Goal: Task Accomplishment & Management: Manage account settings

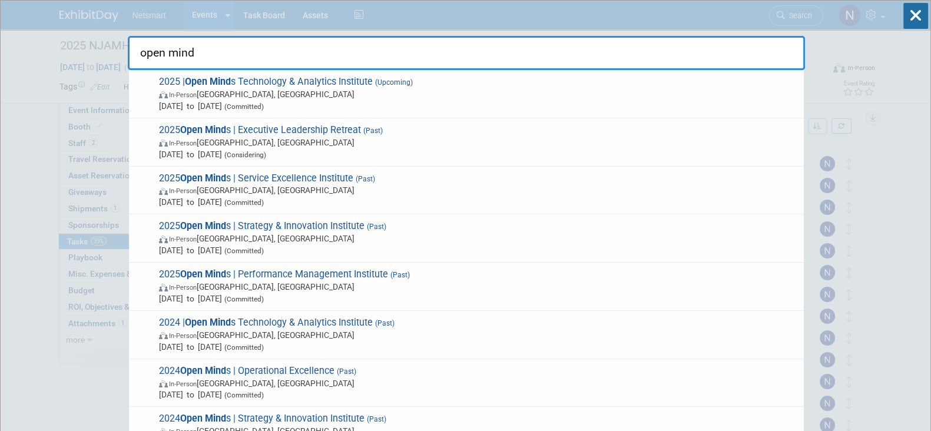
type input "open minds"
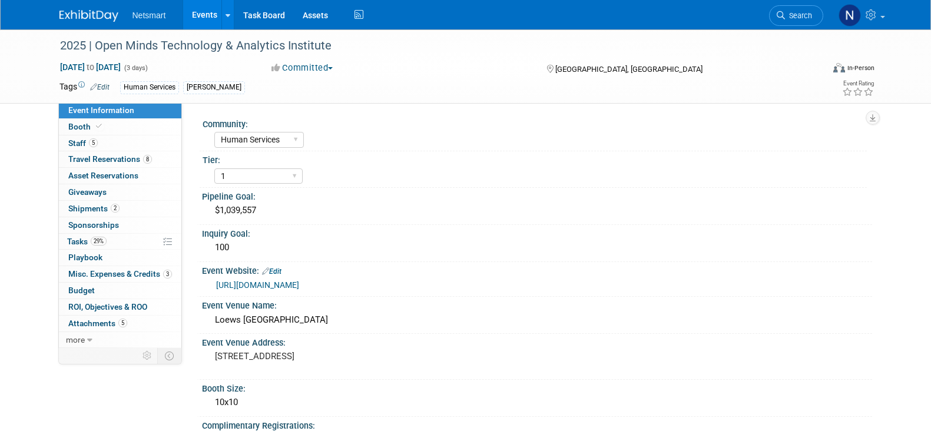
select select "Human Services"
select select "1"
select select "Yes"
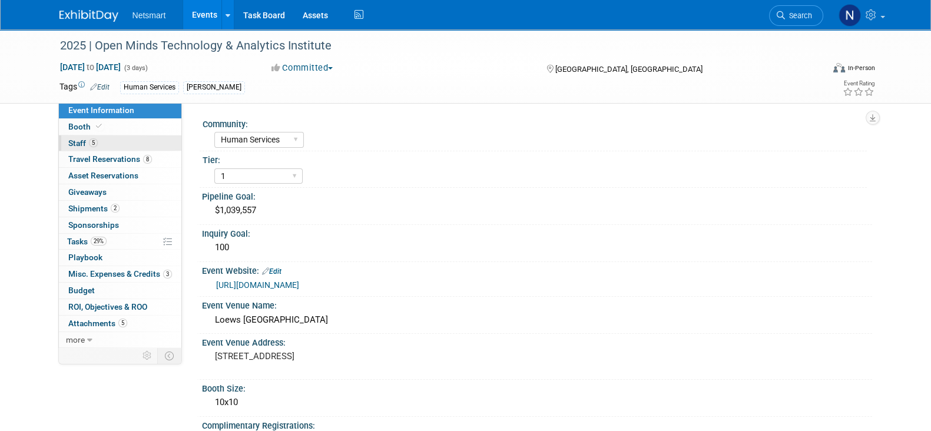
click at [96, 145] on span "Staff 5" at bounding box center [82, 142] width 29 height 9
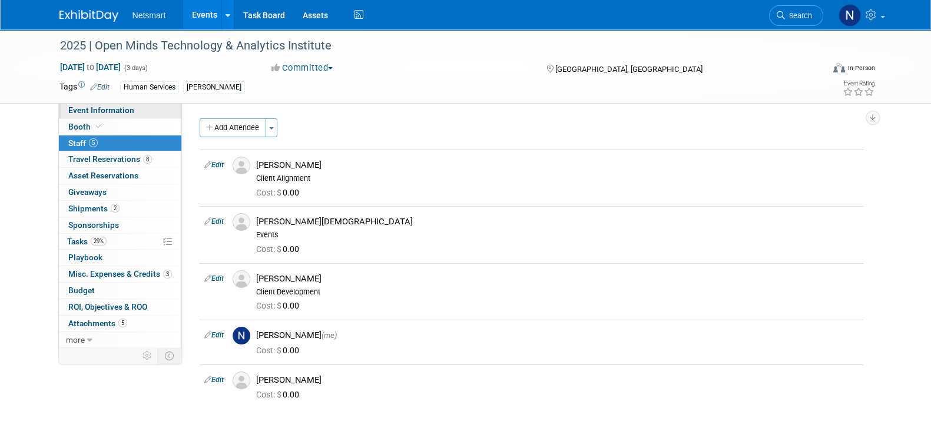
click at [155, 114] on link "Event Information" at bounding box center [120, 110] width 123 height 16
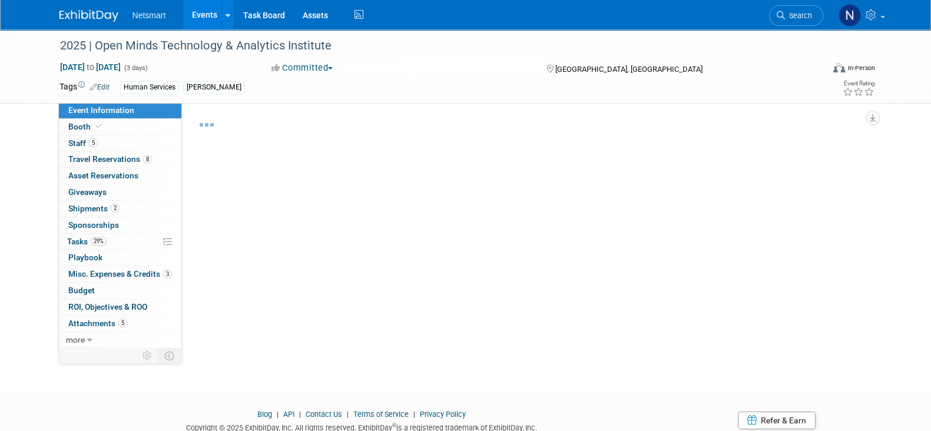
scroll to position [43, 0]
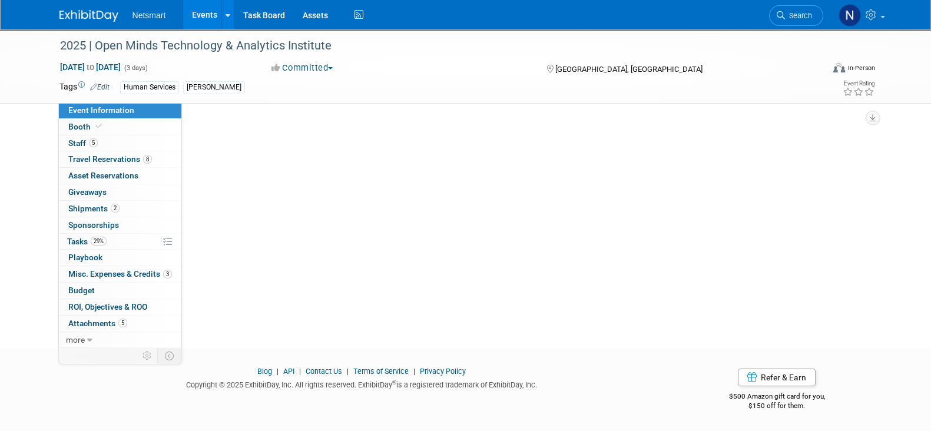
select select "Human Services"
select select "1"
select select "Yes"
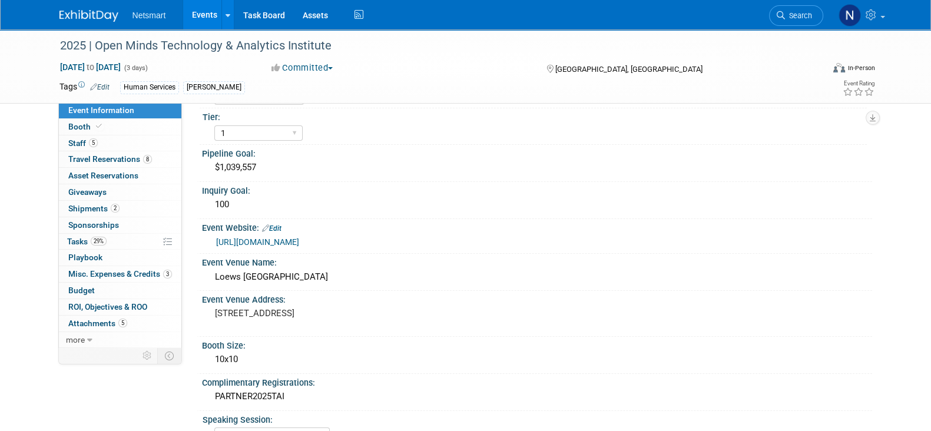
scroll to position [123, 0]
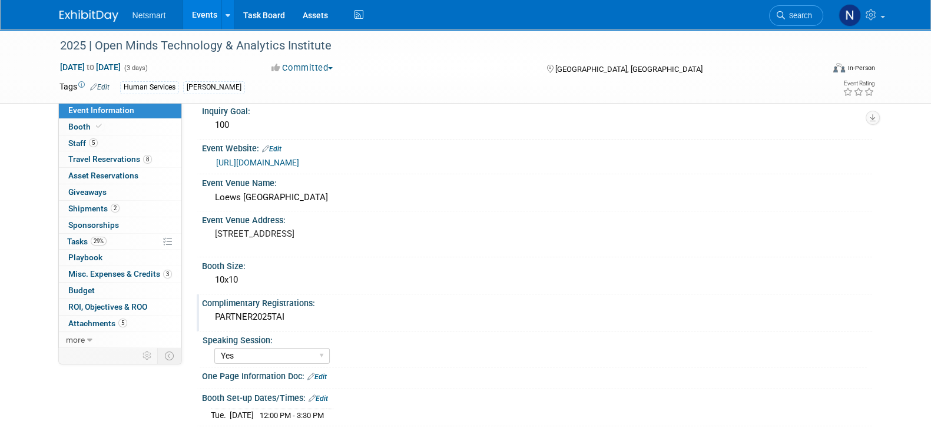
click at [233, 313] on div "PARTNER2025TAI" at bounding box center [537, 317] width 653 height 18
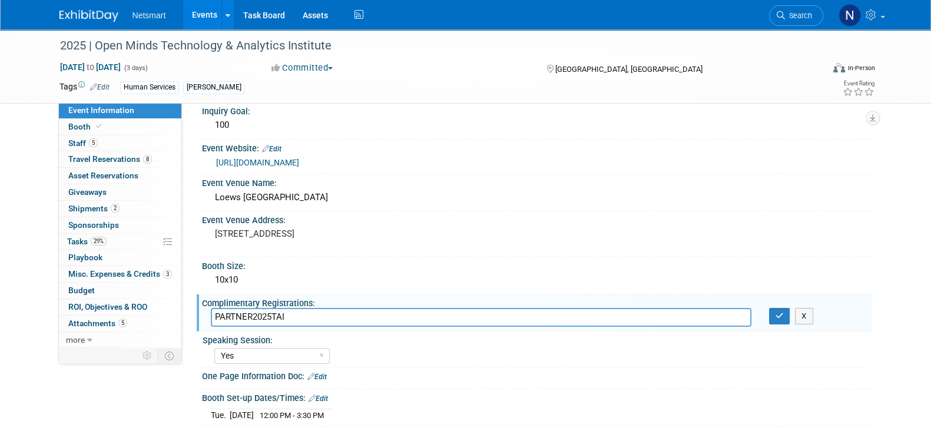
click at [233, 313] on input "PARTNER2025TAI" at bounding box center [481, 317] width 541 height 18
click at [114, 140] on link "5 Staff 5" at bounding box center [120, 143] width 123 height 16
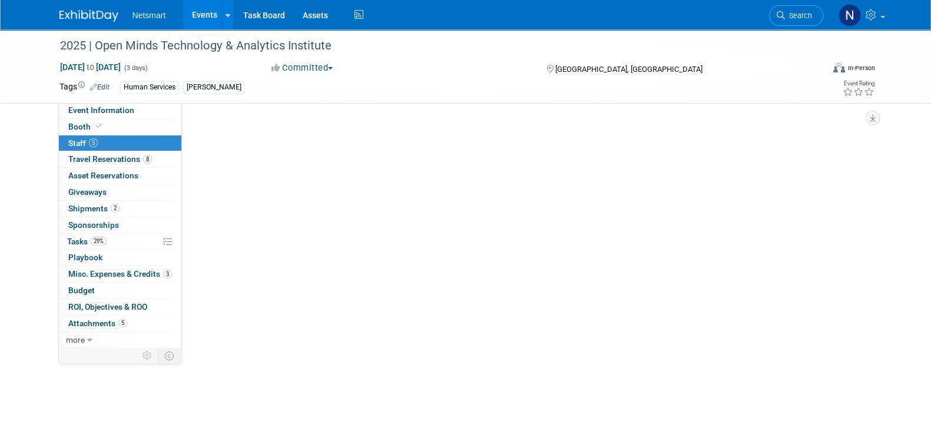
scroll to position [0, 0]
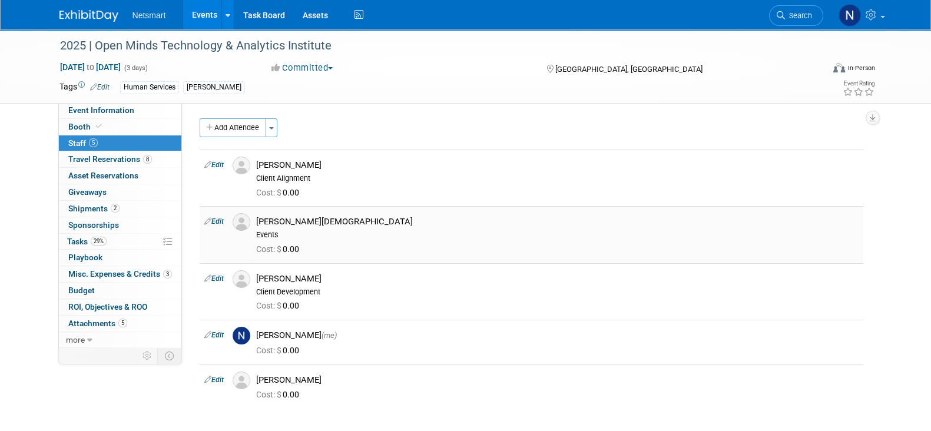
click at [311, 219] on div "[PERSON_NAME][DEMOGRAPHIC_DATA]" at bounding box center [557, 221] width 602 height 11
copy div "Brahmavar"
click at [173, 118] on link "Event Information" at bounding box center [120, 110] width 123 height 16
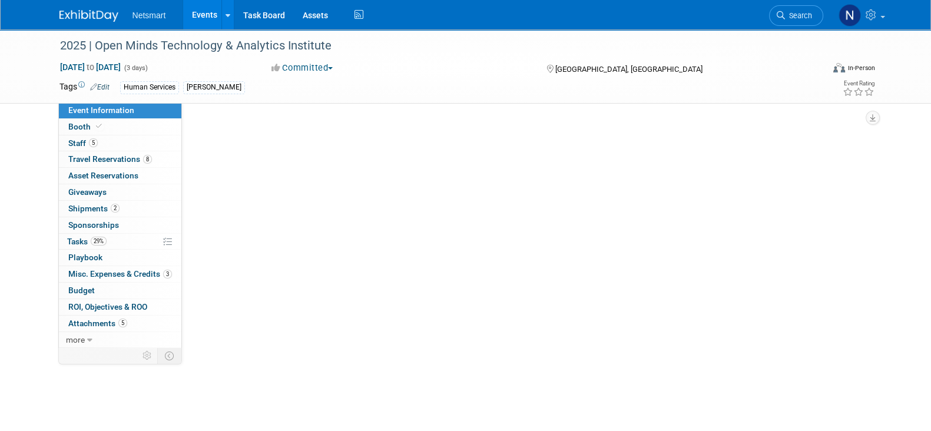
select select "Human Services"
select select "1"
select select "Yes"
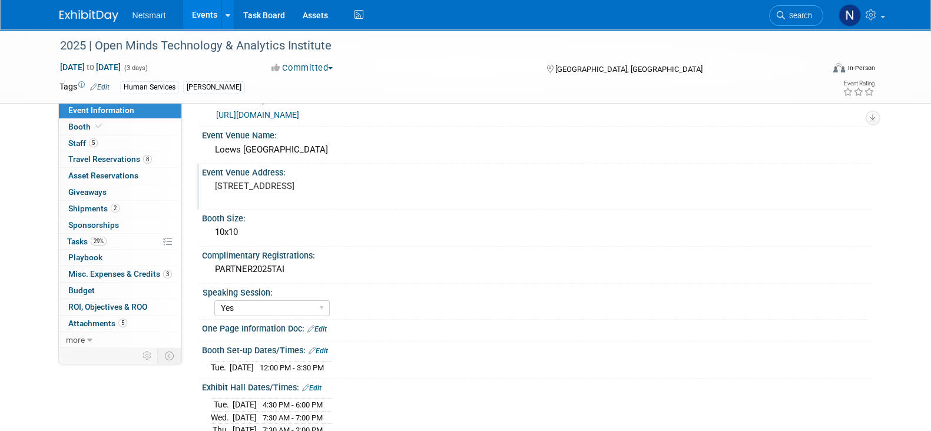
scroll to position [171, 0]
click at [233, 265] on div "PARTNER2025TAI" at bounding box center [537, 269] width 653 height 18
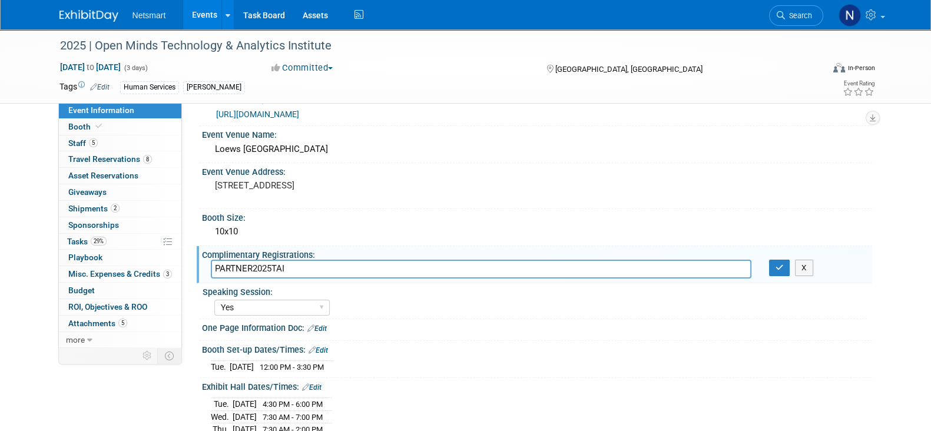
click at [233, 265] on input "PARTNER2025TAI" at bounding box center [481, 269] width 541 height 18
click at [127, 144] on link "5 Staff 5" at bounding box center [120, 143] width 123 height 16
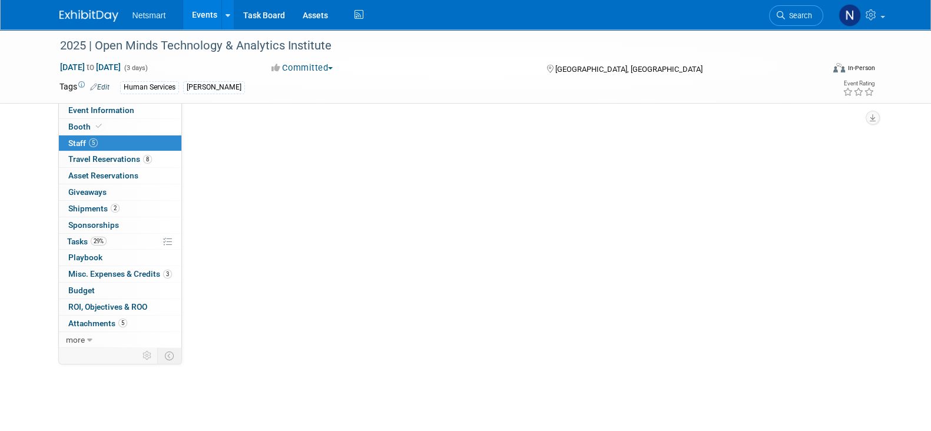
scroll to position [0, 0]
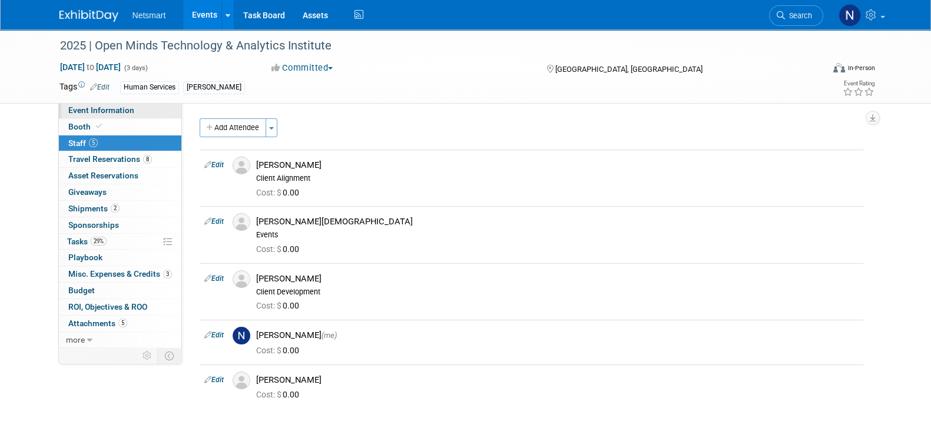
click at [134, 111] on link "Event Information" at bounding box center [120, 110] width 123 height 16
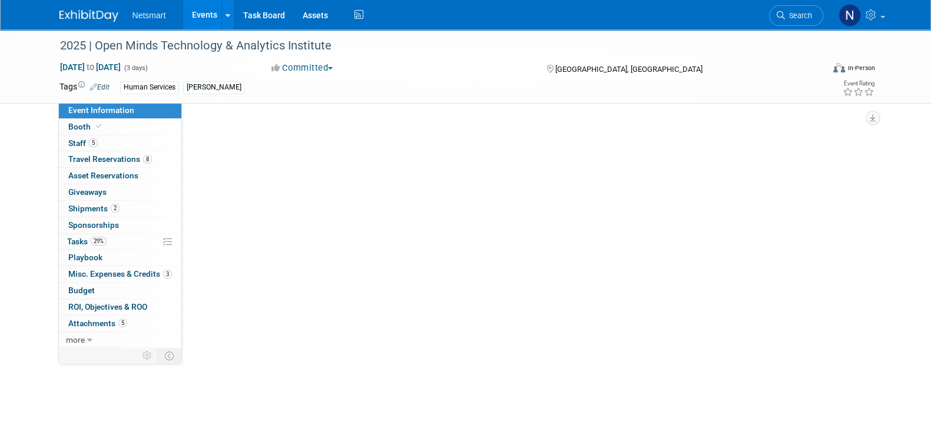
select select "Human Services"
select select "1"
select select "Yes"
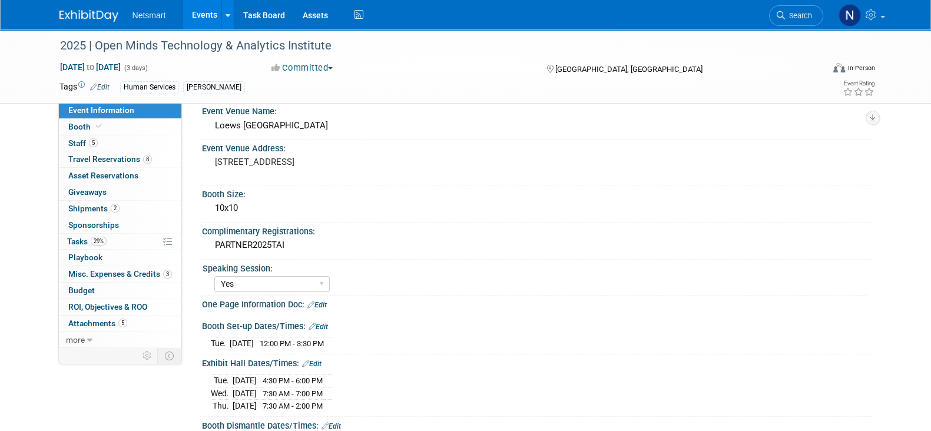
scroll to position [198, 0]
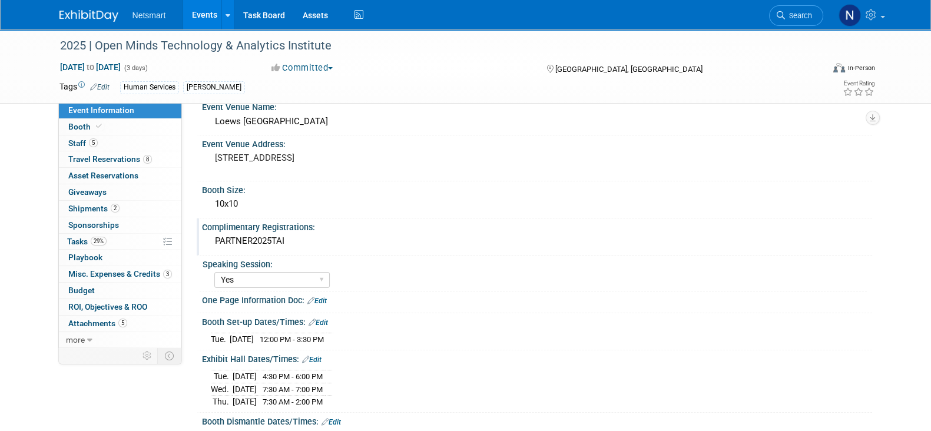
click at [239, 239] on div "PARTNER2025TAI" at bounding box center [537, 241] width 653 height 18
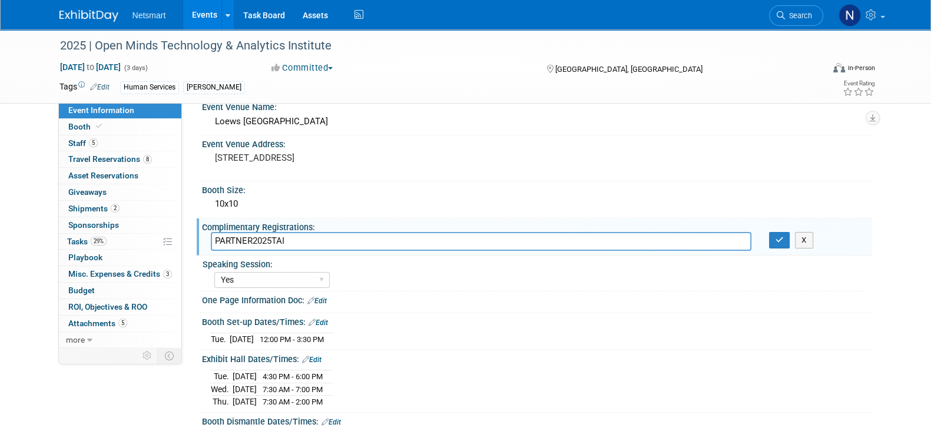
click at [239, 239] on input "PARTNER2025TAI" at bounding box center [481, 241] width 541 height 18
click at [128, 148] on link "5 Staff 5" at bounding box center [120, 143] width 123 height 16
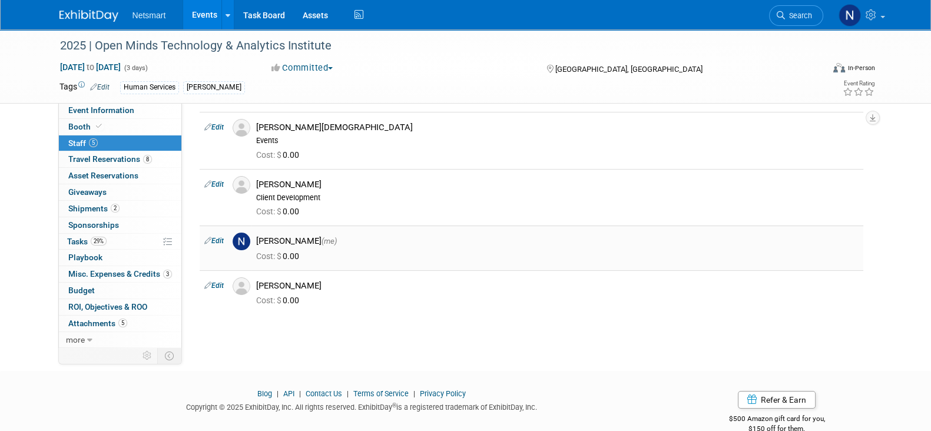
scroll to position [116, 0]
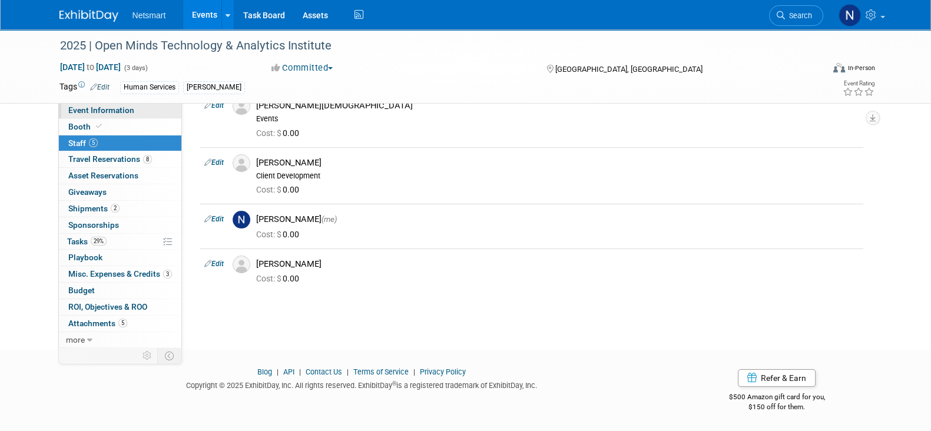
click at [109, 115] on link "Event Information" at bounding box center [120, 110] width 123 height 16
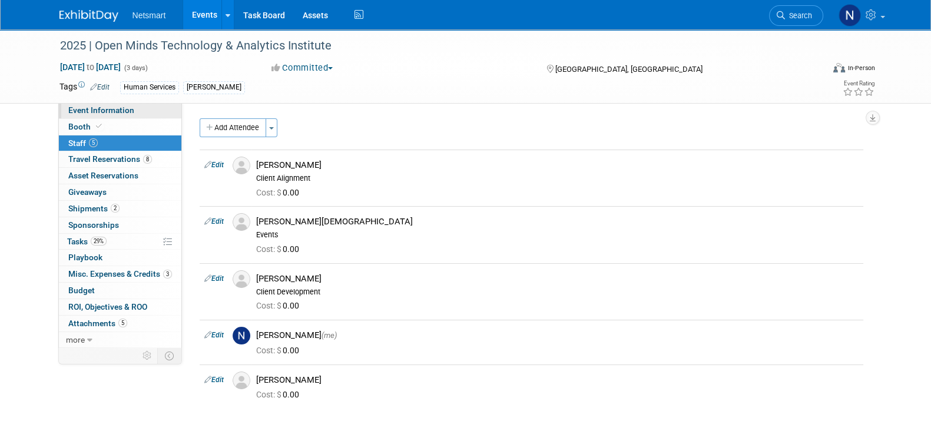
select select "Human Services"
select select "1"
select select "Yes"
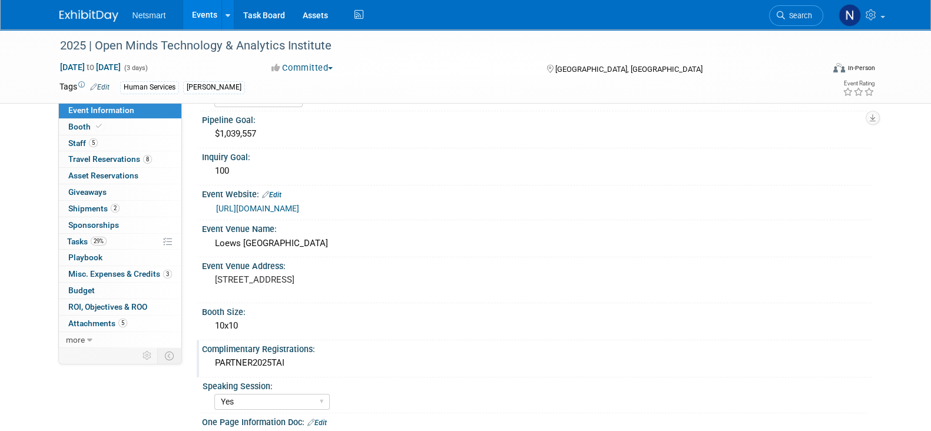
scroll to position [77, 0]
click at [254, 355] on div "PARTNER2025TAI" at bounding box center [537, 362] width 653 height 18
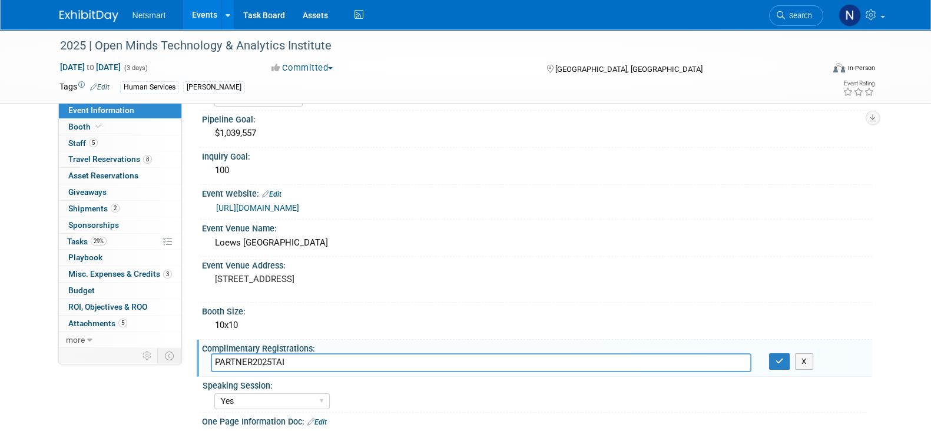
click at [254, 355] on input "PARTNER2025TAI" at bounding box center [481, 362] width 541 height 18
click at [97, 142] on link "5 Staff 5" at bounding box center [120, 143] width 123 height 16
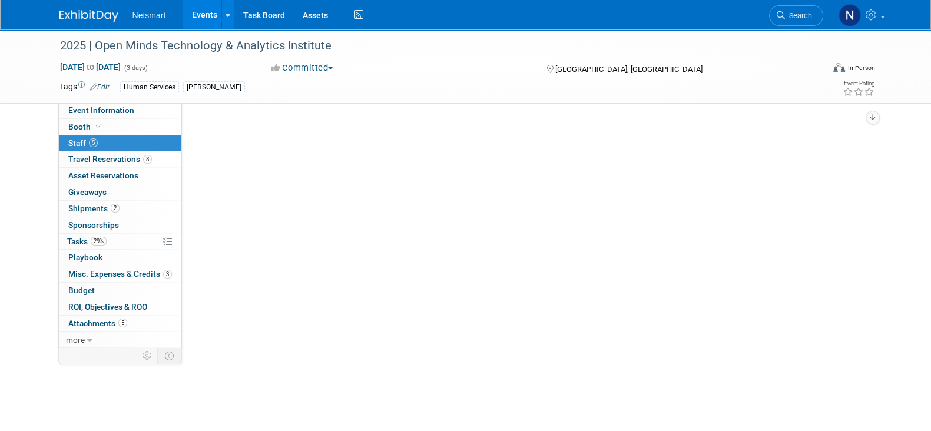
scroll to position [0, 0]
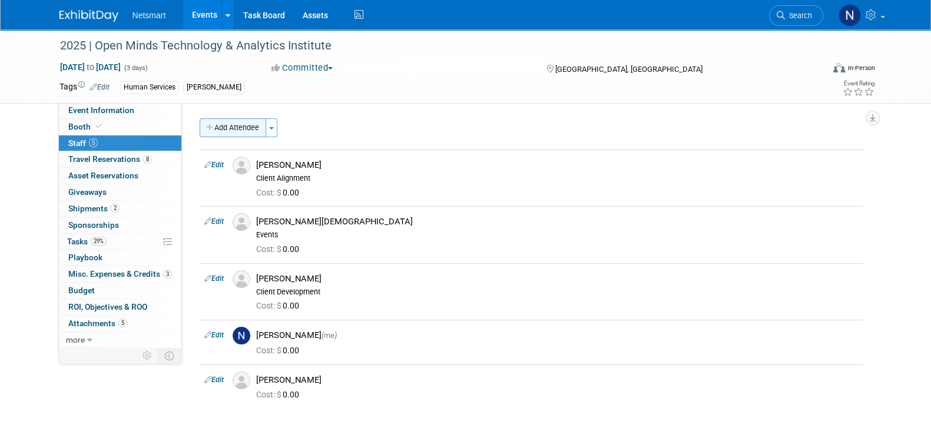
click at [241, 121] on button "Add Attendee" at bounding box center [233, 127] width 67 height 19
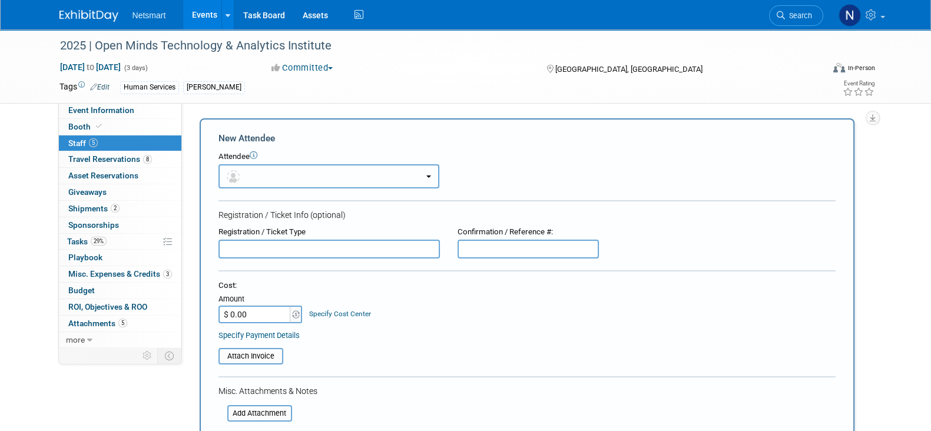
click at [331, 172] on button "button" at bounding box center [329, 176] width 221 height 24
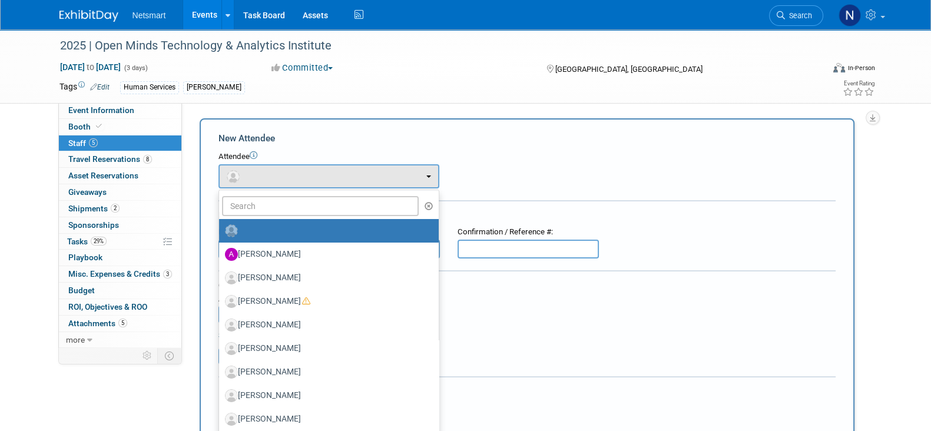
click at [327, 216] on ul "Abby Tibbles Ada Gudex Aidan George AJ Peterson Alan Ortego" at bounding box center [329, 425] width 221 height 471
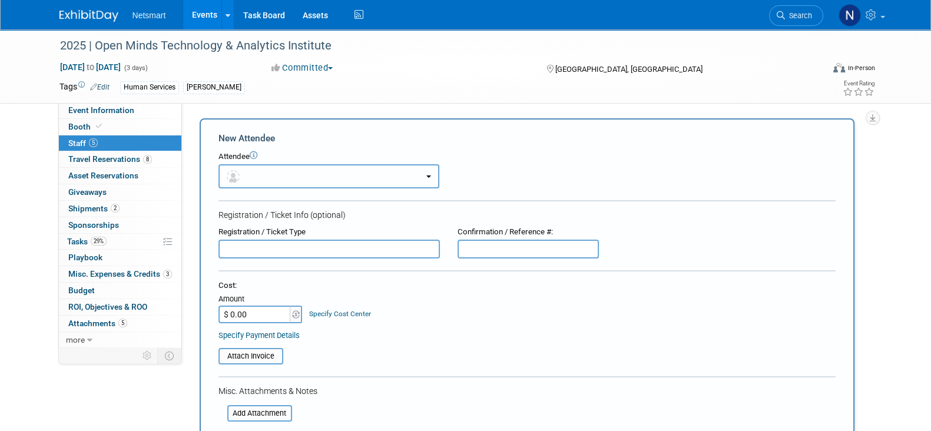
click at [300, 166] on button "button" at bounding box center [329, 176] width 221 height 24
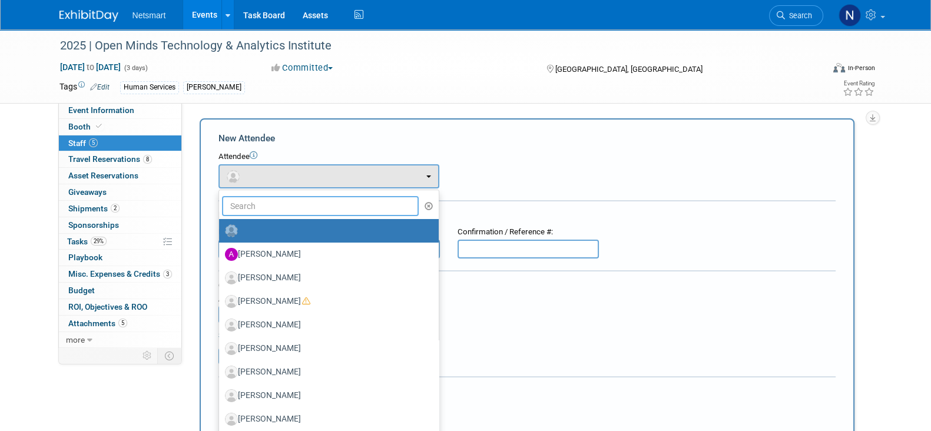
click at [321, 206] on input "text" at bounding box center [320, 206] width 197 height 20
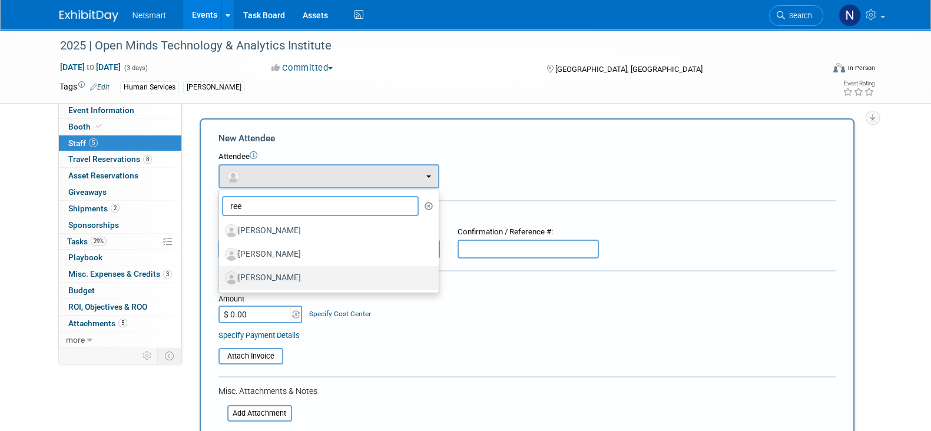
type input "ree"
click at [313, 271] on label "[PERSON_NAME]" at bounding box center [326, 278] width 202 height 19
click at [221, 273] on input "[PERSON_NAME]" at bounding box center [217, 277] width 8 height 8
select select "76584c37-9b1d-46e9-8e13-b832b59c2583"
select select "400"
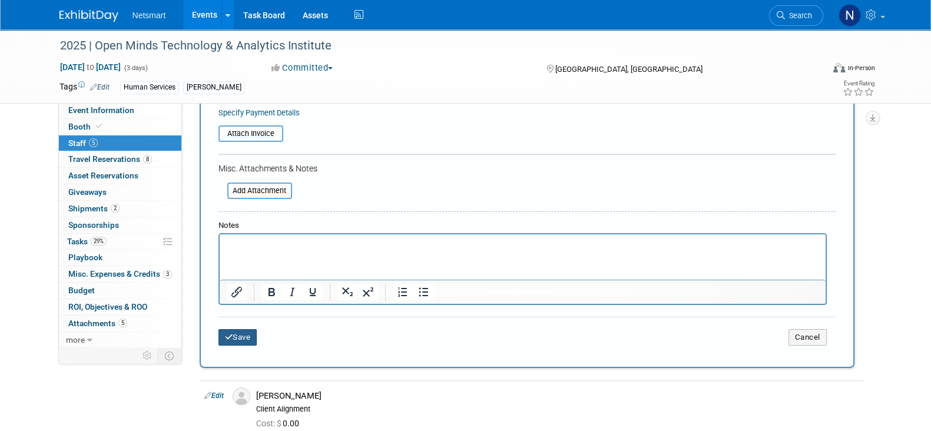
click at [249, 331] on button "Save" at bounding box center [238, 337] width 39 height 16
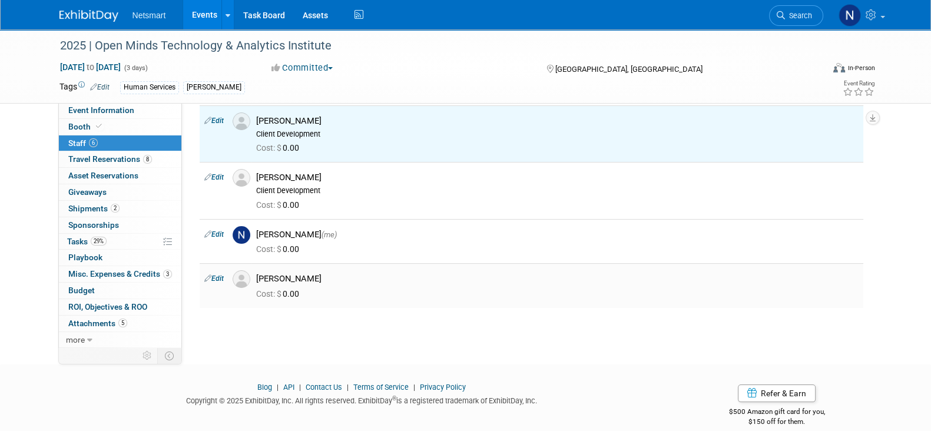
scroll to position [50, 0]
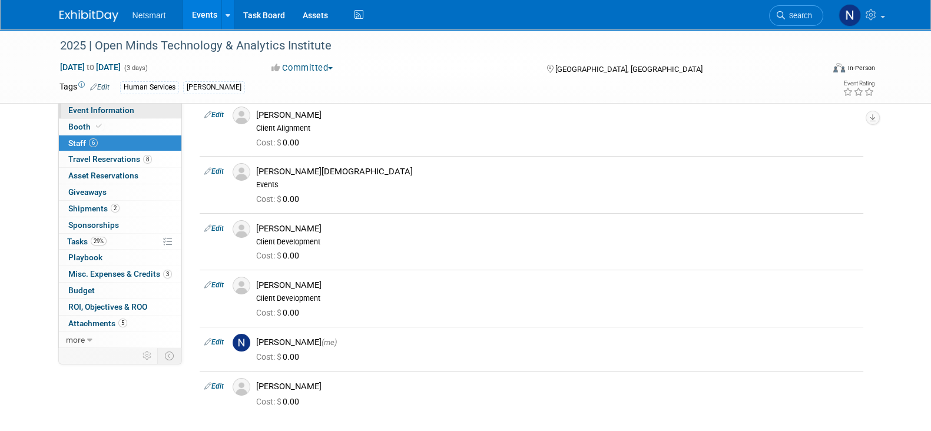
click at [115, 112] on span "Event Information" at bounding box center [101, 109] width 66 height 9
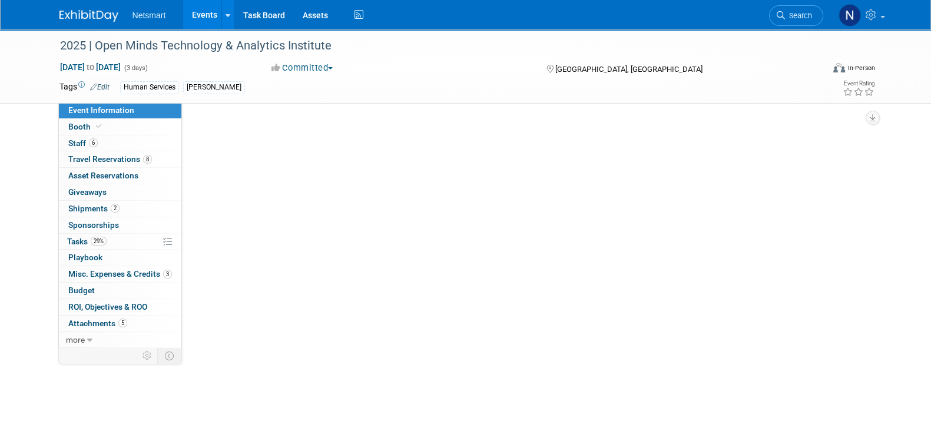
scroll to position [0, 0]
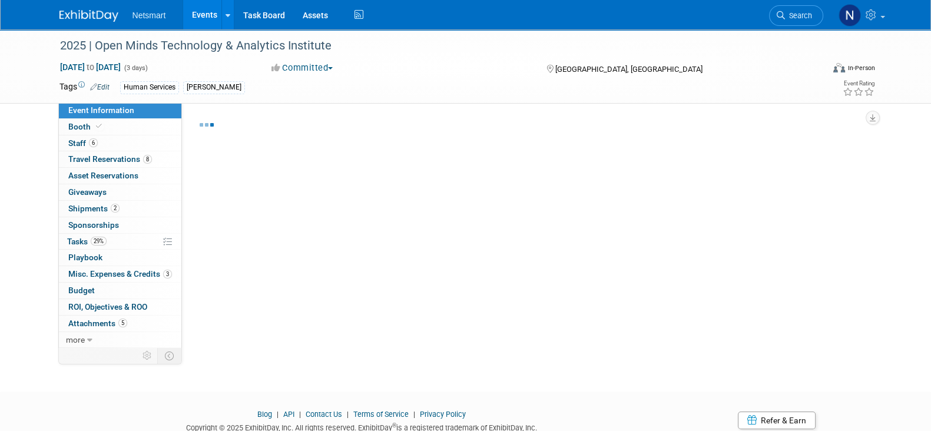
select select "Human Services"
select select "1"
select select "Yes"
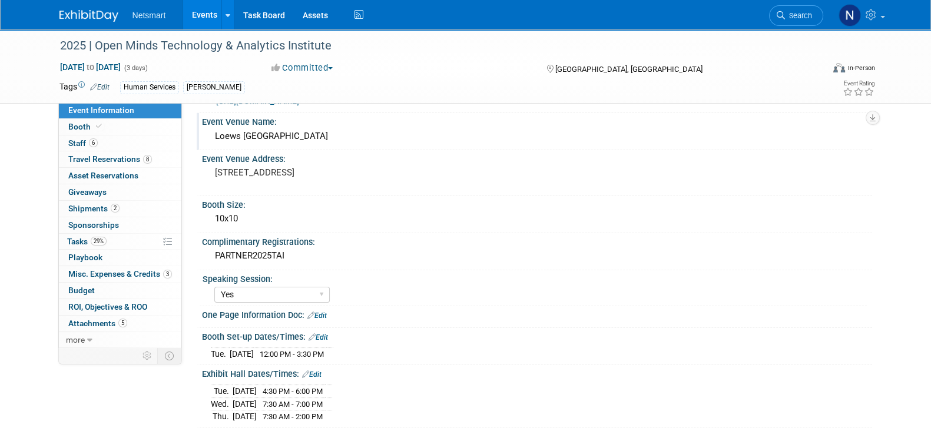
scroll to position [190, 0]
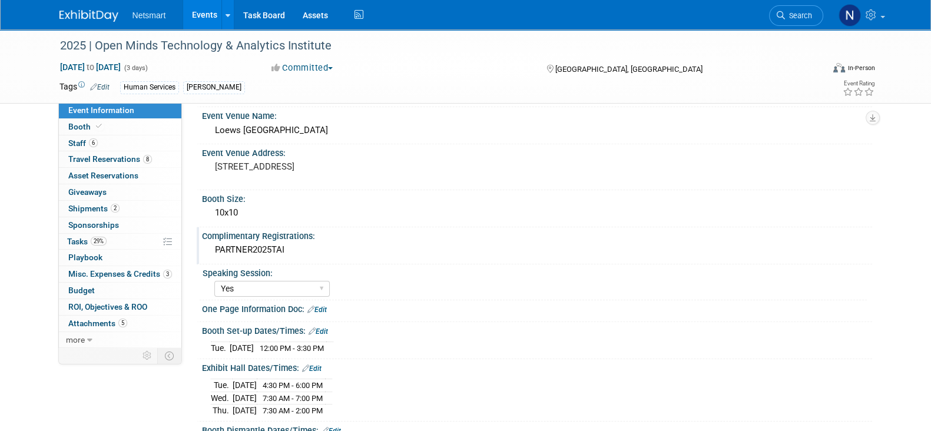
click at [254, 244] on div "PARTNER2025TAI" at bounding box center [537, 250] width 653 height 18
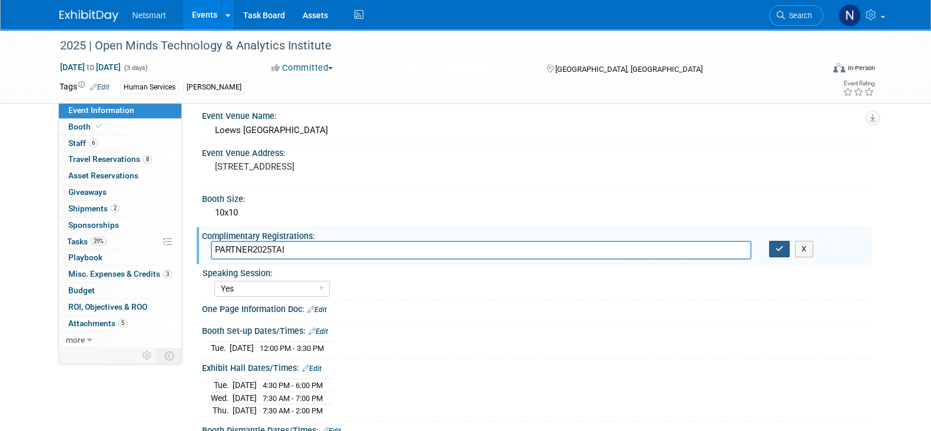
click at [774, 247] on button "button" at bounding box center [779, 249] width 21 height 16
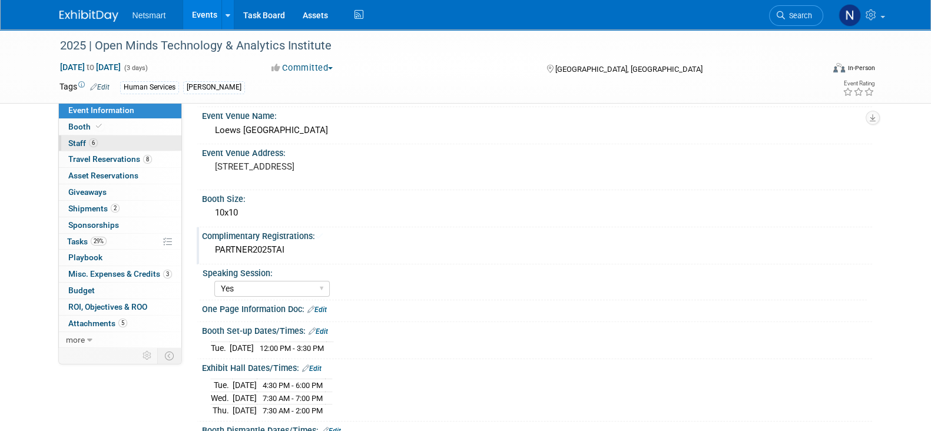
click at [107, 141] on link "6 Staff 6" at bounding box center [120, 143] width 123 height 16
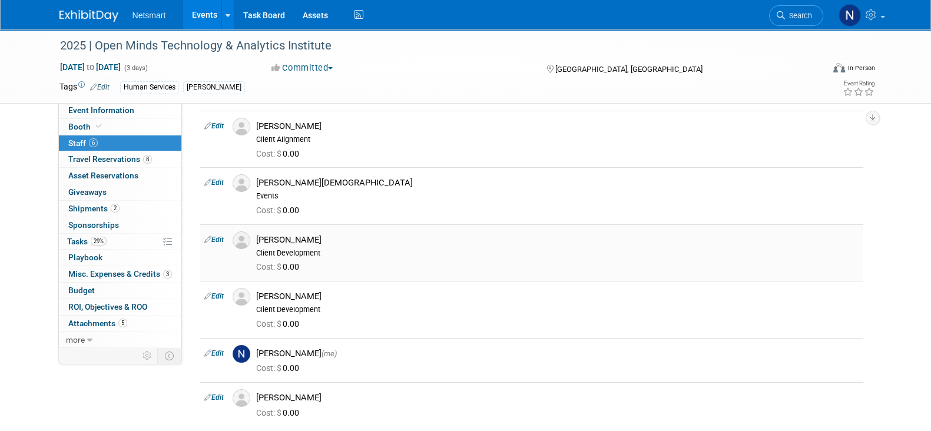
scroll to position [39, 0]
click at [220, 240] on link "Edit" at bounding box center [213, 239] width 19 height 8
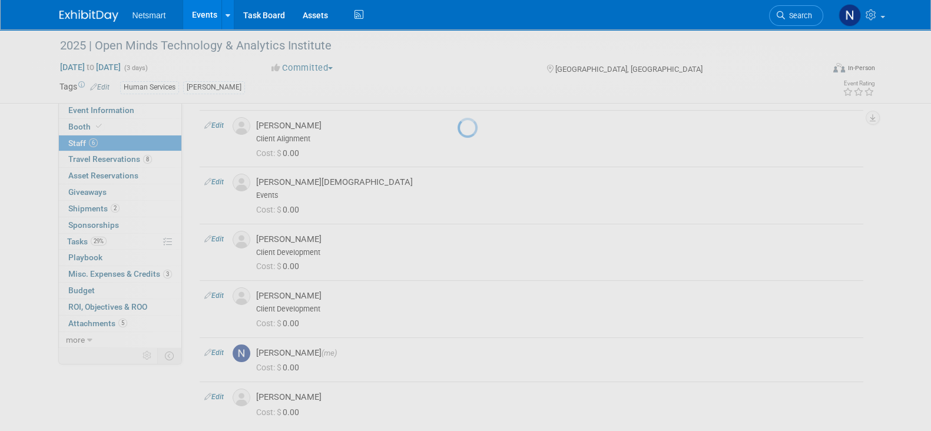
select select "76584c37-9b1d-46e9-8e13-b832b59c2583"
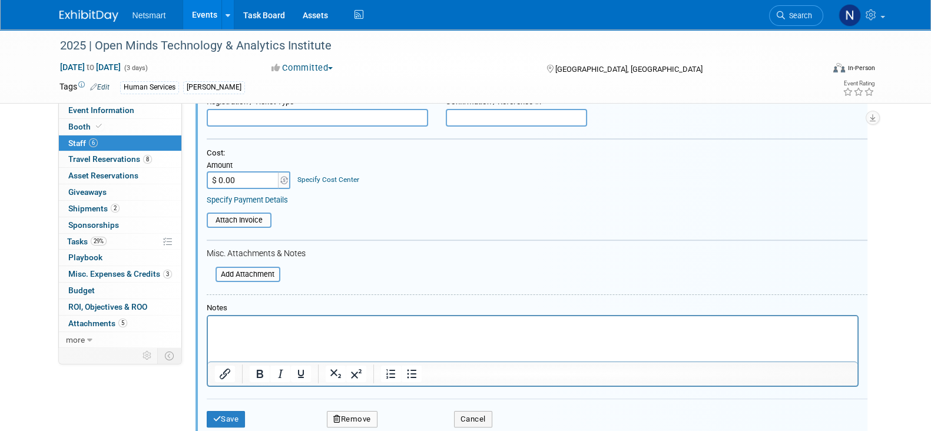
scroll to position [285, 0]
click at [307, 332] on html at bounding box center [532, 323] width 650 height 16
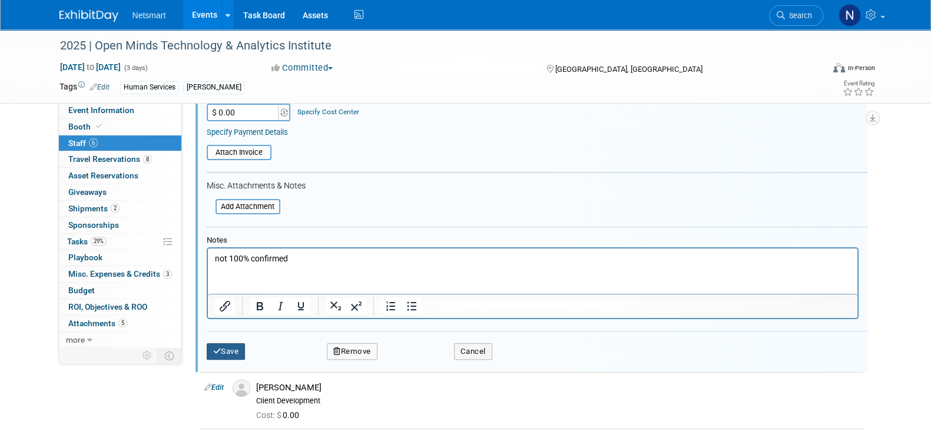
click at [227, 356] on button "Save" at bounding box center [226, 351] width 39 height 16
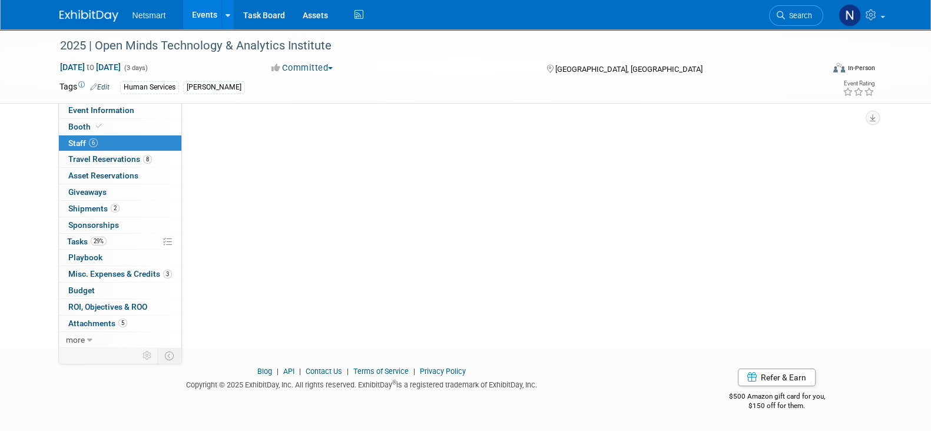
scroll to position [191, 0]
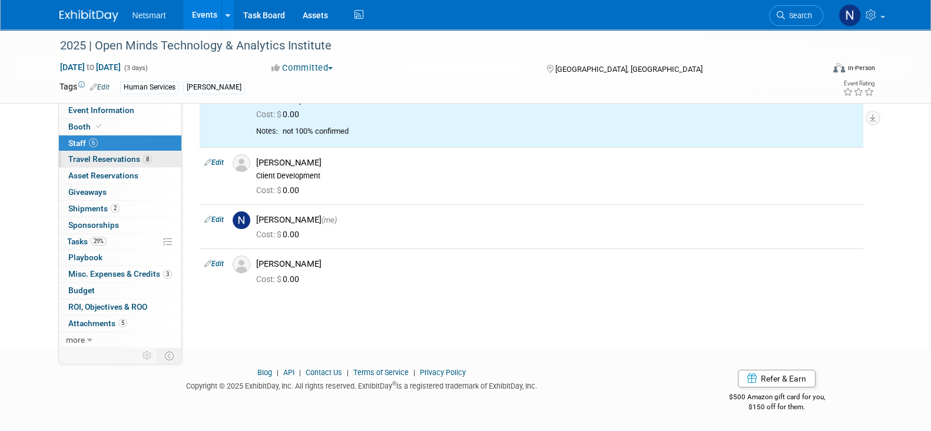
click at [106, 160] on span "Travel Reservations 8" at bounding box center [110, 158] width 84 height 9
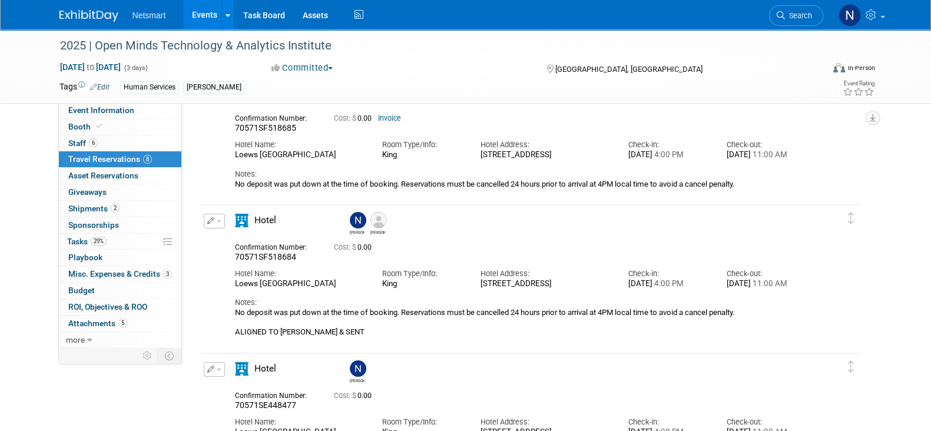
scroll to position [0, 0]
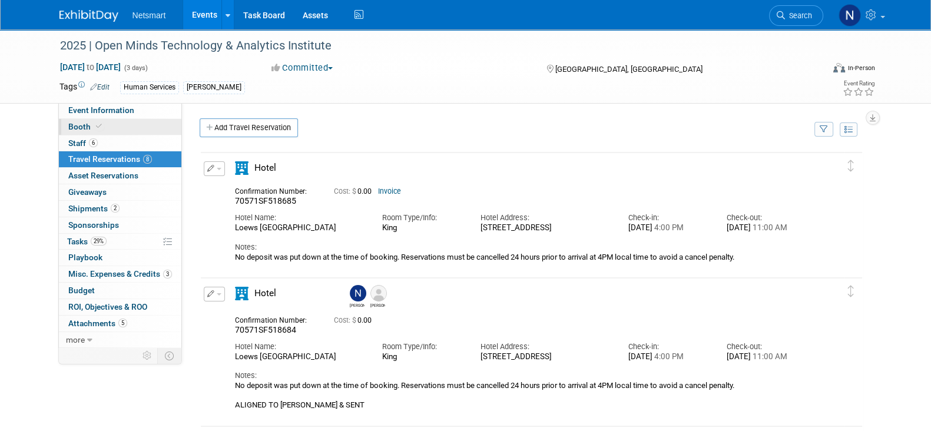
click at [138, 127] on link "Booth" at bounding box center [120, 127] width 123 height 16
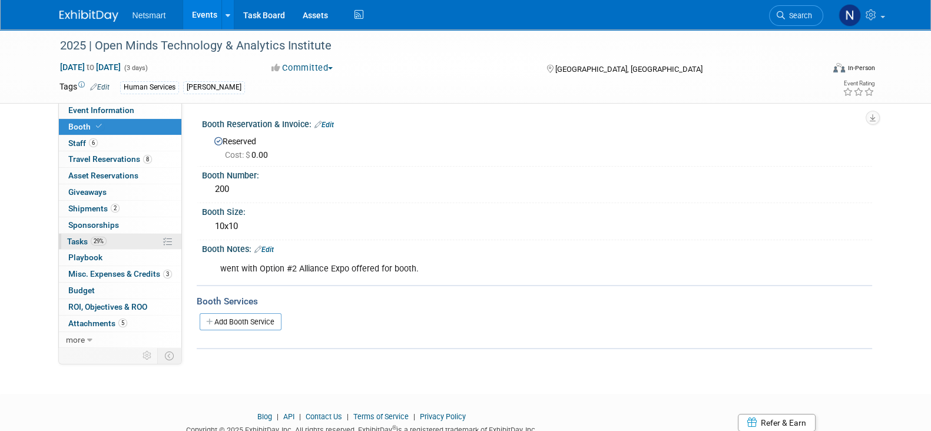
click at [135, 242] on link "29% Tasks 29%" at bounding box center [120, 242] width 123 height 16
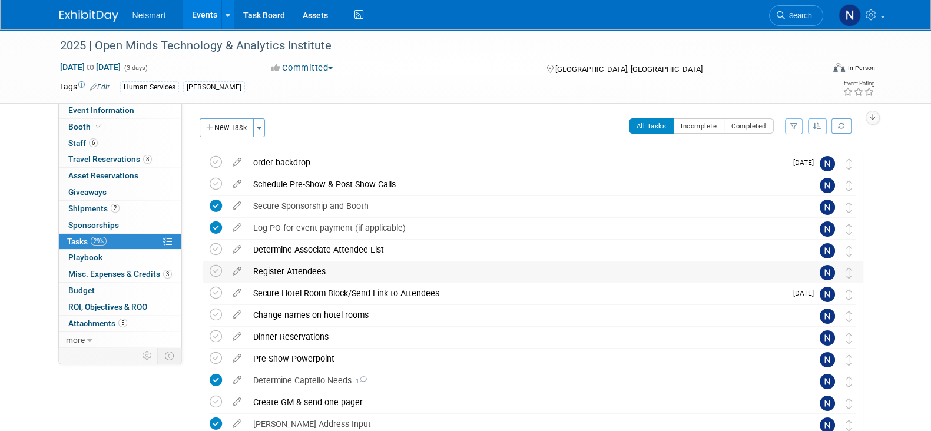
click at [297, 270] on div "Register Attendees" at bounding box center [521, 271] width 549 height 20
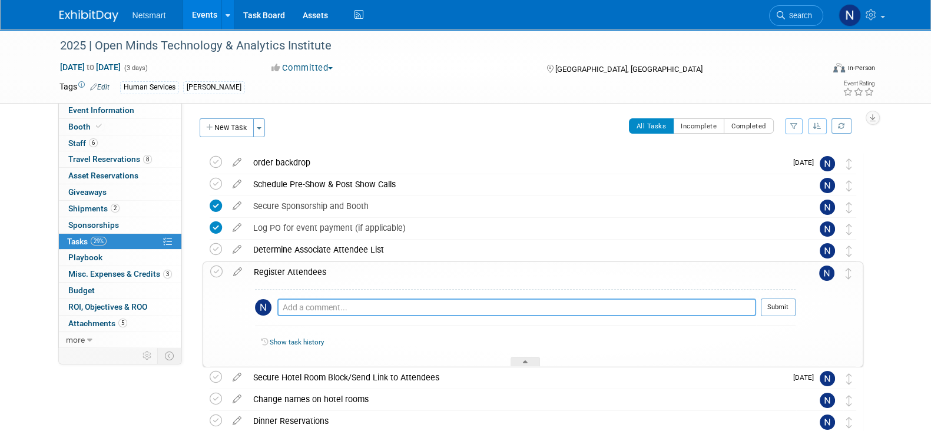
click at [321, 313] on textarea at bounding box center [516, 308] width 479 height 18
type textarea "registered John & Julie just in case"
click at [777, 306] on button "Submit" at bounding box center [778, 308] width 35 height 18
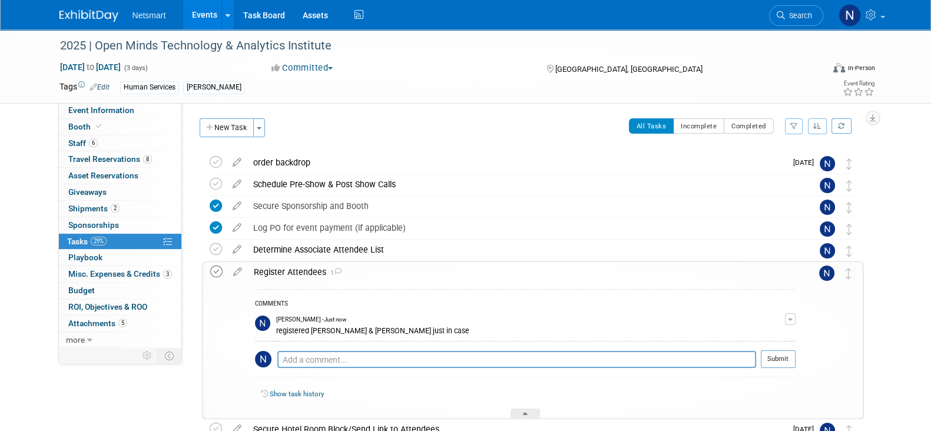
click at [216, 271] on icon at bounding box center [216, 272] width 12 height 12
click at [531, 410] on div at bounding box center [525, 414] width 29 height 10
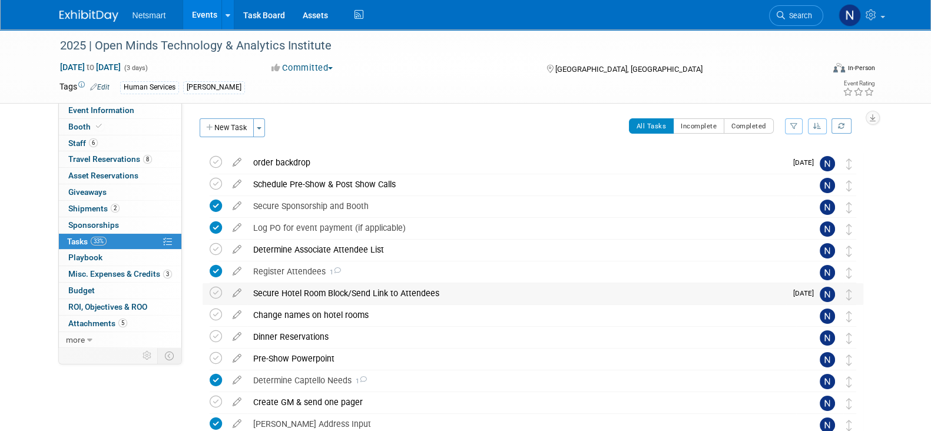
scroll to position [25, 0]
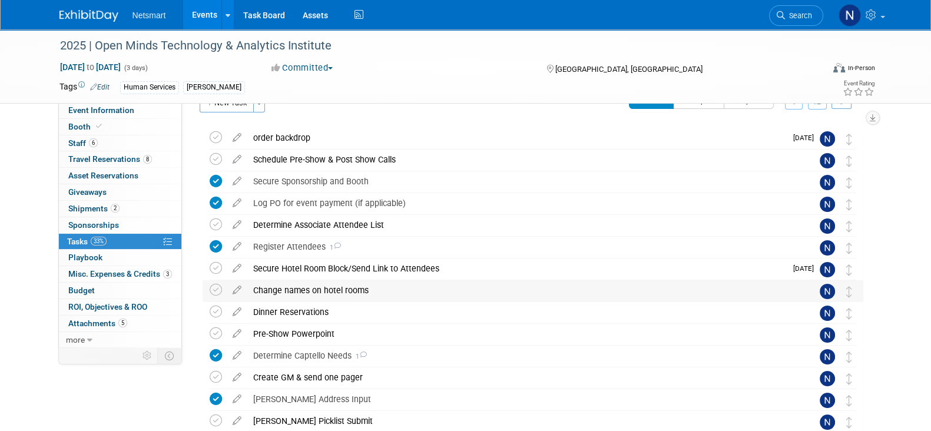
click at [328, 291] on div "Change names on hotel rooms" at bounding box center [521, 290] width 549 height 20
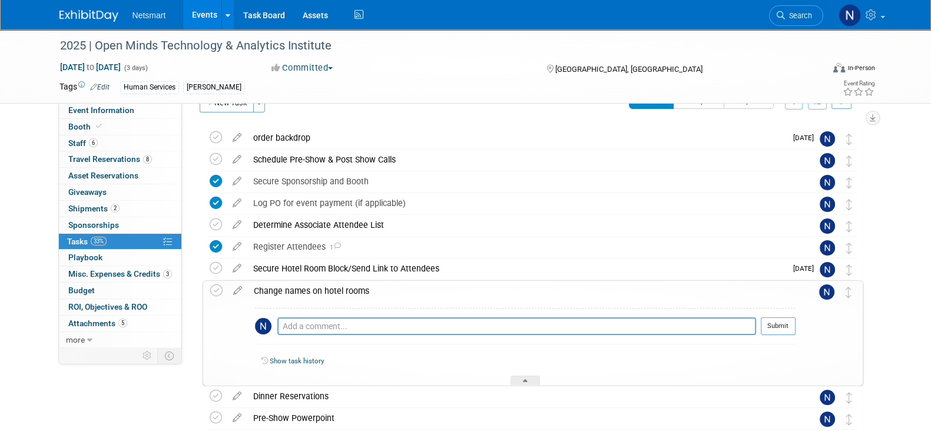
click at [337, 315] on div "Pro tip: Press Ctrl-Enter to submit comment. Submit" at bounding box center [525, 329] width 541 height 42
click at [342, 325] on textarea at bounding box center [516, 326] width 479 height 18
type textarea "changed all but johns"
click at [785, 334] on button "Submit" at bounding box center [778, 326] width 35 height 18
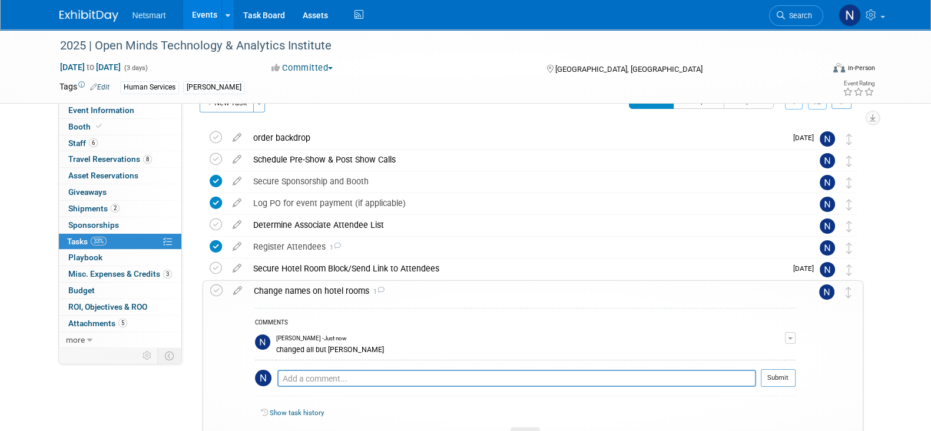
click at [772, 326] on div "COMMENTS" at bounding box center [525, 323] width 541 height 12
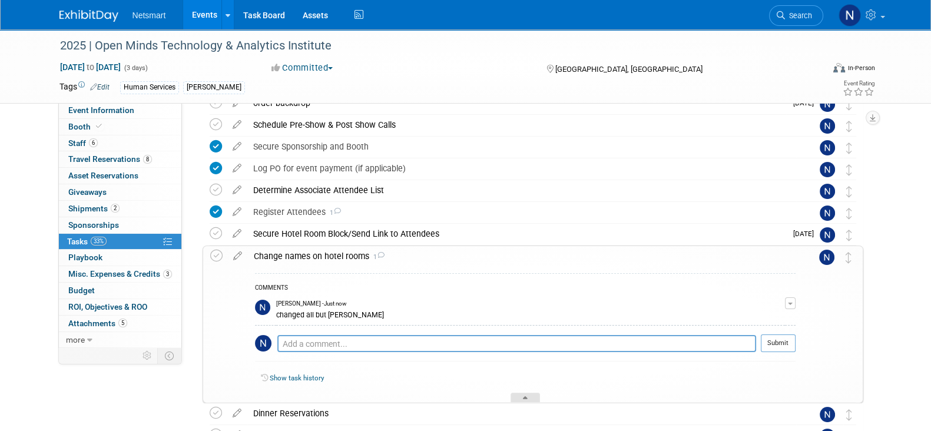
click at [532, 394] on div at bounding box center [525, 398] width 29 height 10
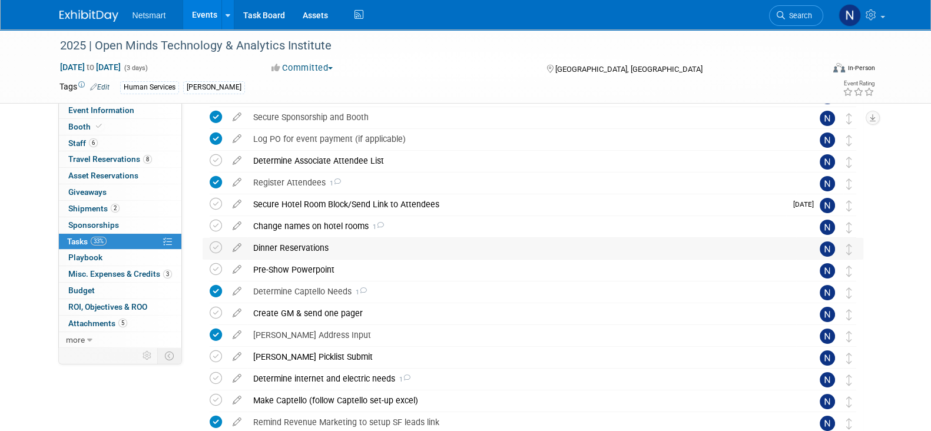
scroll to position [69, 0]
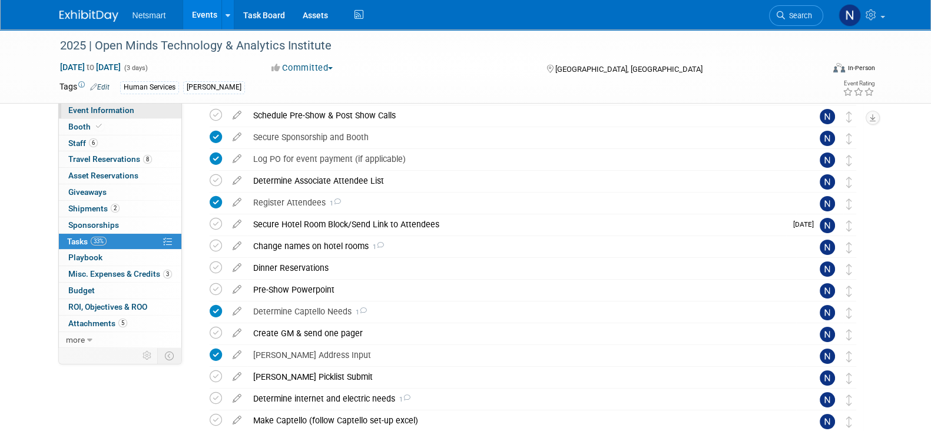
click at [133, 110] on link "Event Information" at bounding box center [120, 110] width 123 height 16
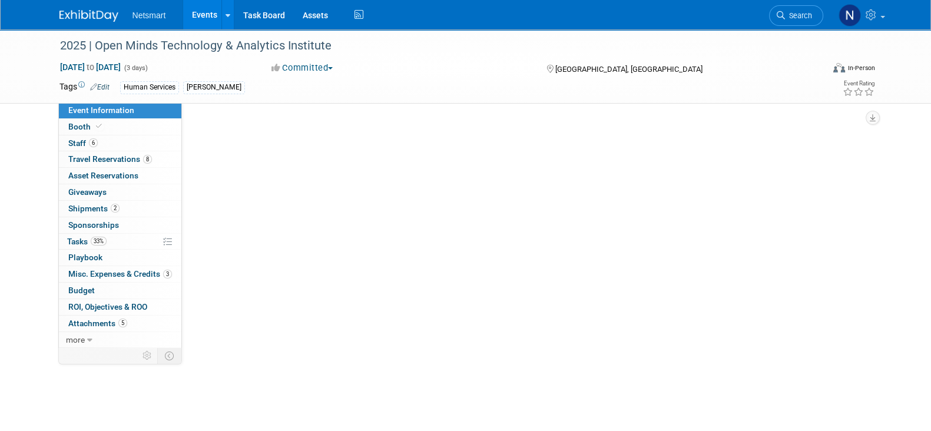
select select "Human Services"
select select "1"
select select "Yes"
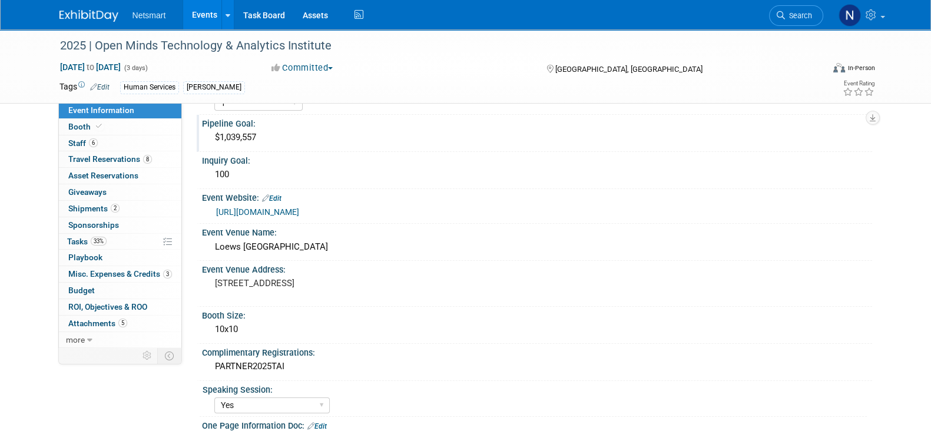
scroll to position [73, 0]
click at [276, 245] on div "Loews Philadelphia Hotel" at bounding box center [537, 247] width 653 height 18
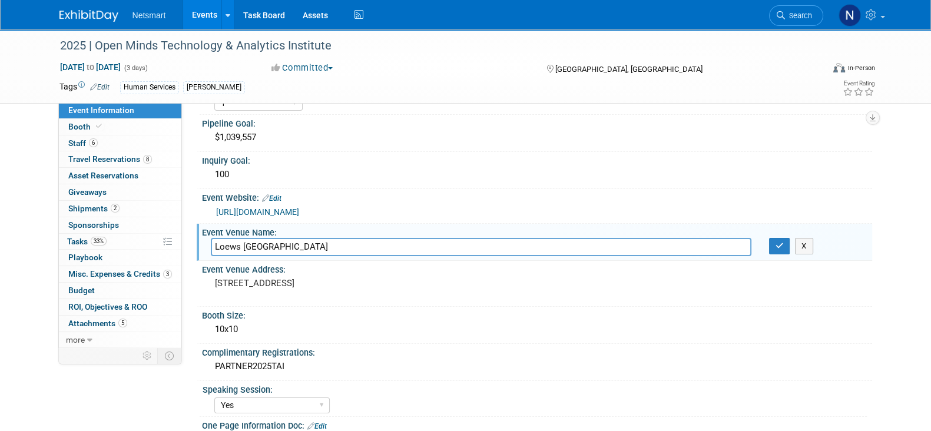
click at [276, 245] on input "Loews Philadelphia Hotel" at bounding box center [481, 247] width 541 height 18
click at [239, 289] on pre "1200 Market St Philadelphia, PA 19107" at bounding box center [341, 283] width 253 height 11
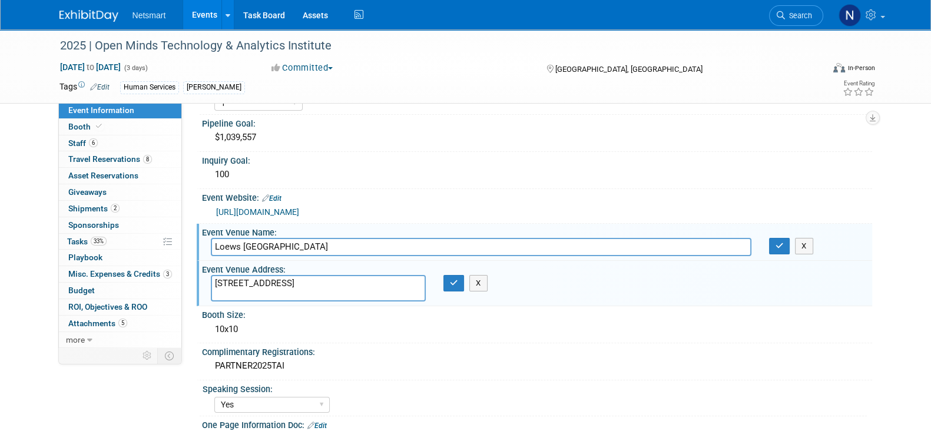
drag, startPoint x: 319, startPoint y: 286, endPoint x: 194, endPoint y: 274, distance: 125.4
click at [194, 274] on div "Event Information Event Info Booth Booth 6 Staff 6 Staff 8 Travel Reservations …" at bounding box center [466, 316] width 830 height 720
drag, startPoint x: 322, startPoint y: 293, endPoint x: 191, endPoint y: 266, distance: 132.9
click at [191, 266] on div "Community: Human Services Post Acute Public Sector CareDimensions Specialty Pra…" at bounding box center [527, 151] width 690 height 244
click at [111, 145] on link "6 Staff 6" at bounding box center [120, 143] width 123 height 16
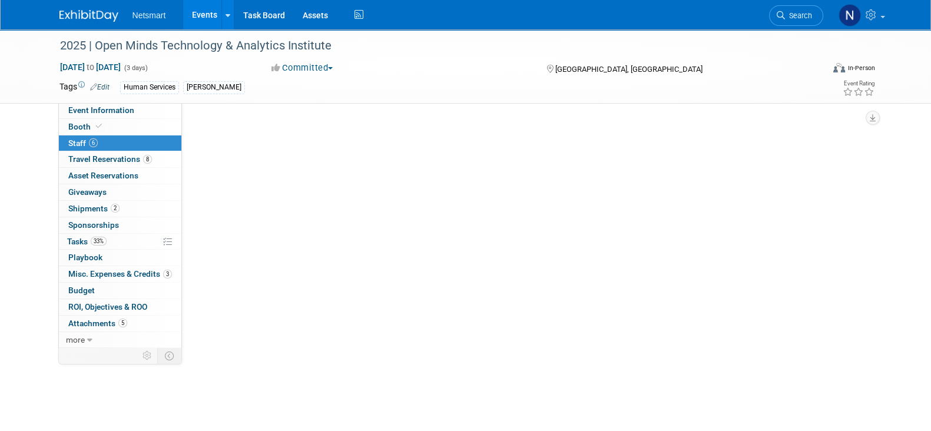
scroll to position [0, 0]
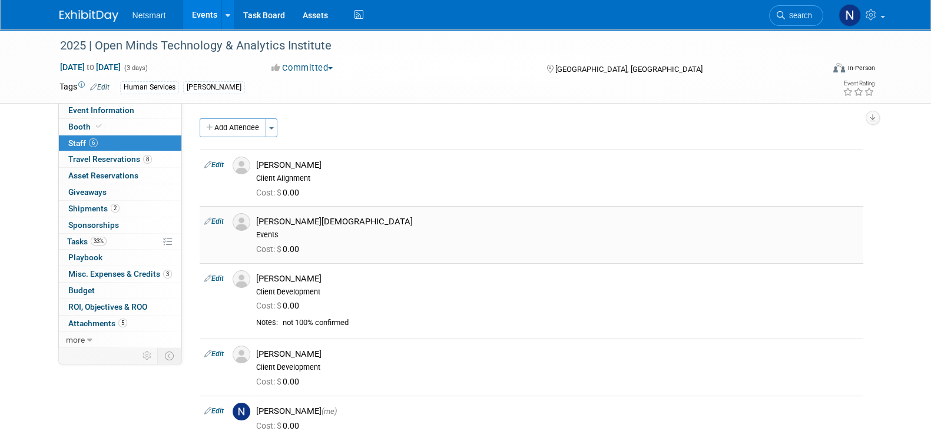
click at [306, 222] on div "[PERSON_NAME][DEMOGRAPHIC_DATA]" at bounding box center [557, 221] width 602 height 11
copy div "Brahmavar"
click at [118, 163] on span "Travel Reservations 8" at bounding box center [110, 158] width 84 height 9
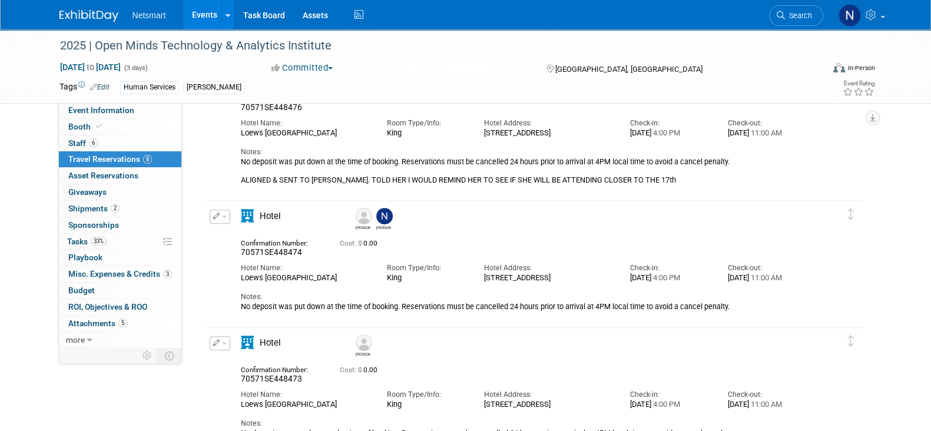
scroll to position [653, 0]
click at [216, 213] on icon "button" at bounding box center [216, 216] width 7 height 6
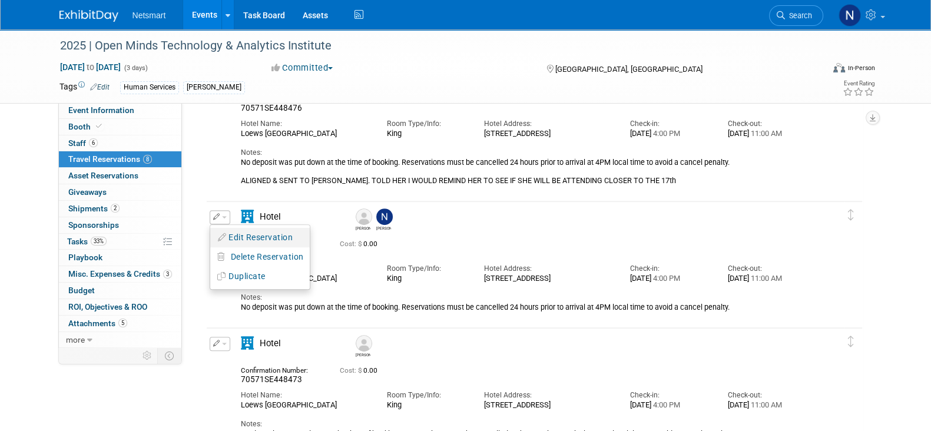
click at [243, 229] on button "Edit Reservation" at bounding box center [260, 237] width 100 height 17
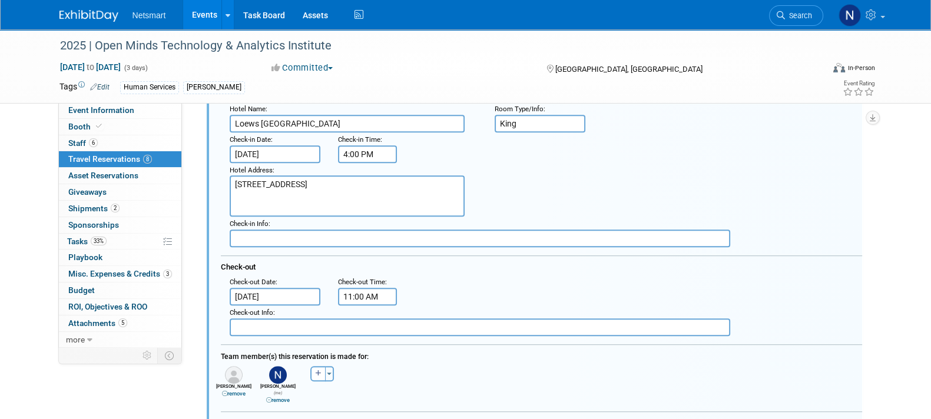
scroll to position [852, 0]
click at [273, 290] on input "Oct 24, 2025" at bounding box center [275, 296] width 91 height 18
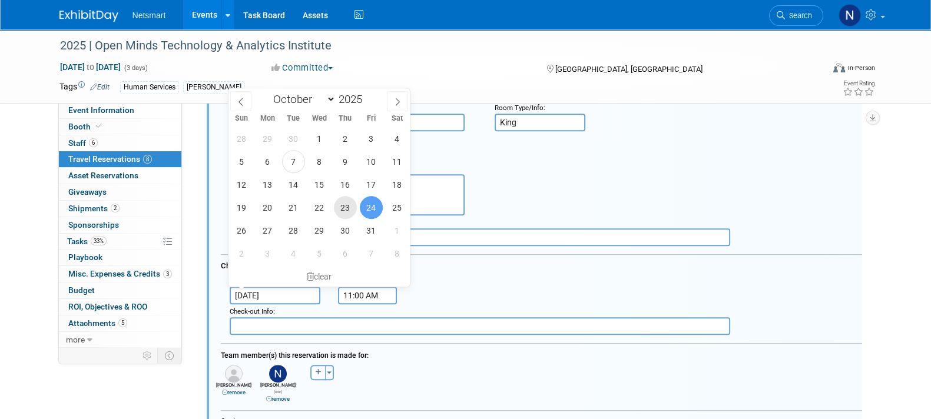
click at [350, 207] on span "23" at bounding box center [345, 207] width 23 height 23
type input "Oct 23, 2025"
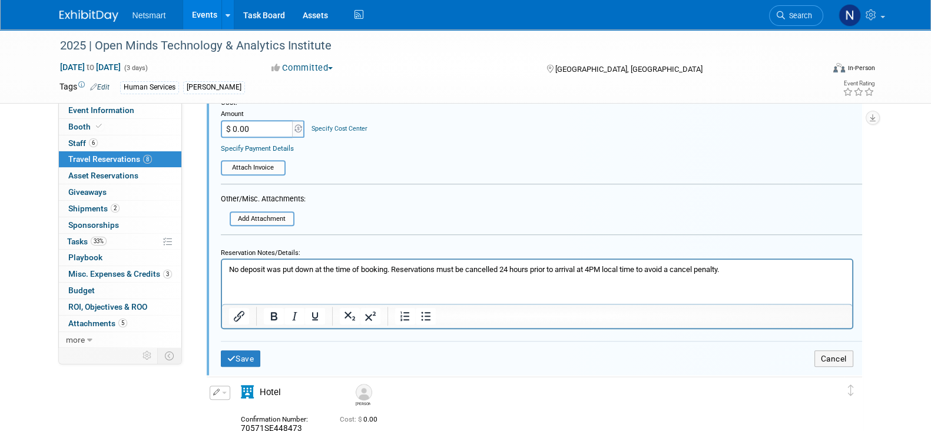
scroll to position [1171, 0]
click at [388, 274] on html "No deposit was put down at the time of booking. Reservations must be cancelled …" at bounding box center [536, 266] width 630 height 15
click at [783, 268] on p "No deposit was put down at the time of booking. Reservations must be cancelled …" at bounding box center [537, 268] width 617 height 11
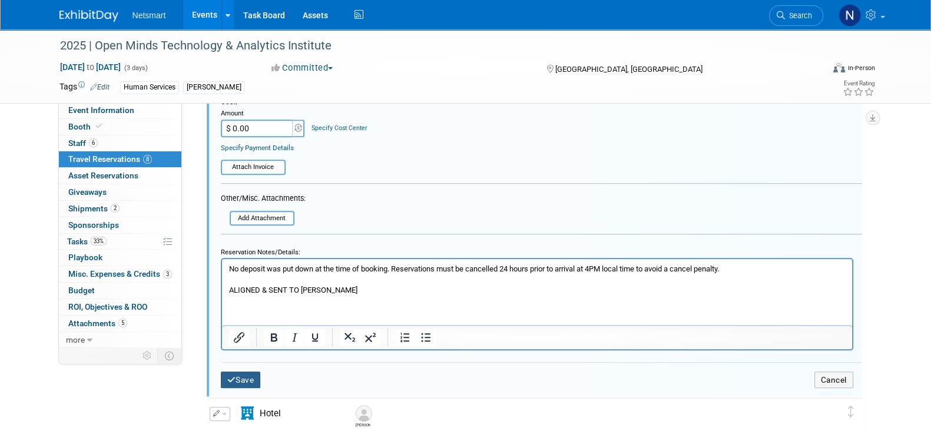
click at [243, 372] on button "Save" at bounding box center [241, 380] width 40 height 17
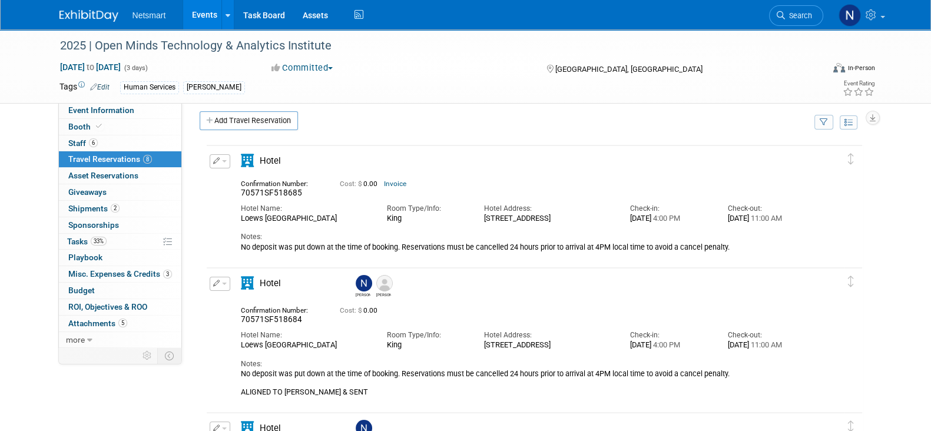
scroll to position [0, 0]
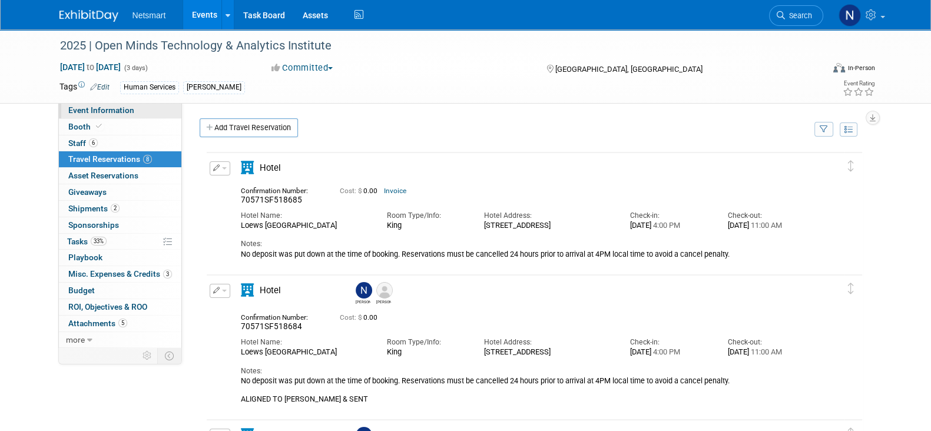
click at [115, 104] on link "Event Information" at bounding box center [120, 110] width 123 height 16
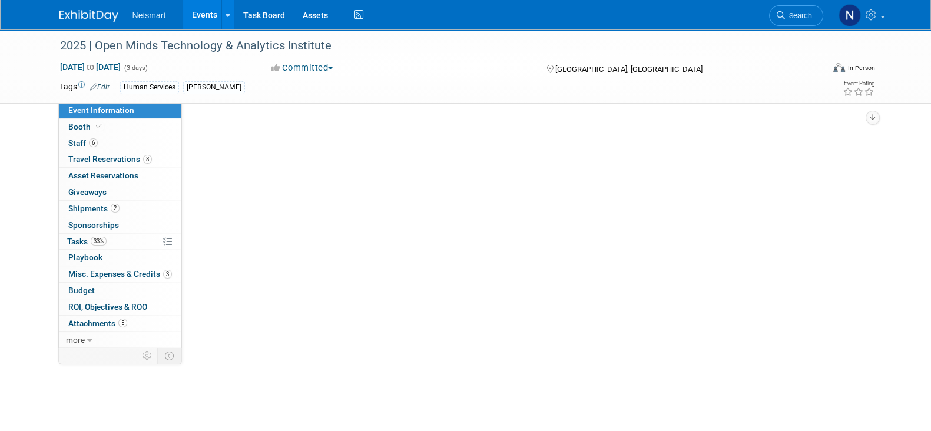
select select "Human Services"
select select "1"
select select "Yes"
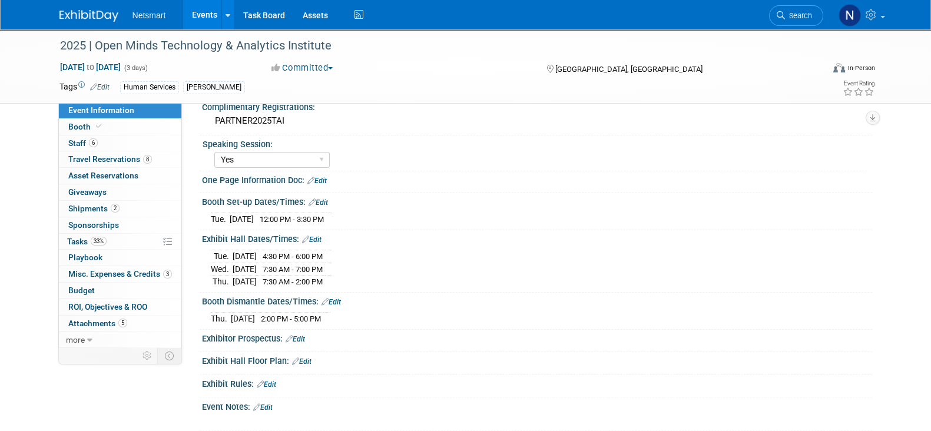
scroll to position [319, 0]
click at [798, 14] on span "Search" at bounding box center [798, 15] width 27 height 9
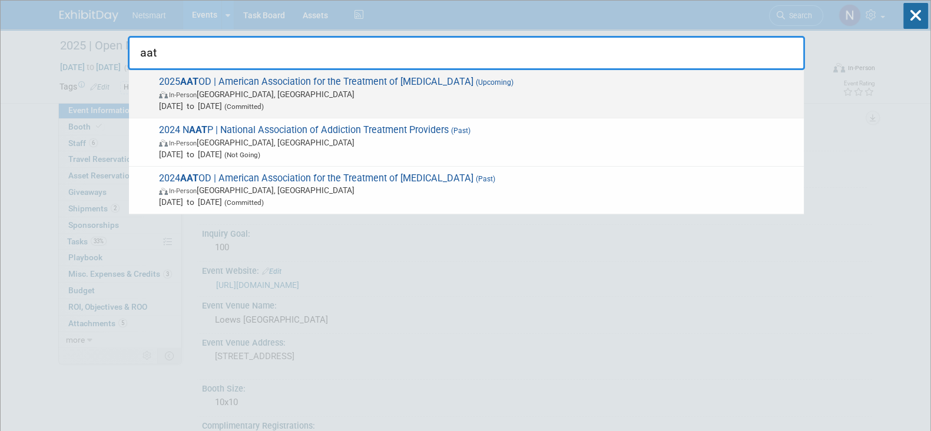
type input "aat"
click at [465, 82] on span "2025 AAT OD | American Association for the Treatment of Opioid Dependence (Upco…" at bounding box center [476, 94] width 643 height 36
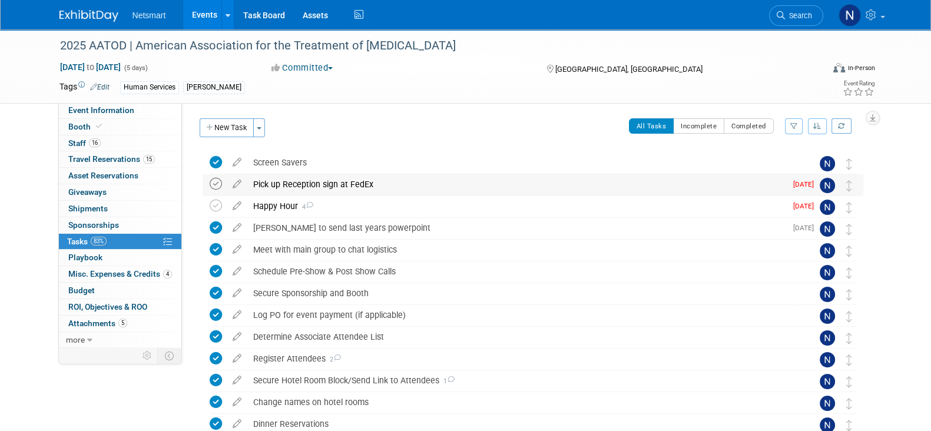
click at [220, 180] on icon at bounding box center [216, 184] width 12 height 12
click at [215, 201] on icon at bounding box center [216, 206] width 12 height 12
click at [233, 130] on button "New Task" at bounding box center [227, 127] width 54 height 19
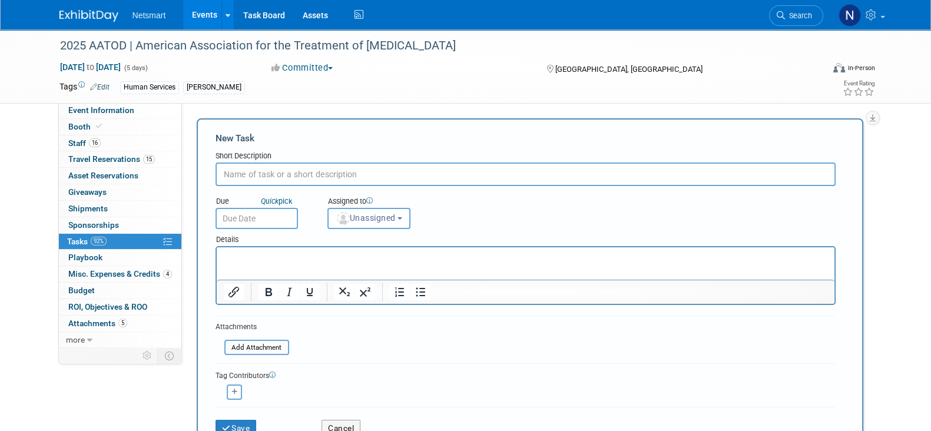
click at [307, 177] on input "text" at bounding box center [526, 175] width 620 height 24
type input "Expense happy hour"
click at [353, 221] on span "Unassigned" at bounding box center [366, 217] width 60 height 9
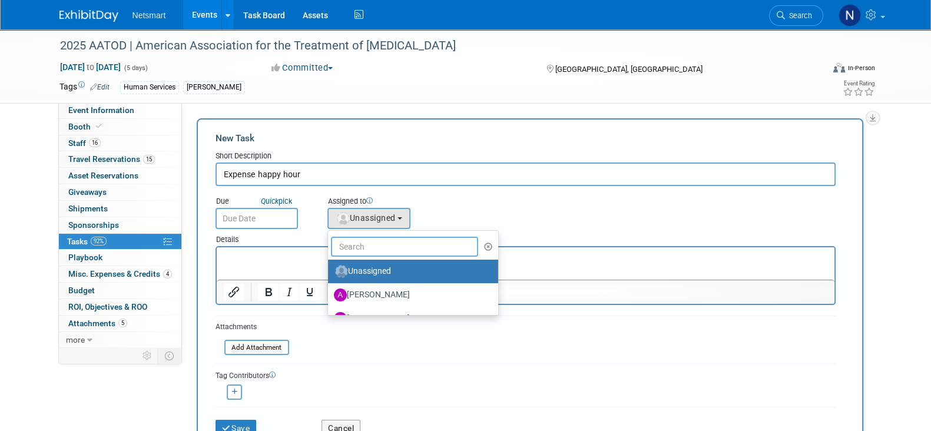
click at [371, 249] on input "text" at bounding box center [405, 247] width 148 height 20
type input "i"
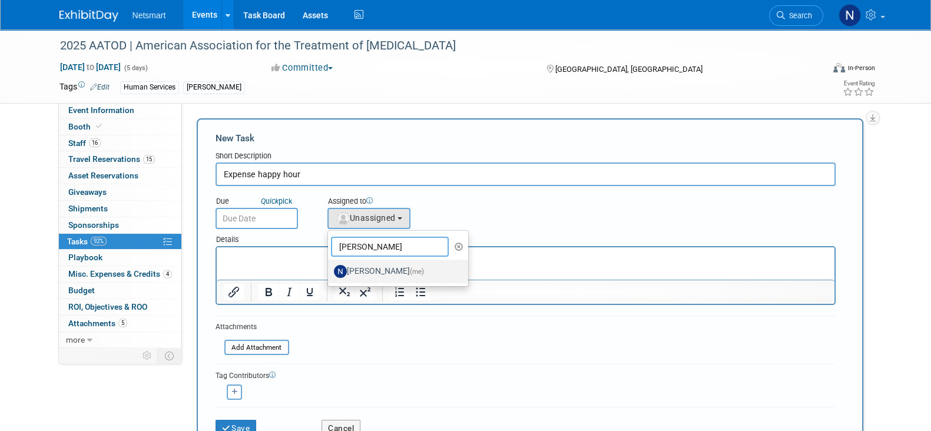
type input "nina"
click at [350, 266] on label "Nina Finn (me)" at bounding box center [395, 271] width 123 height 19
click at [330, 266] on input "Nina Finn (me)" at bounding box center [326, 270] width 8 height 8
select select "a52b5e8a-b2fd-4a4e-8599-2a3670a086e7"
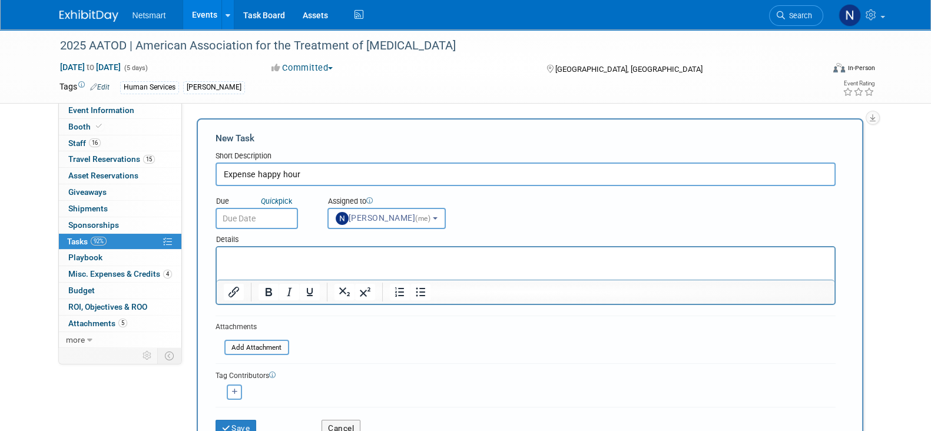
click at [267, 206] on div "Due Quick pick" at bounding box center [263, 202] width 94 height 12
click at [269, 224] on body "Netsmart Events Add Event Bulk Upload Events Shareable Event Boards Recently Vi…" at bounding box center [465, 215] width 931 height 431
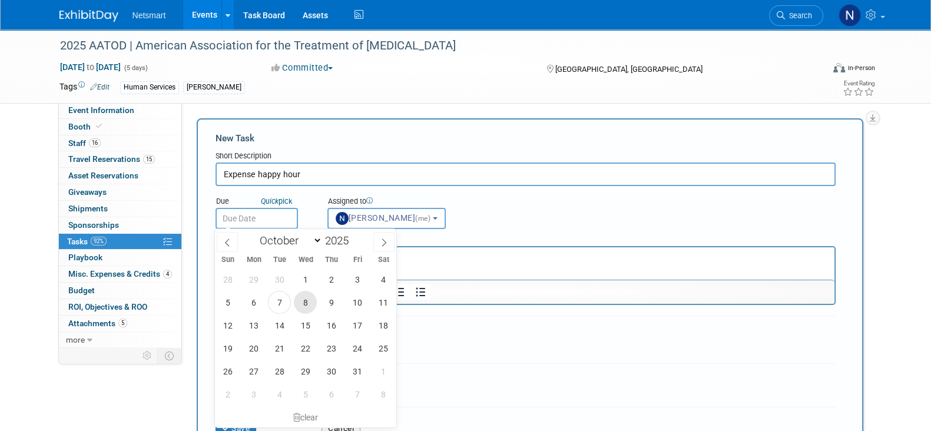
click at [310, 313] on div "28 29 30 1 2 3 4 5 6 7 8 9 10 11 12 13 14 15 16 17 18 19 20 21 22 23 24 25 26 2…" at bounding box center [305, 337] width 181 height 138
click at [309, 304] on span "8" at bounding box center [305, 302] width 23 height 23
type input "Oct 8, 2025"
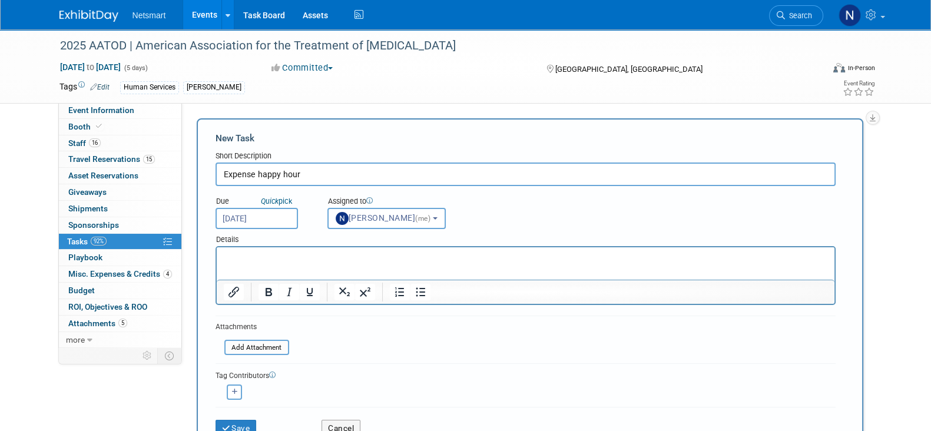
scroll to position [115, 0]
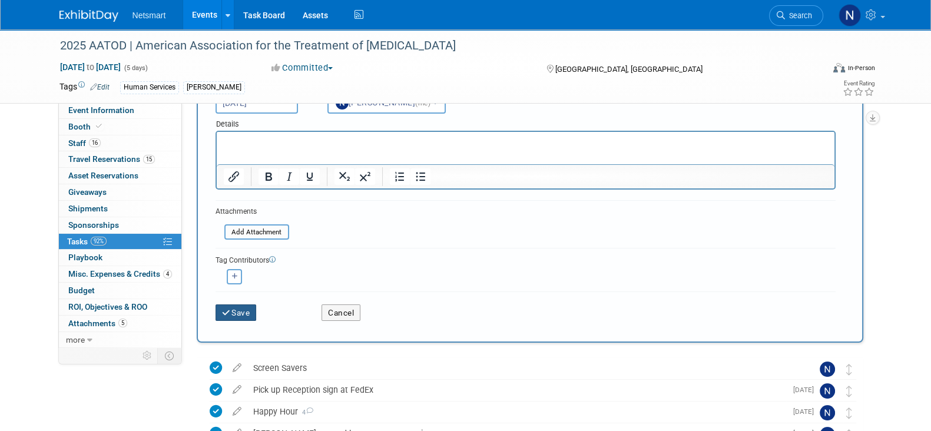
click at [253, 313] on button "Save" at bounding box center [236, 312] width 41 height 16
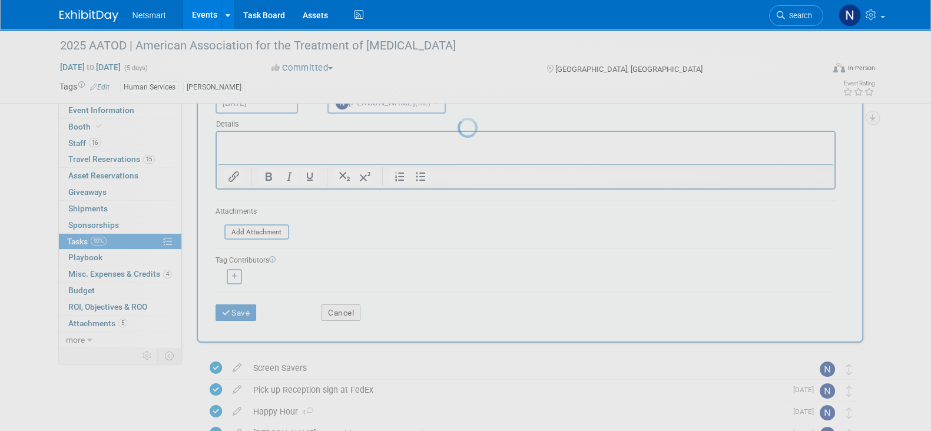
scroll to position [0, 0]
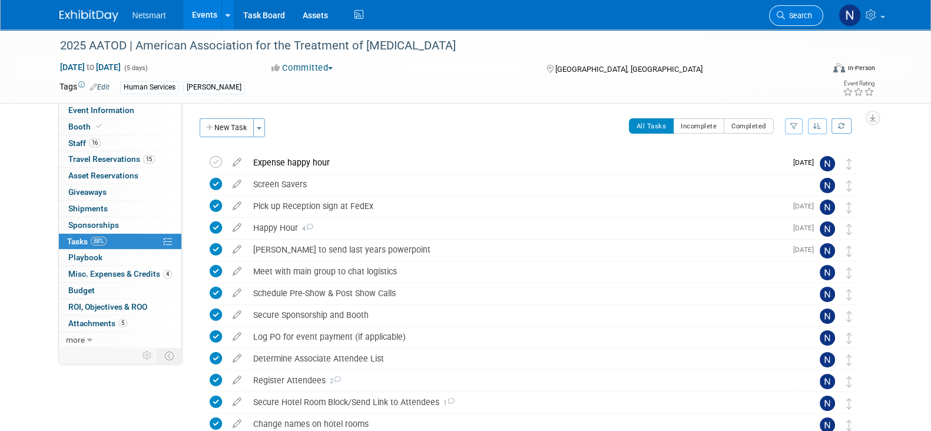
click at [783, 12] on icon at bounding box center [781, 15] width 8 height 8
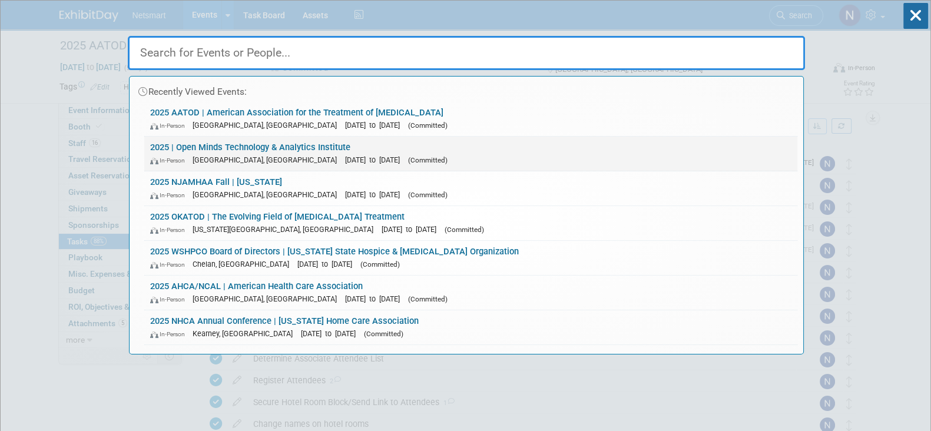
click at [527, 150] on link "2025 | Open Minds Technology & Analytics Institute In-Person Philadelphia, PA O…" at bounding box center [470, 154] width 653 height 34
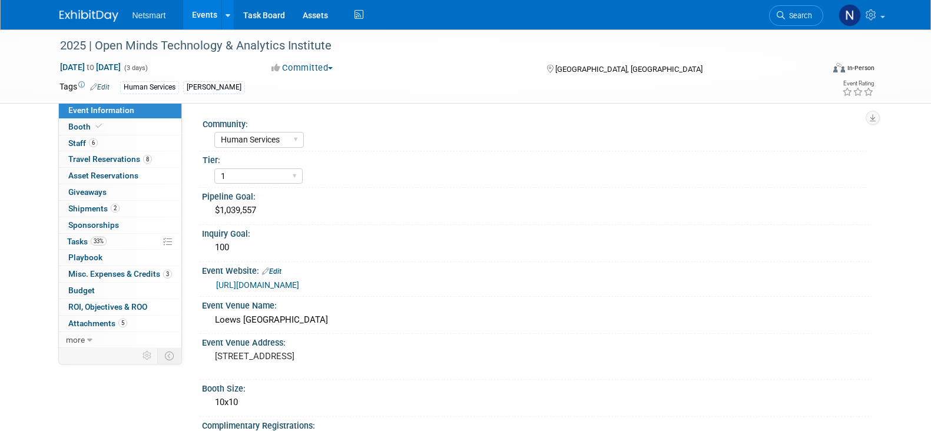
select select "Human Services"
select select "1"
select select "Yes"
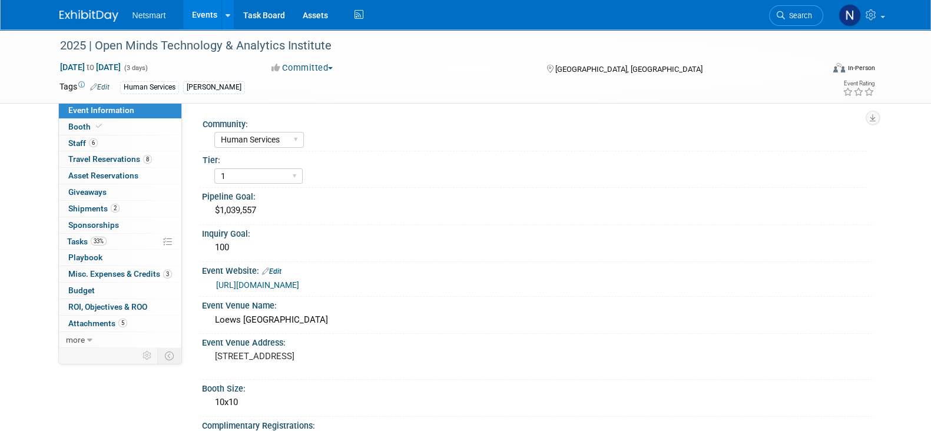
click at [136, 159] on span "Travel Reservations 8" at bounding box center [110, 158] width 84 height 9
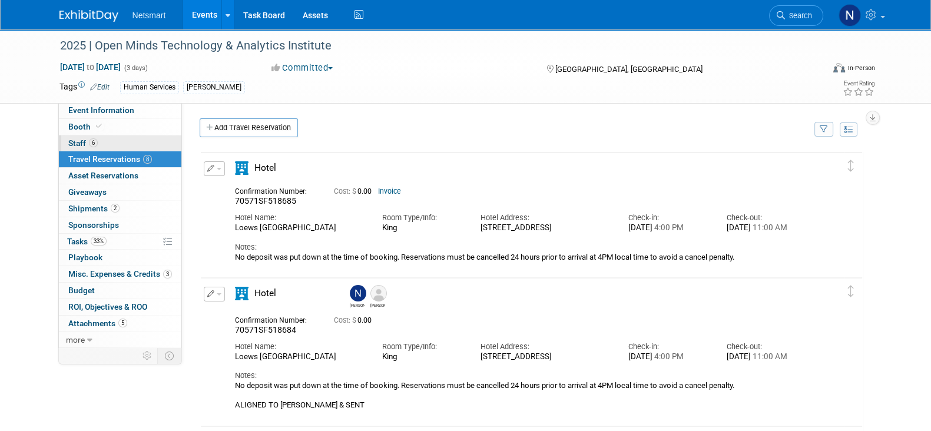
click at [114, 140] on link "6 Staff 6" at bounding box center [120, 143] width 123 height 16
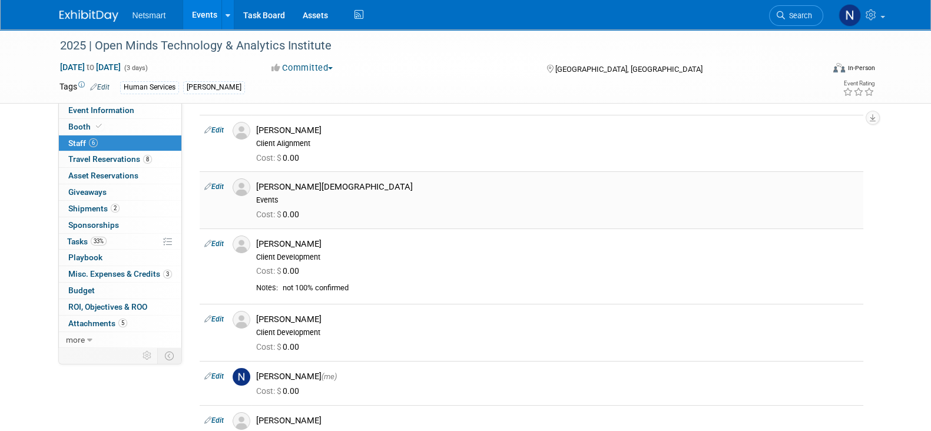
scroll to position [34, 0]
click at [889, 329] on div "2025 | Open Minds Technology & Analytics Institute Oct 21, 2025 to Oct 23, 2025…" at bounding box center [465, 241] width 931 height 491
click at [798, 19] on span "Search" at bounding box center [798, 15] width 27 height 9
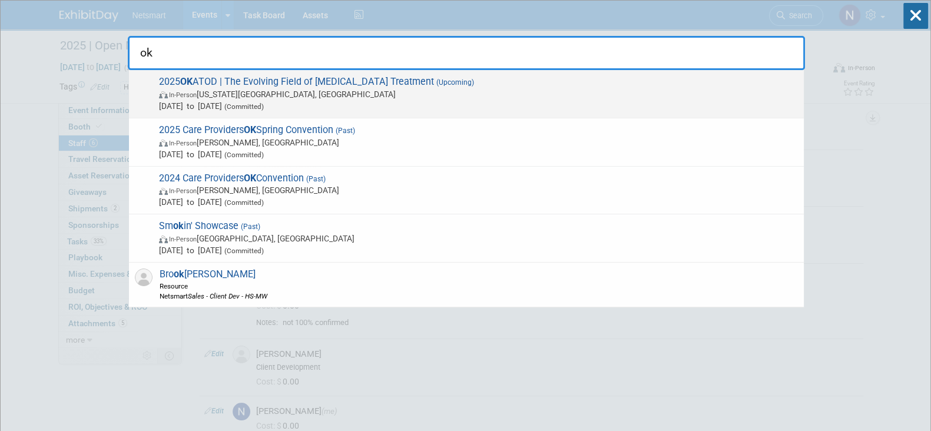
type input "ok"
click at [515, 100] on span "Oct 17, 2025 to Oct 17, 2025 (Committed)" at bounding box center [478, 106] width 639 height 12
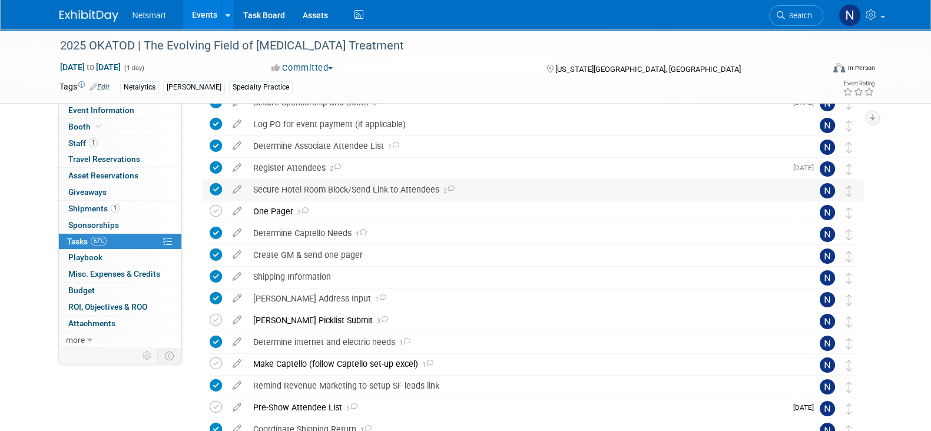
scroll to position [78, 0]
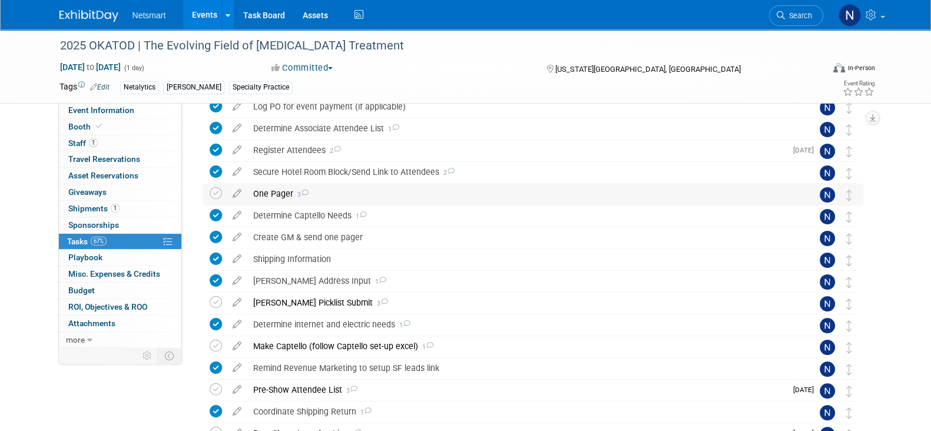
click at [280, 194] on div "One Pager 3" at bounding box center [521, 194] width 549 height 20
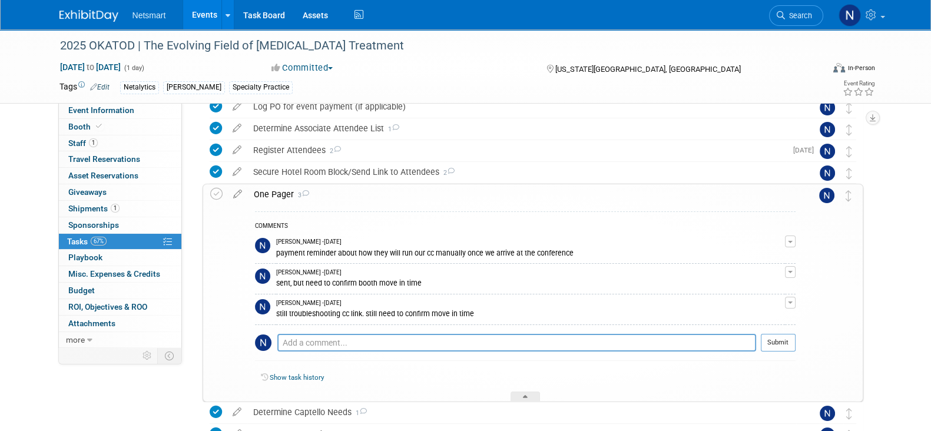
click at [783, 1] on li "Search" at bounding box center [796, 14] width 54 height 29
click at [787, 11] on span "Search" at bounding box center [798, 15] width 27 height 9
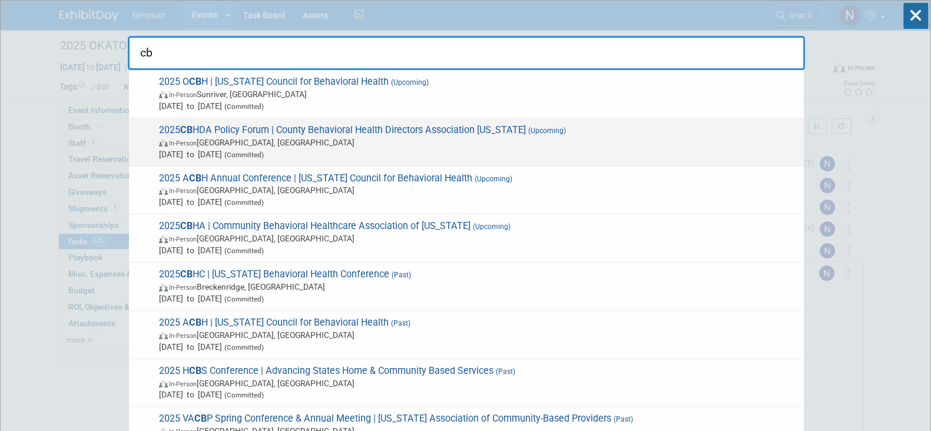
type input "cb"
click at [320, 143] on span "In-Person Santa Barbara, CA" at bounding box center [478, 143] width 639 height 12
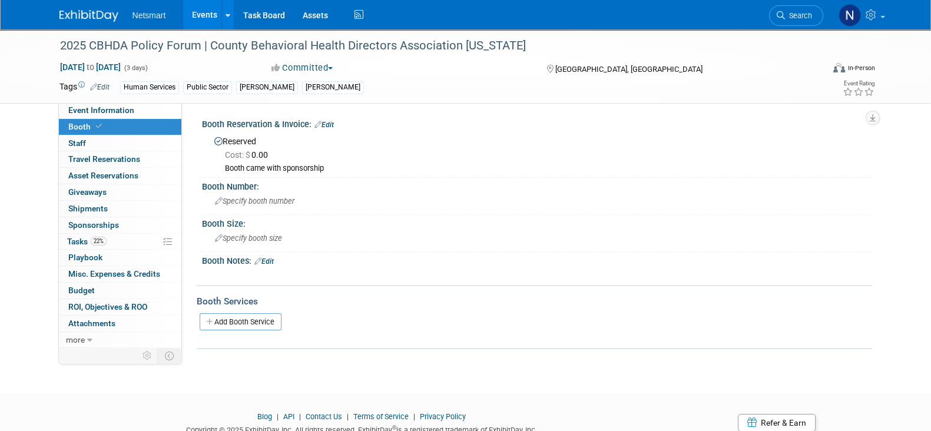
click at [135, 142] on link "0 Staff 0" at bounding box center [120, 143] width 123 height 16
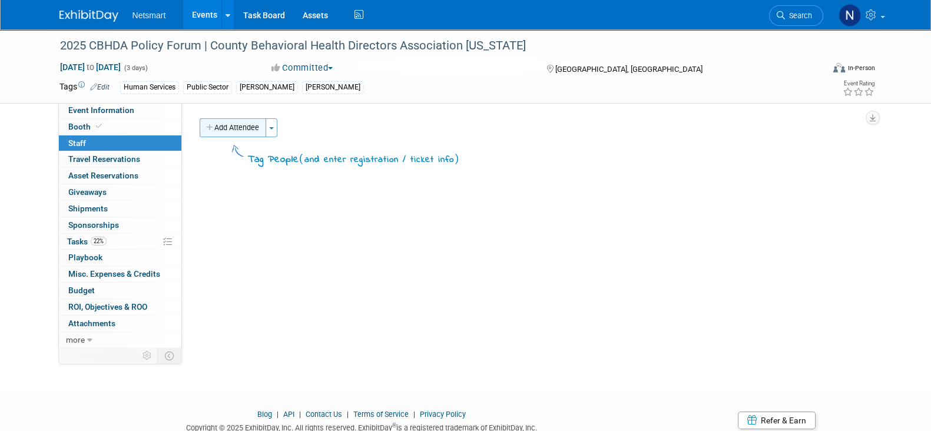
click at [231, 128] on button "Add Attendee" at bounding box center [233, 127] width 67 height 19
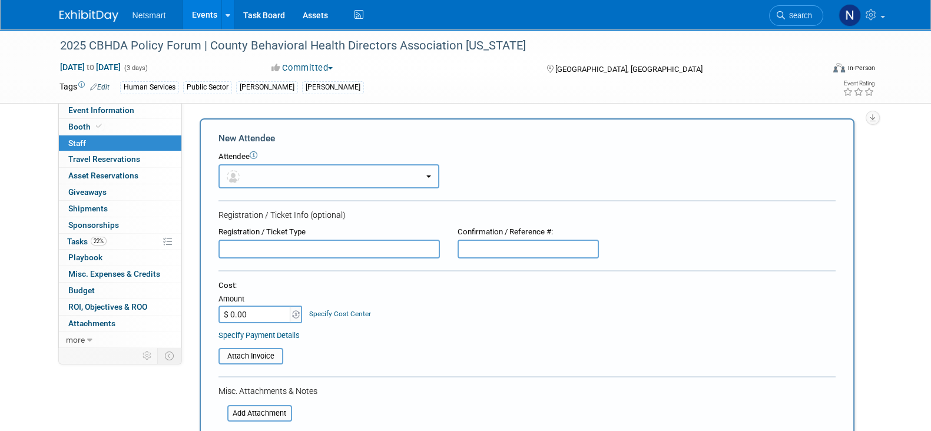
click at [261, 176] on button "button" at bounding box center [329, 176] width 221 height 24
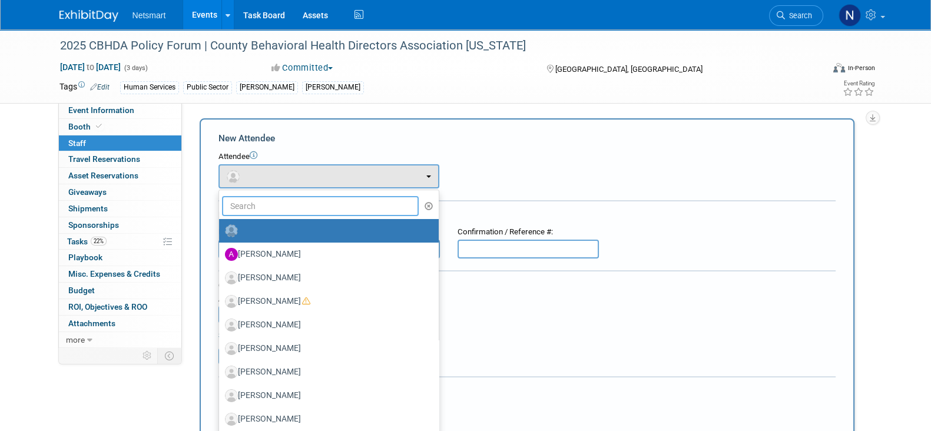
click at [279, 207] on input "text" at bounding box center [320, 206] width 197 height 20
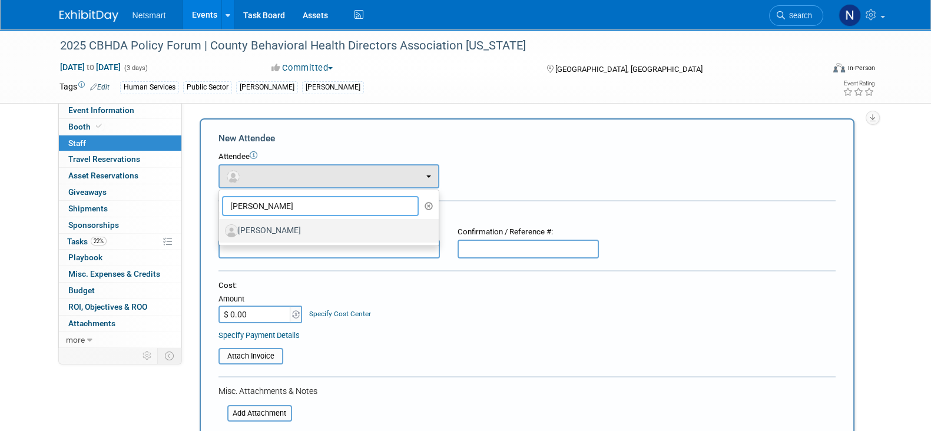
type input "[PERSON_NAME]"
click at [283, 230] on label "[PERSON_NAME]" at bounding box center [326, 230] width 202 height 19
click at [221, 230] on input "[PERSON_NAME]" at bounding box center [217, 230] width 8 height 8
select select "52334183-80f0-4cf5-acb0-7dfc23802888"
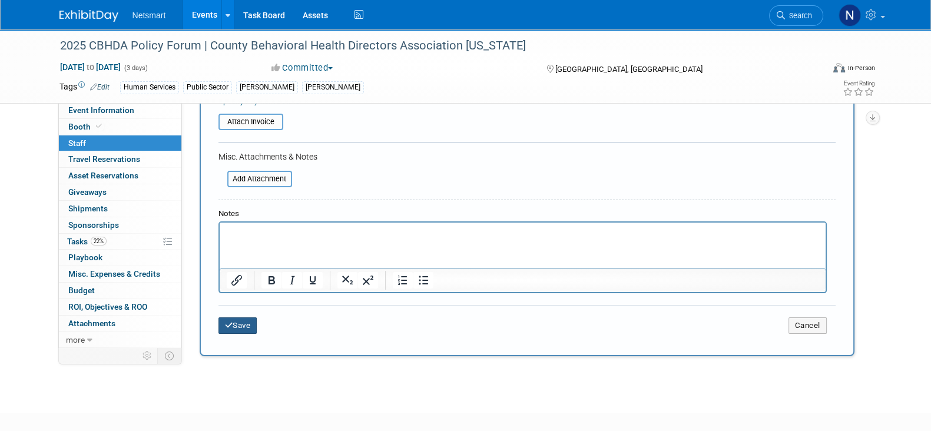
click at [232, 330] on button "Save" at bounding box center [238, 325] width 39 height 16
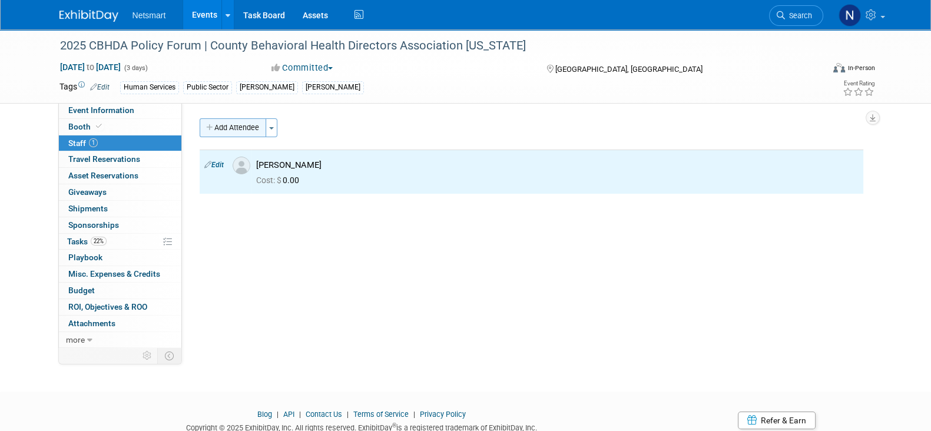
click at [236, 128] on button "Add Attendee" at bounding box center [233, 127] width 67 height 19
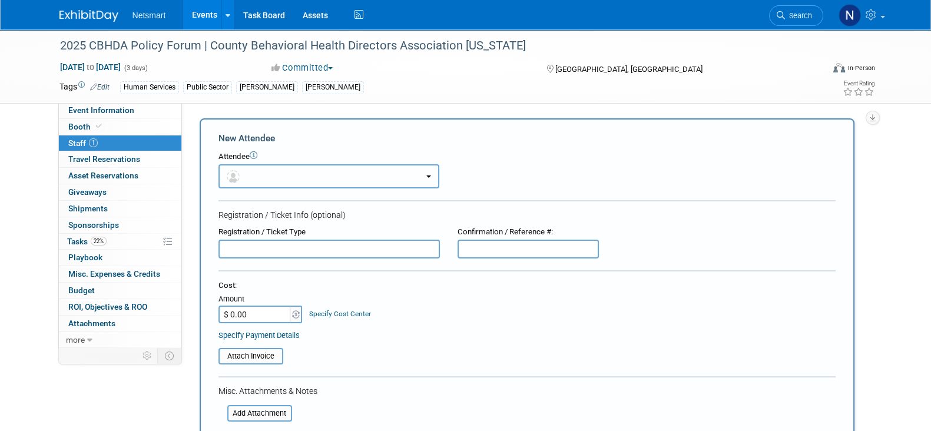
click at [286, 183] on button "button" at bounding box center [329, 176] width 221 height 24
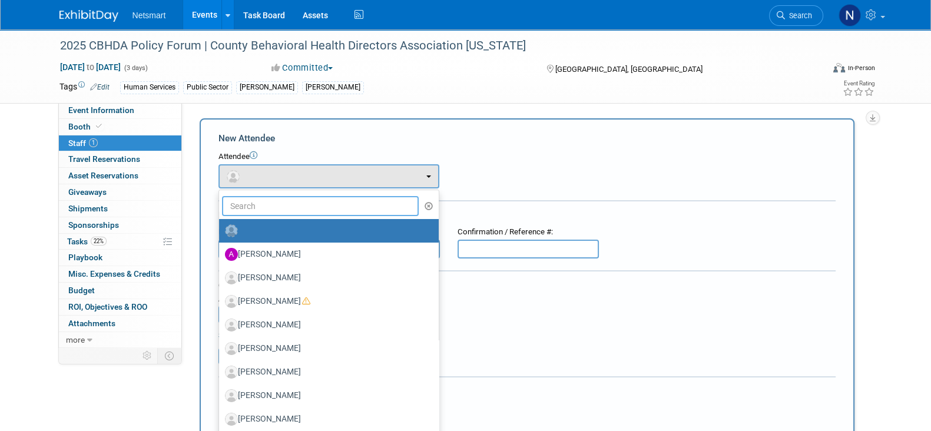
click at [292, 204] on input "text" at bounding box center [320, 206] width 197 height 20
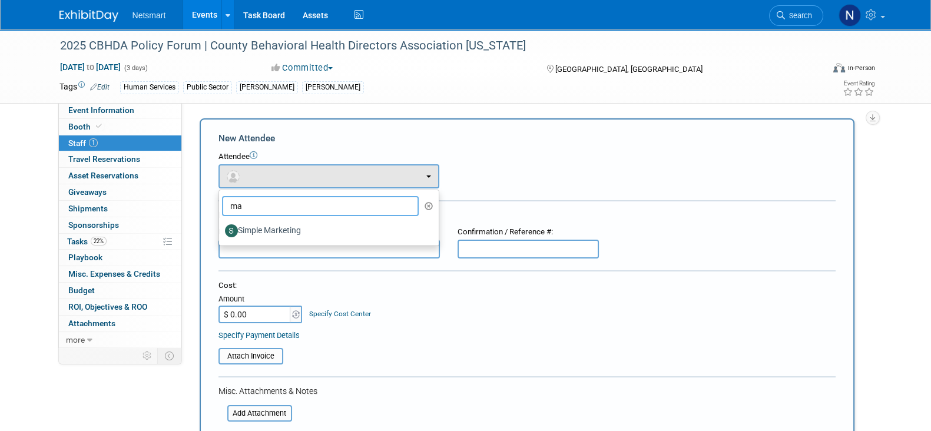
type input "m"
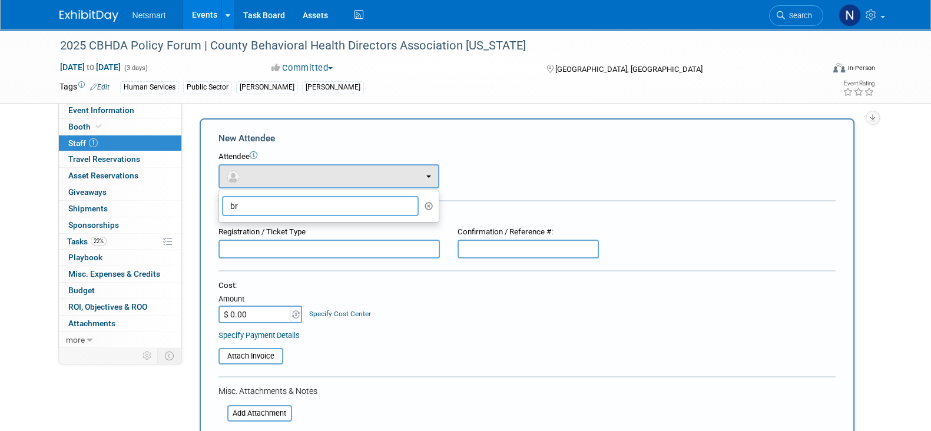
type input "b"
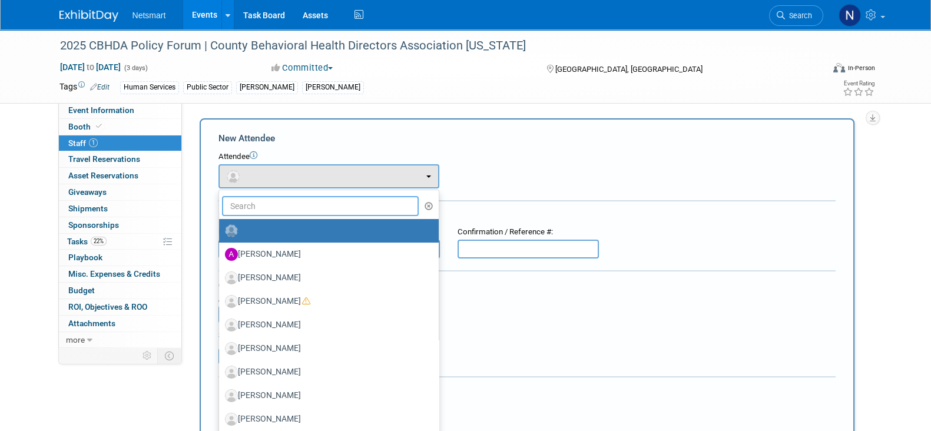
type input "i"
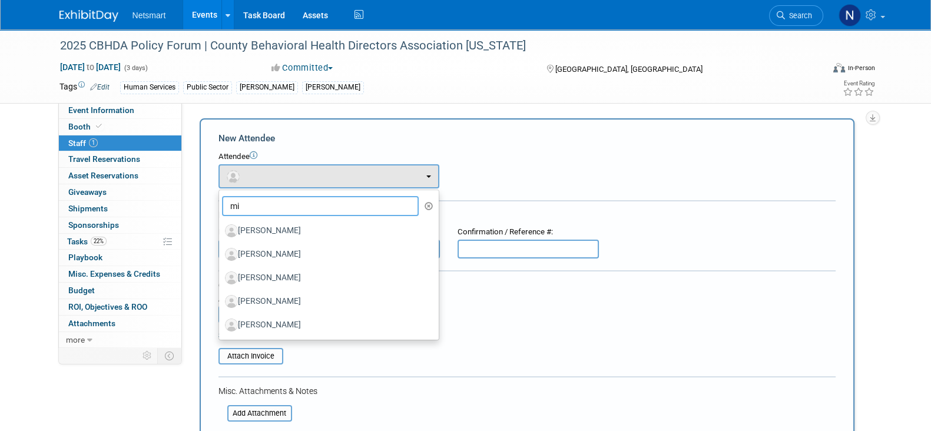
type input "m"
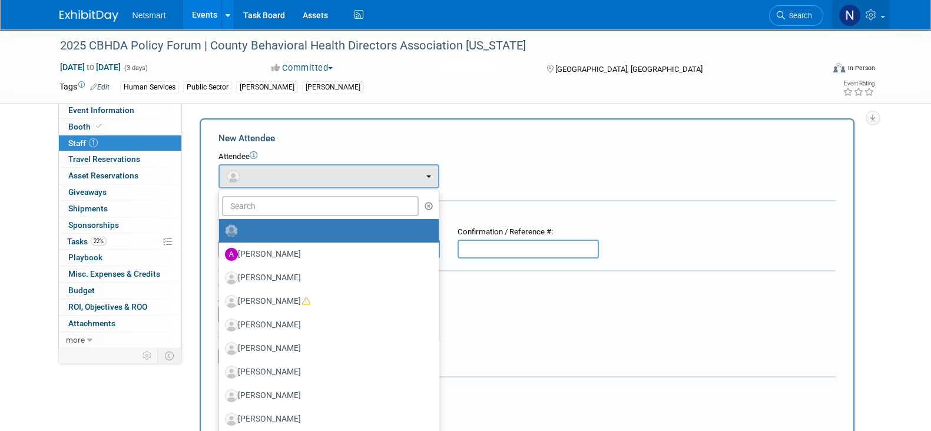
click at [881, 13] on link at bounding box center [861, 14] width 58 height 29
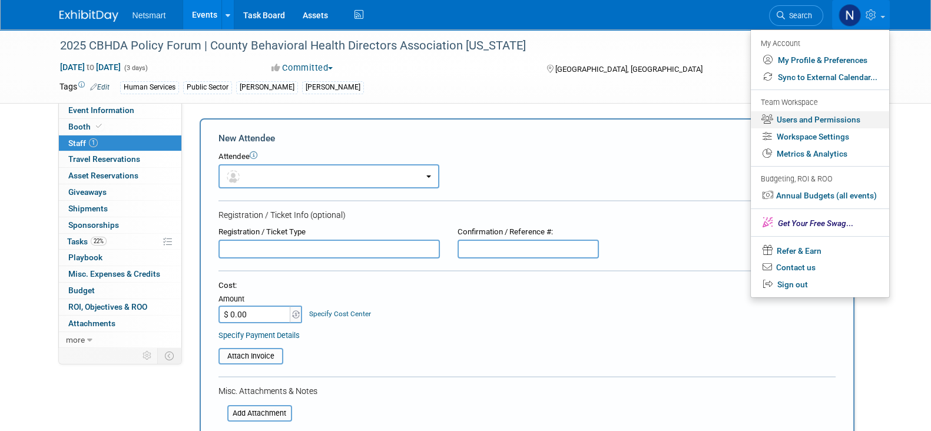
click at [826, 113] on link "Users and Permissions" at bounding box center [820, 119] width 138 height 17
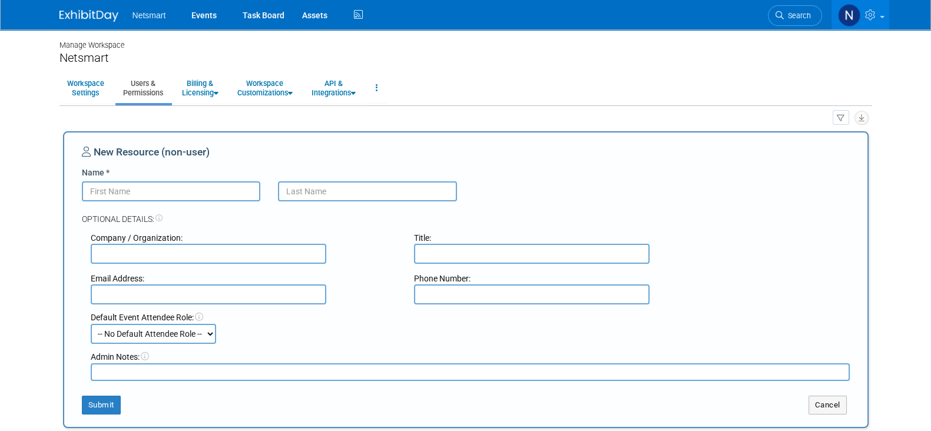
click at [202, 182] on input "Name *" at bounding box center [171, 191] width 179 height 20
type input "Mike"
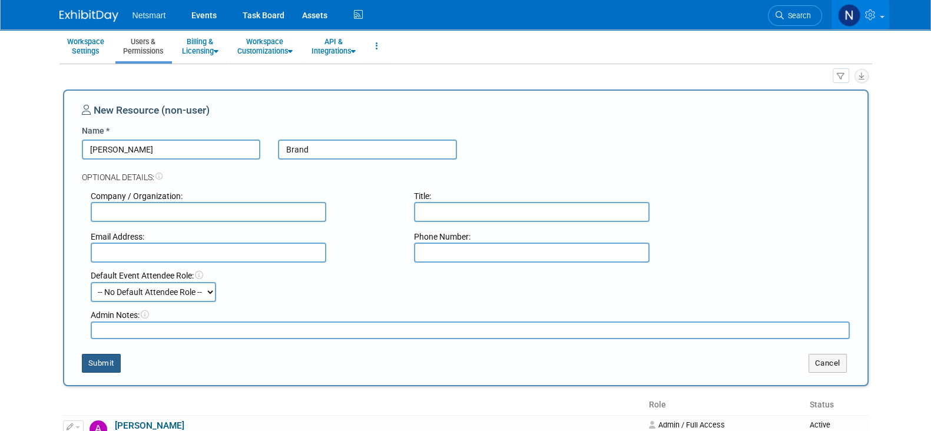
type input "Brand"
click at [112, 363] on button "Submit" at bounding box center [101, 363] width 39 height 19
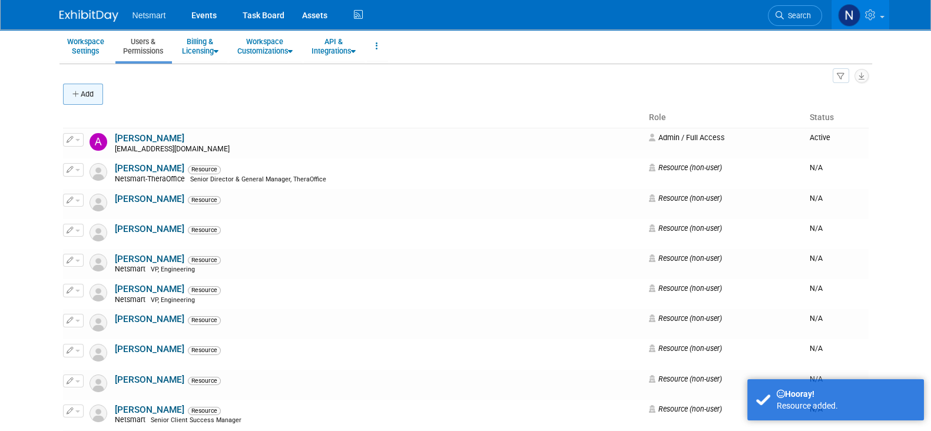
click at [92, 91] on button "Add" at bounding box center [83, 94] width 40 height 21
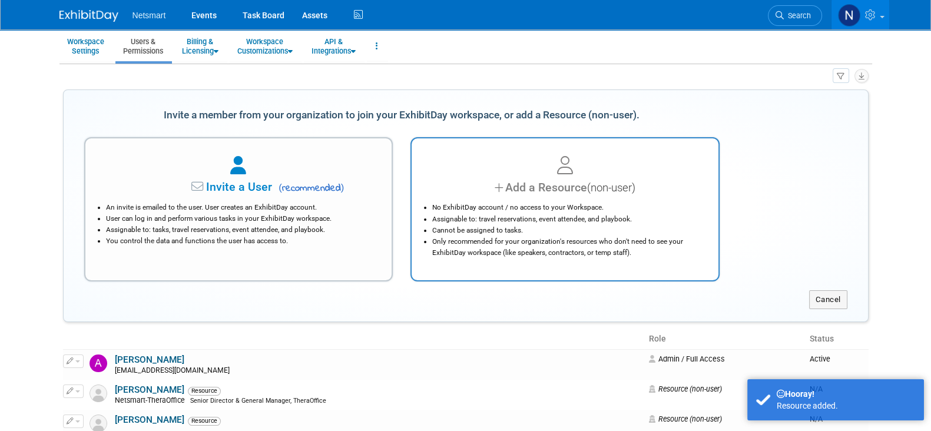
click at [592, 209] on li "No ExhibitDay account / no access to your Workspace." at bounding box center [568, 207] width 272 height 11
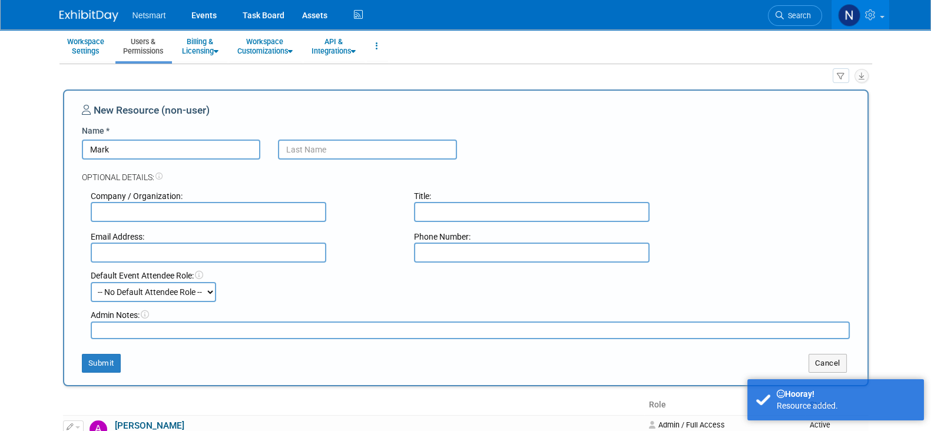
type input "Mark"
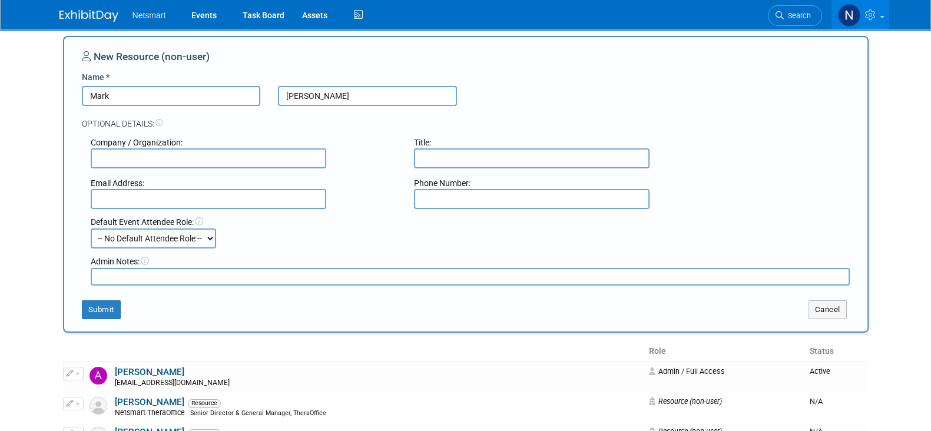
scroll to position [97, 0]
type input "Van Horn"
click at [105, 299] on button "Submit" at bounding box center [101, 308] width 39 height 19
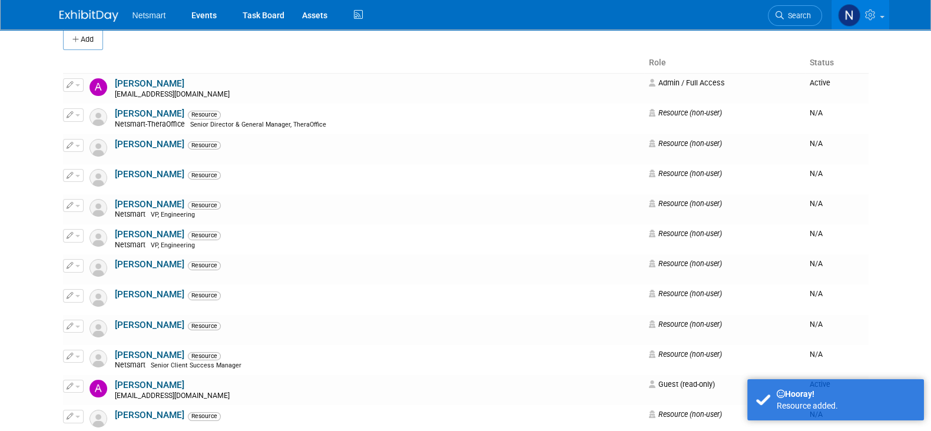
scroll to position [0, 0]
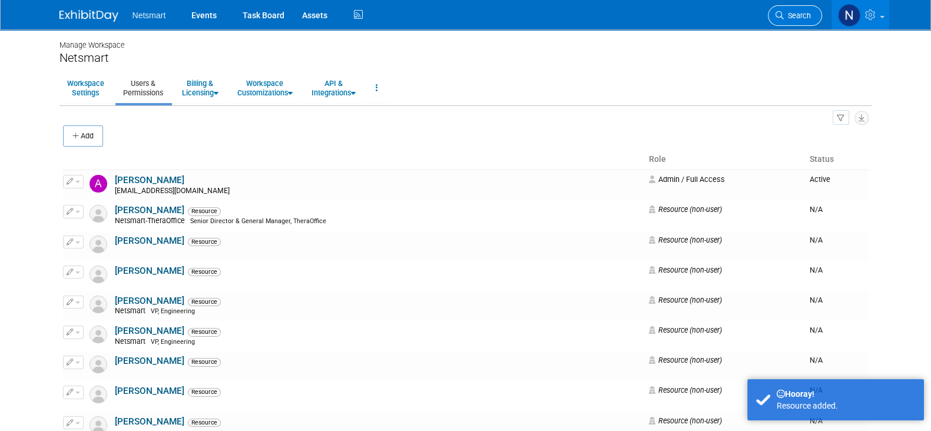
click at [785, 15] on span "Search" at bounding box center [797, 15] width 27 height 9
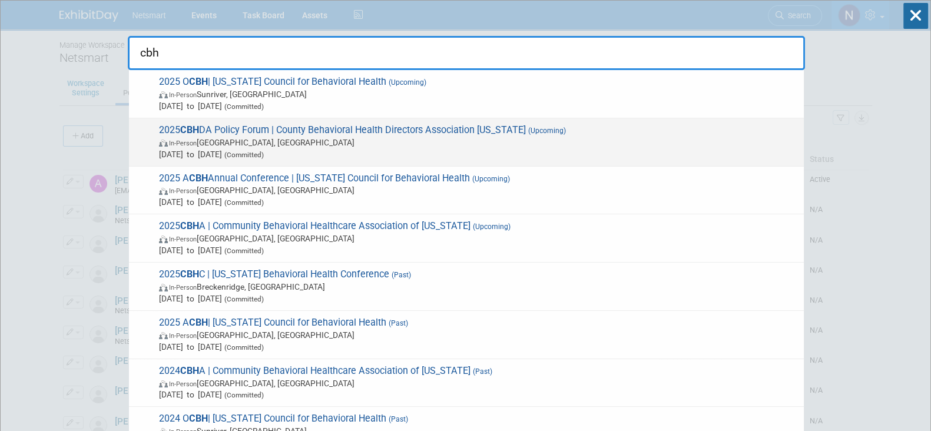
type input "cbh"
click at [359, 150] on span "Oct 22, 2025 to Oct 24, 2025 (Committed)" at bounding box center [478, 154] width 639 height 12
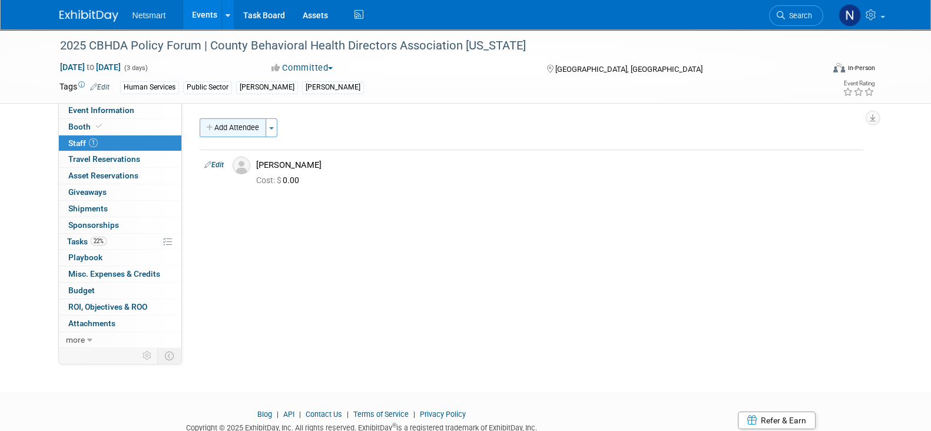
click at [241, 125] on button "Add Attendee" at bounding box center [233, 127] width 67 height 19
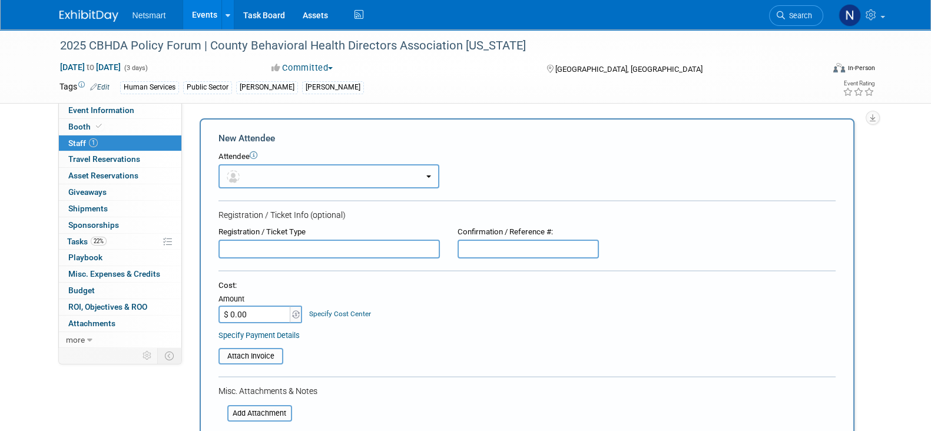
click at [269, 173] on button "button" at bounding box center [329, 176] width 221 height 24
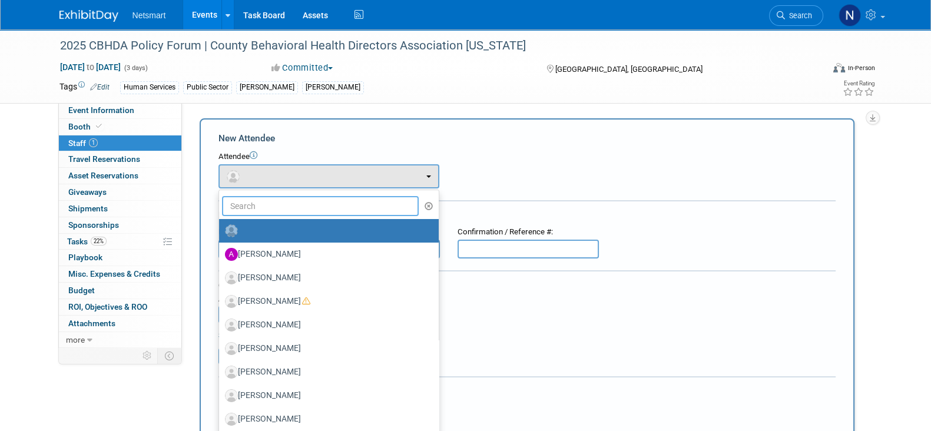
click at [276, 204] on input "text" at bounding box center [320, 206] width 197 height 20
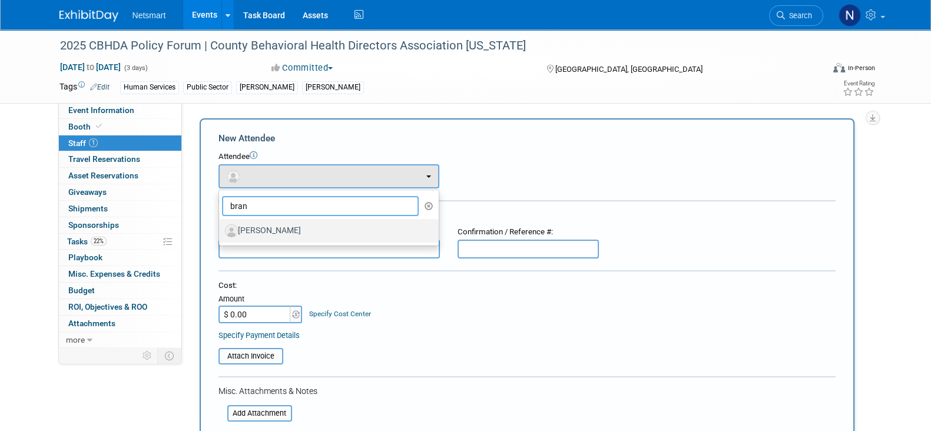
type input "bran"
click at [281, 223] on label "[PERSON_NAME]" at bounding box center [326, 230] width 202 height 19
click at [221, 226] on input "[PERSON_NAME]" at bounding box center [217, 230] width 8 height 8
select select "49e3813f-b67a-4bae-a85d-9ba69a5b85b6"
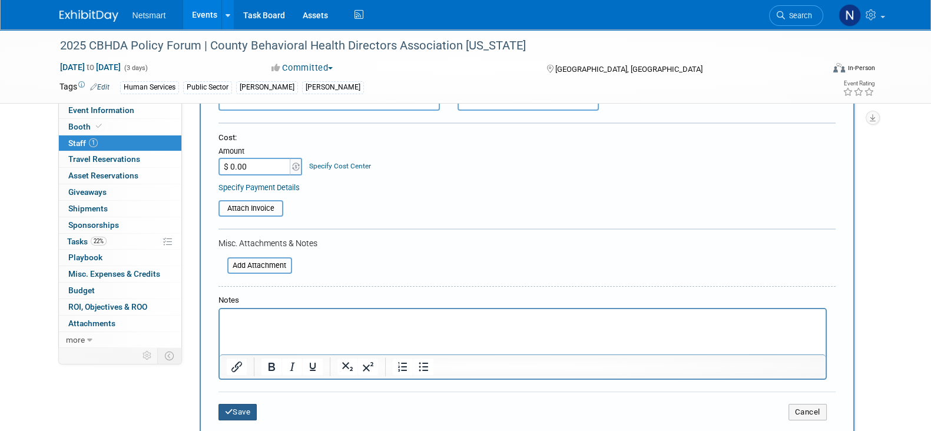
click at [239, 405] on button "Save" at bounding box center [238, 412] width 39 height 16
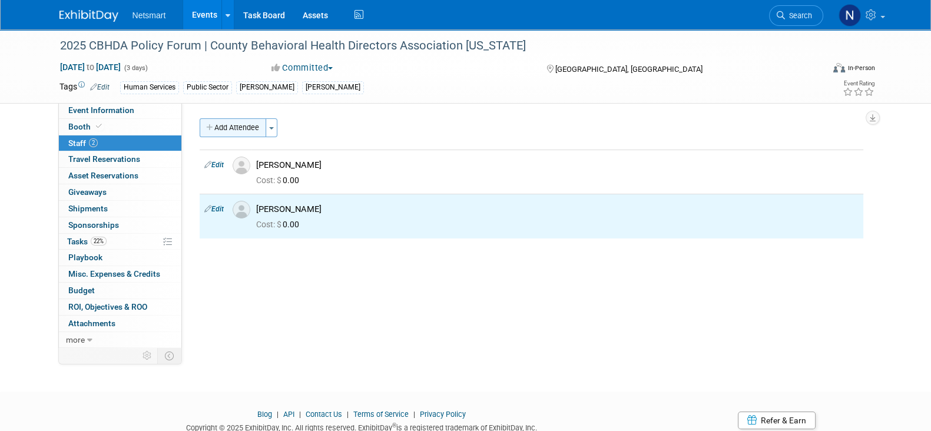
click at [234, 123] on button "Add Attendee" at bounding box center [233, 127] width 67 height 19
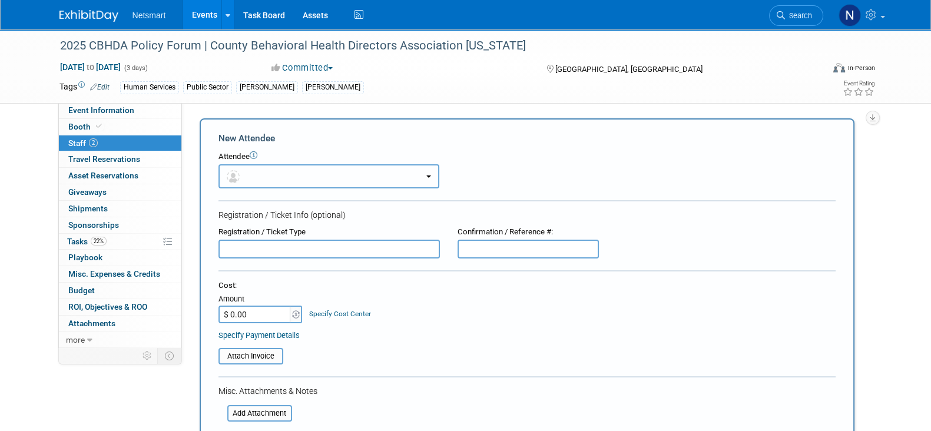
click at [256, 167] on button "button" at bounding box center [329, 176] width 221 height 24
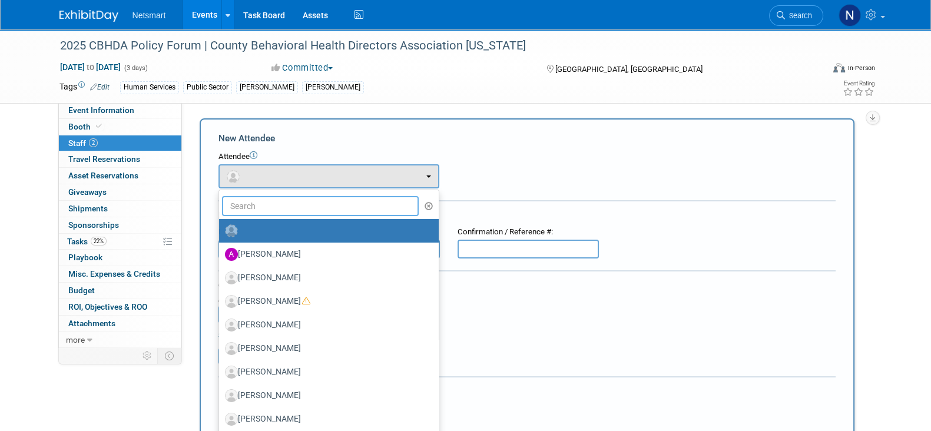
click at [272, 209] on input "text" at bounding box center [320, 206] width 197 height 20
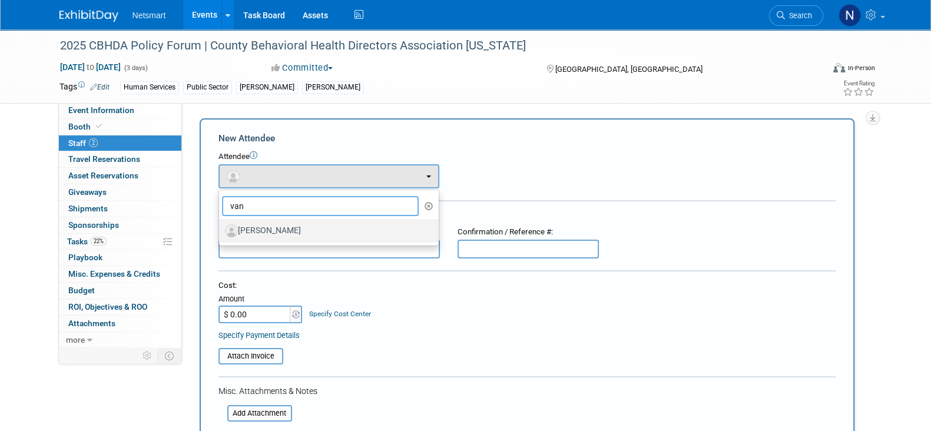
type input "van"
click at [283, 231] on label "[PERSON_NAME]" at bounding box center [326, 230] width 202 height 19
click at [221, 231] on input "[PERSON_NAME]" at bounding box center [217, 230] width 8 height 8
select select "04c42d70-2239-4b0d-bb3b-782fe7058fdb"
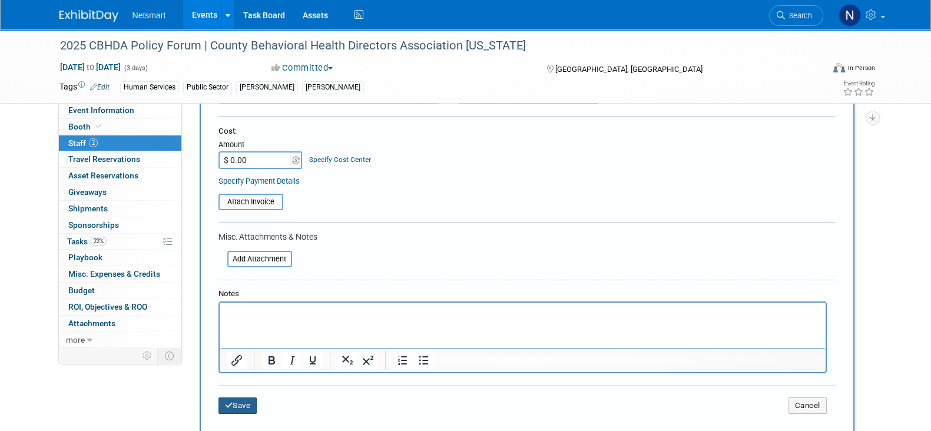
click at [243, 405] on button "Save" at bounding box center [238, 406] width 39 height 16
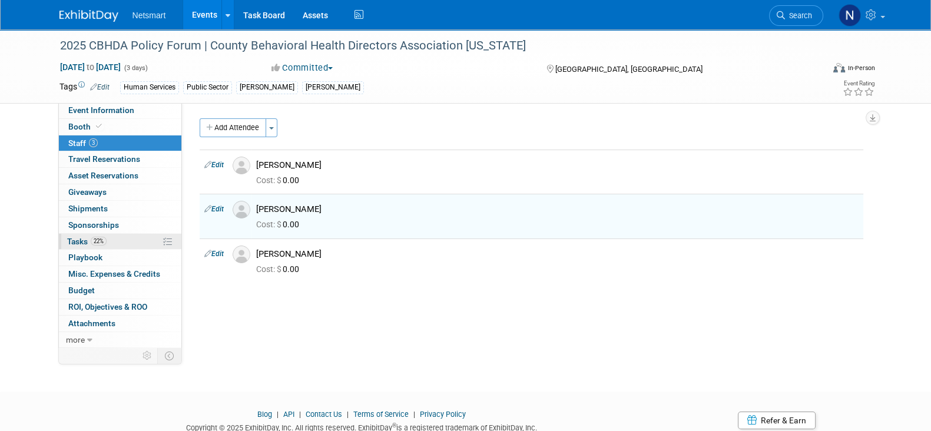
click at [118, 240] on link "22% Tasks 22%" at bounding box center [120, 242] width 123 height 16
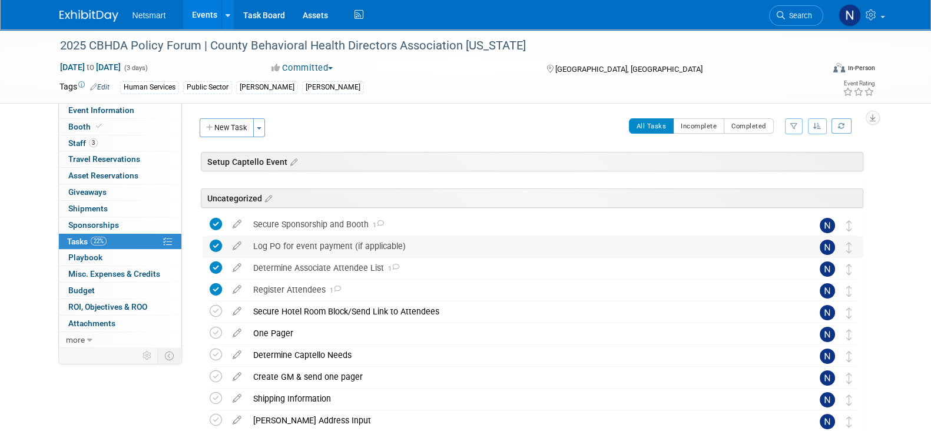
scroll to position [131, 0]
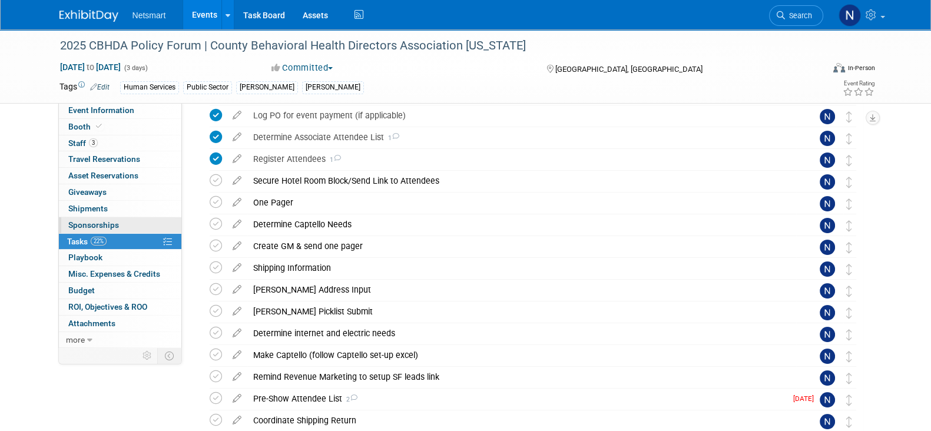
click at [126, 225] on link "0 Sponsorships 0" at bounding box center [120, 225] width 123 height 16
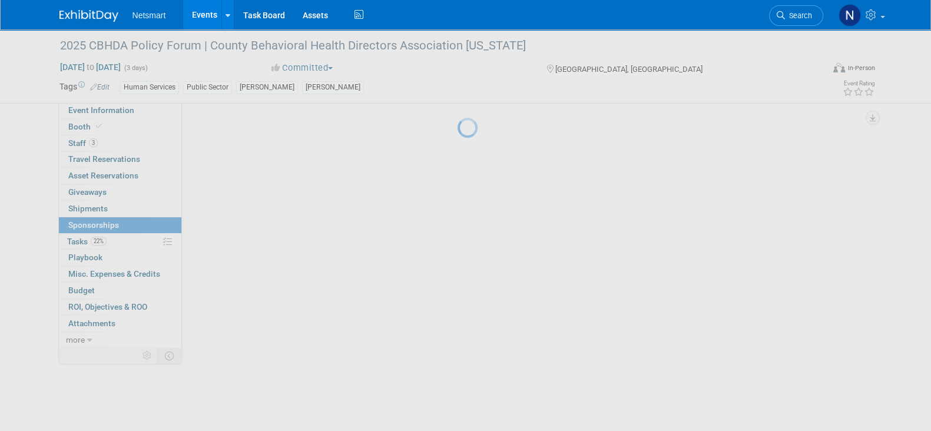
scroll to position [0, 0]
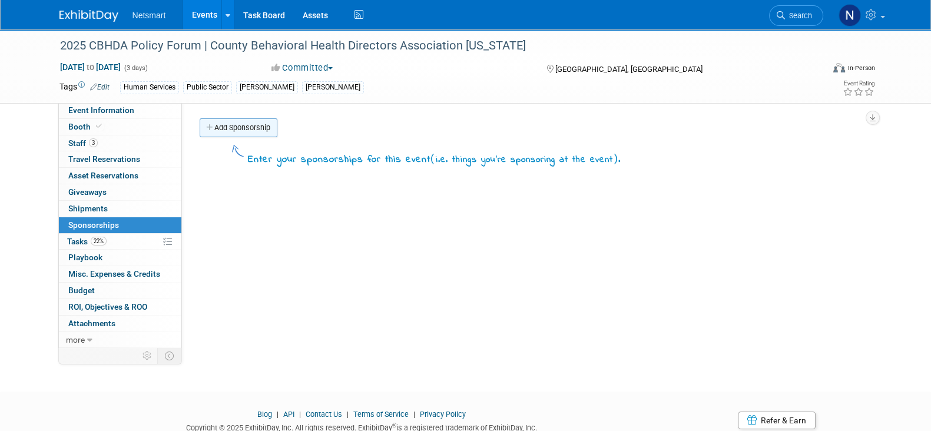
click at [230, 125] on link "Add Sponsorship" at bounding box center [239, 127] width 78 height 19
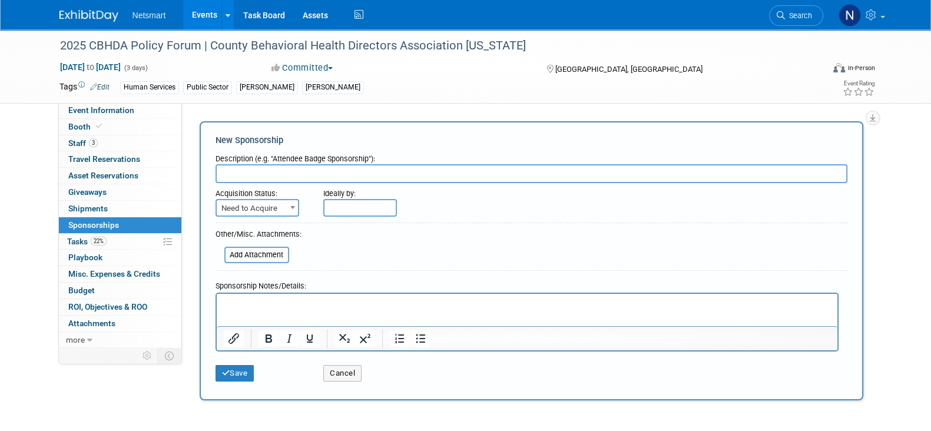
click at [273, 306] on p "Rich Text Area. Press ALT-0 for help." at bounding box center [526, 304] width 607 height 12
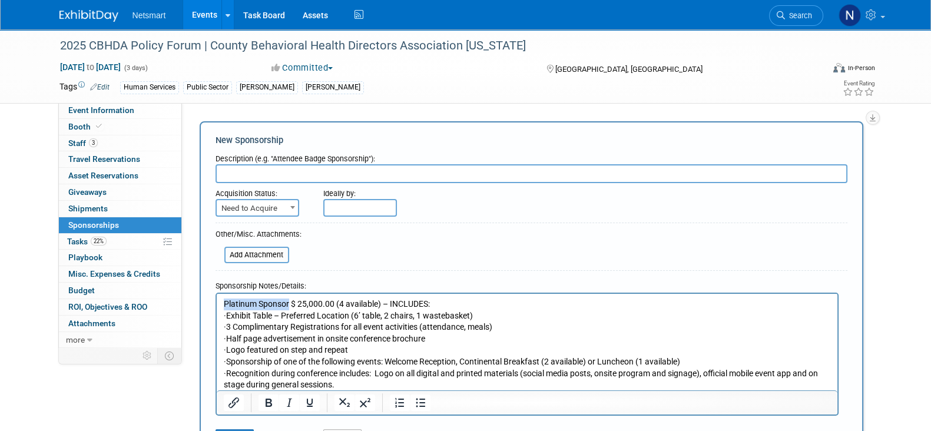
drag, startPoint x: 289, startPoint y: 302, endPoint x: 176, endPoint y: 298, distance: 113.7
click at [216, 298] on html "Platinum Sponsor $ 25,000.00 (4 available) – INCLUDES: · Exhibit Table – Prefer…" at bounding box center [526, 341] width 621 height 97
copy p "Platinum Sponsor"
click at [259, 162] on div "Description (e.g. "Attendee Badge Sponsorship"):" at bounding box center [532, 156] width 632 height 16
click at [270, 178] on input "text" at bounding box center [532, 173] width 632 height 19
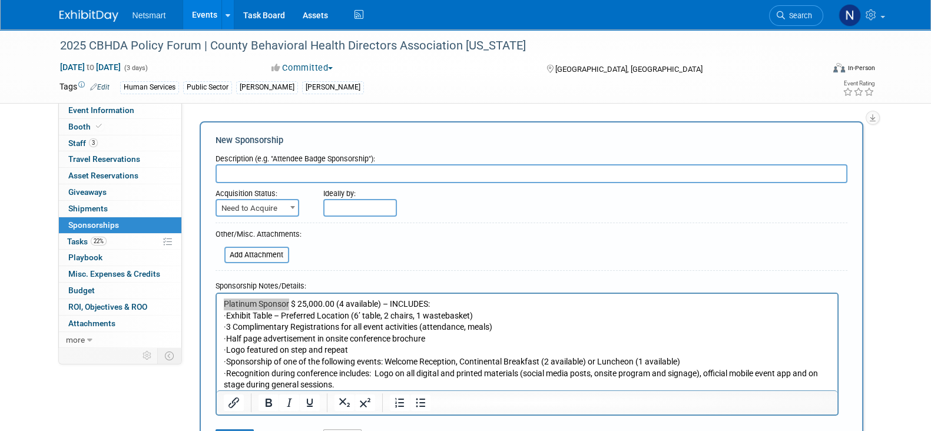
paste input "Platinum Sponsor"
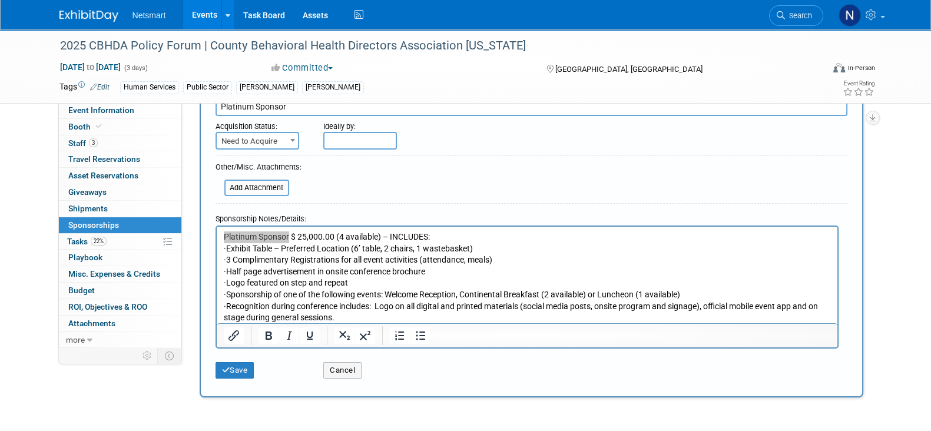
type input "Platinum Sponsor"
click at [279, 140] on span "Need to Acquire" at bounding box center [257, 141] width 81 height 16
select select "2"
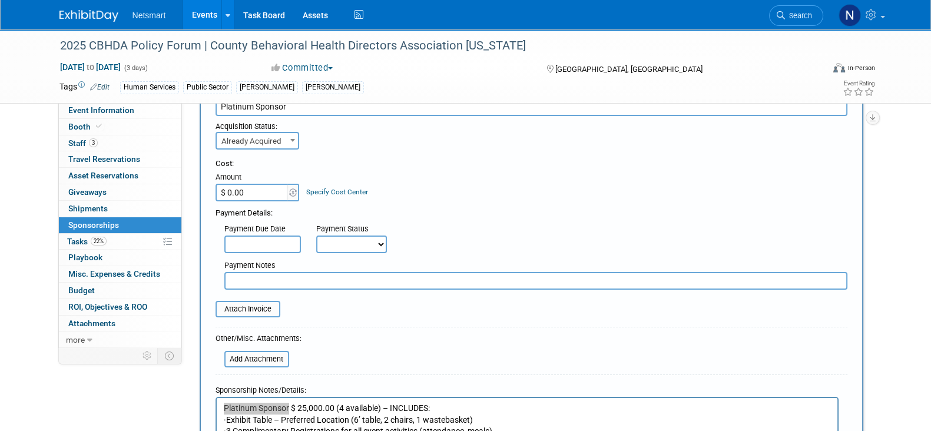
click at [259, 194] on input "$ 0.00" at bounding box center [253, 193] width 74 height 18
type input "$ 25,000.00"
click at [517, 233] on div "Payment Due Date Payment Status Not Paid Yet Partially Paid Paid in Full Next P…" at bounding box center [532, 236] width 650 height 34
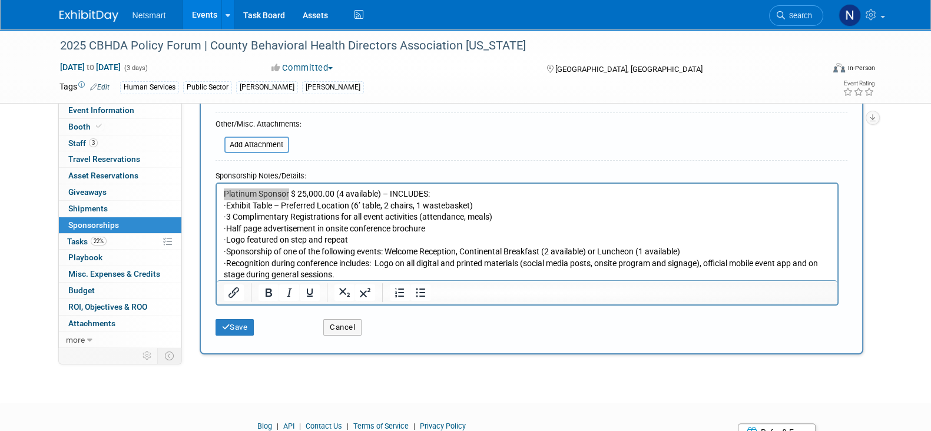
scroll to position [279, 0]
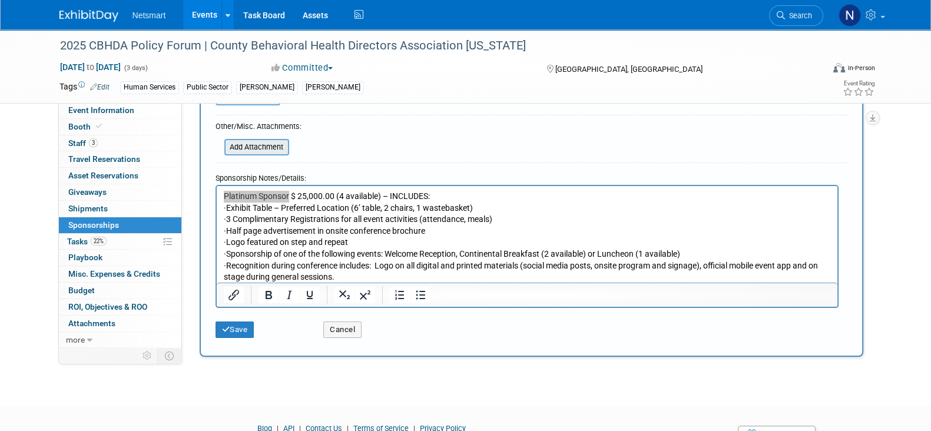
click at [245, 145] on input "file" at bounding box center [218, 147] width 140 height 14
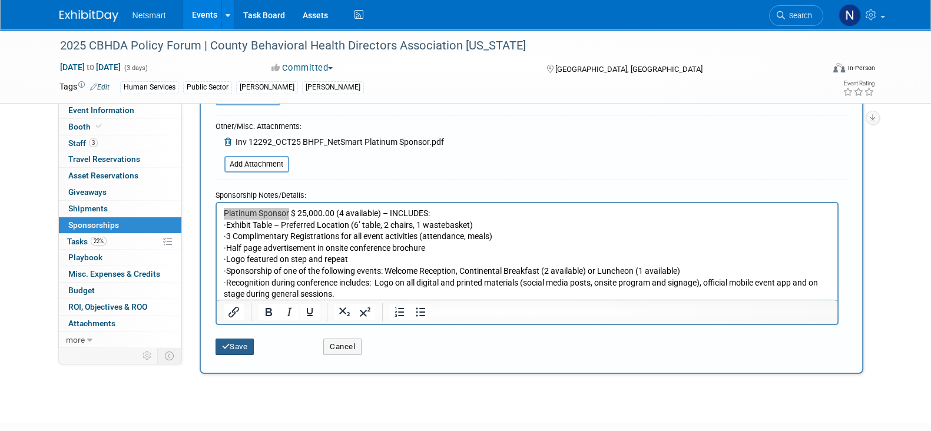
click at [229, 346] on icon "submit" at bounding box center [226, 347] width 8 height 8
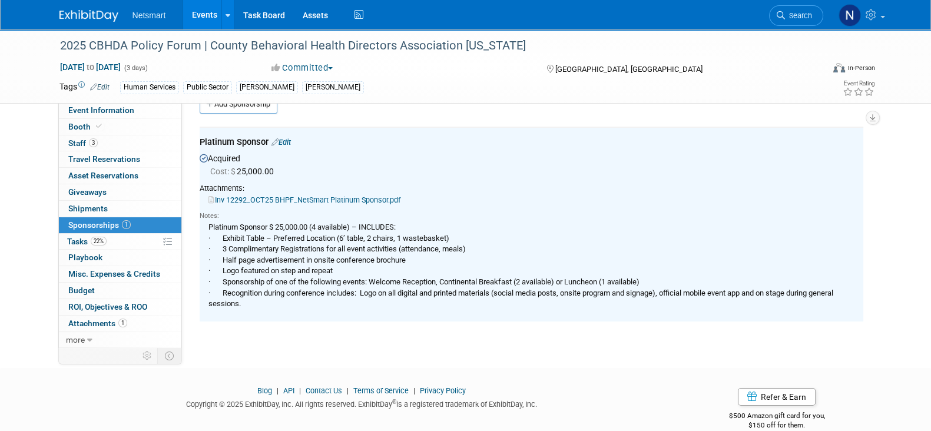
scroll to position [0, 0]
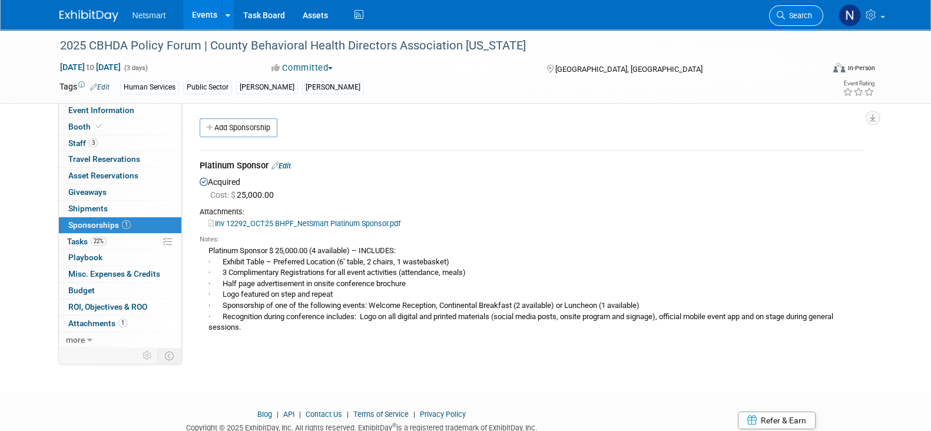
click at [791, 22] on link "Search" at bounding box center [796, 15] width 54 height 21
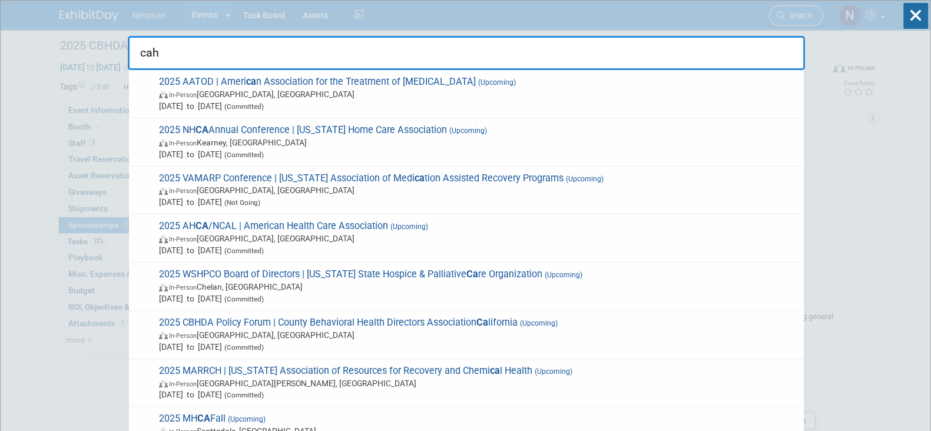
type input "cahf"
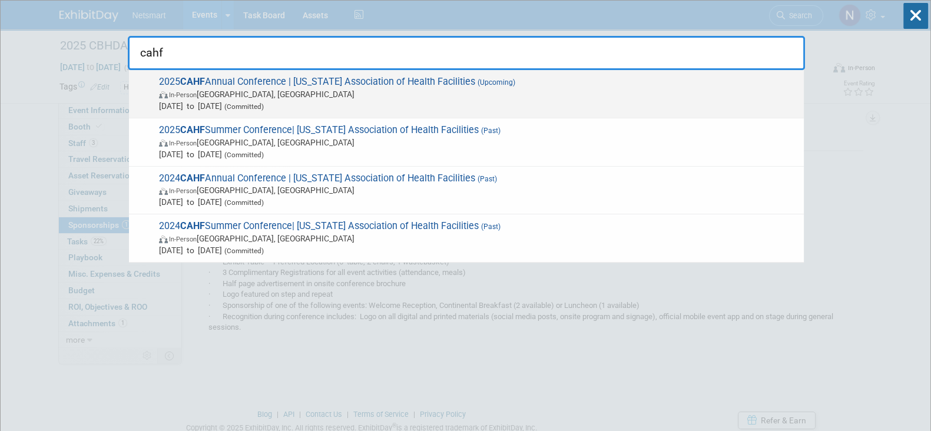
click at [522, 84] on span "2025 CAHF Annual Conference | California Association of Health Facilities (Upco…" at bounding box center [476, 94] width 643 height 36
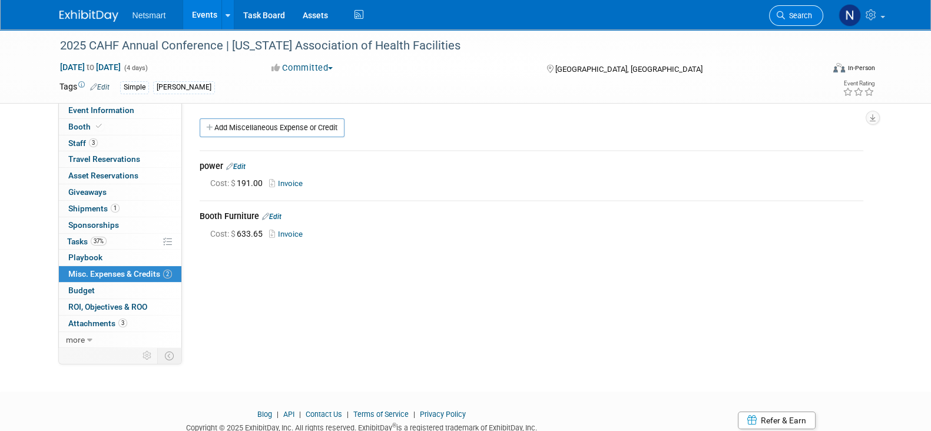
click at [799, 14] on span "Search" at bounding box center [798, 15] width 27 height 9
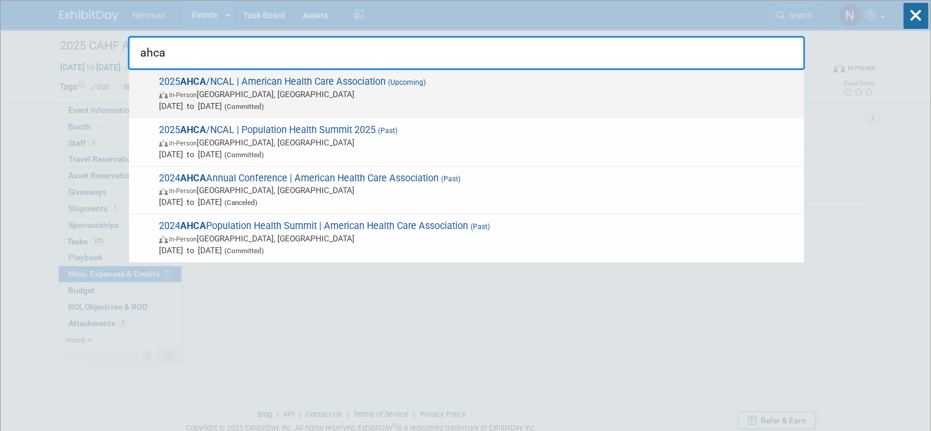
type input "ahca"
click at [470, 95] on span "In-Person [GEOGRAPHIC_DATA], [GEOGRAPHIC_DATA]" at bounding box center [478, 94] width 639 height 12
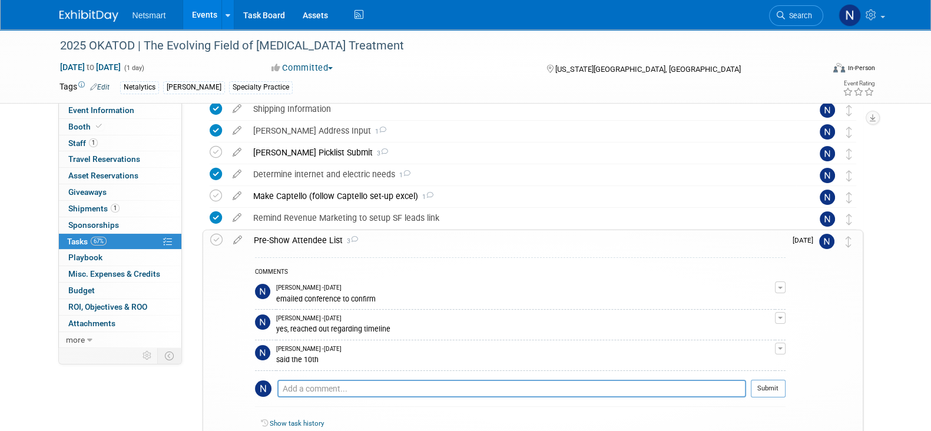
scroll to position [228, 0]
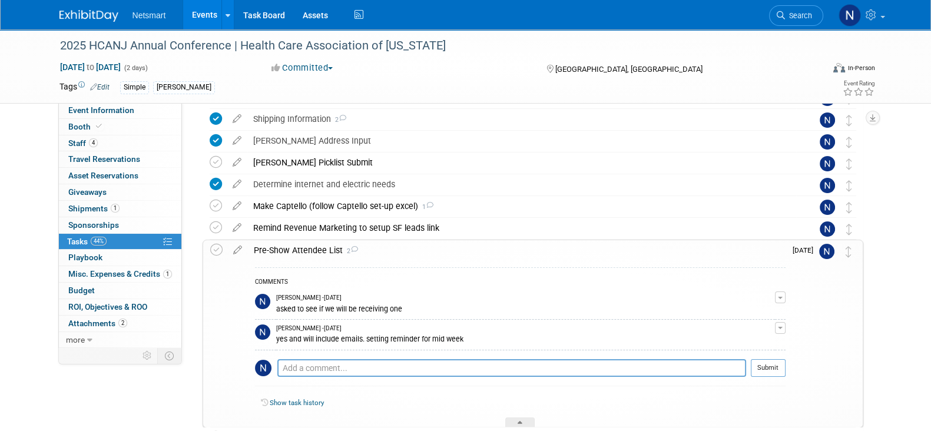
scroll to position [203, 0]
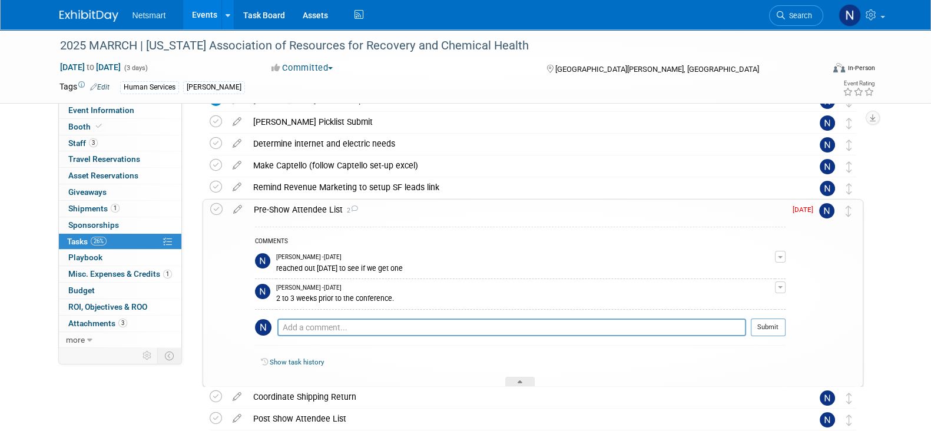
scroll to position [259, 0]
click at [804, 13] on span "Search" at bounding box center [798, 15] width 27 height 9
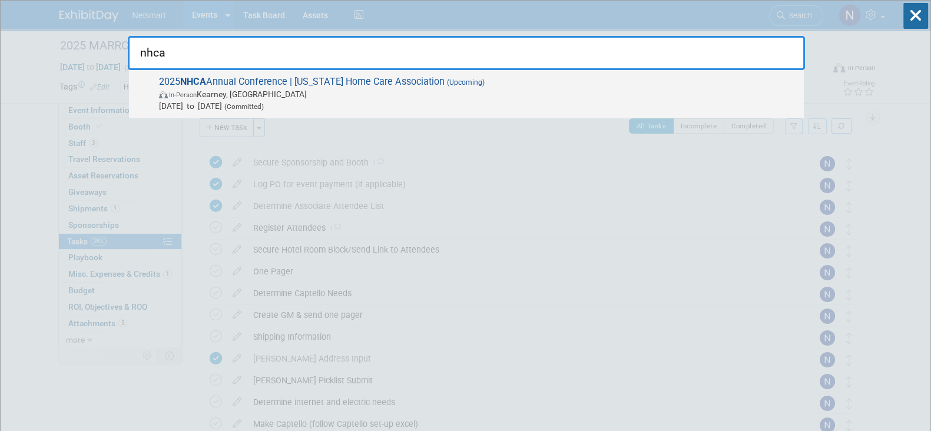
type input "nhca"
click at [654, 90] on span "In-Person Kearney, NE" at bounding box center [478, 94] width 639 height 12
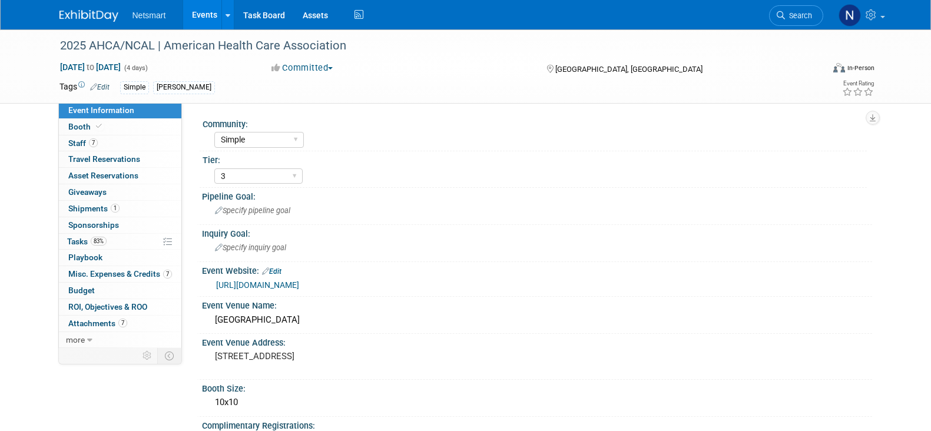
select select "Simple"
select select "3"
select select "No"
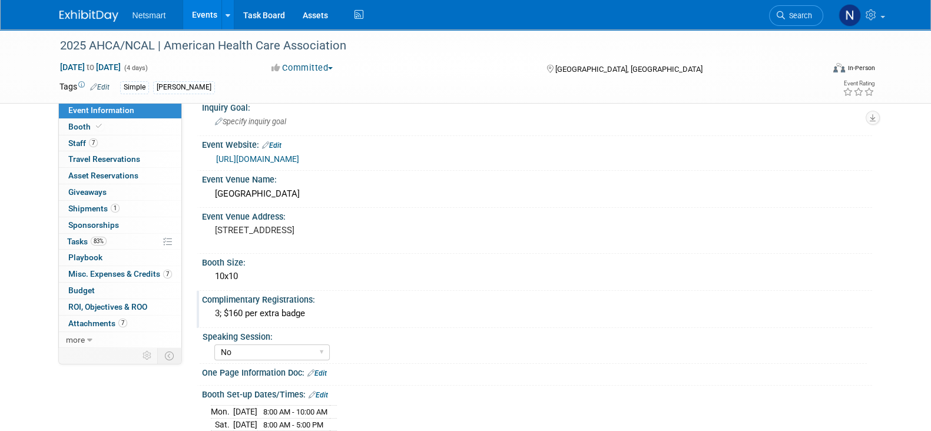
scroll to position [273, 0]
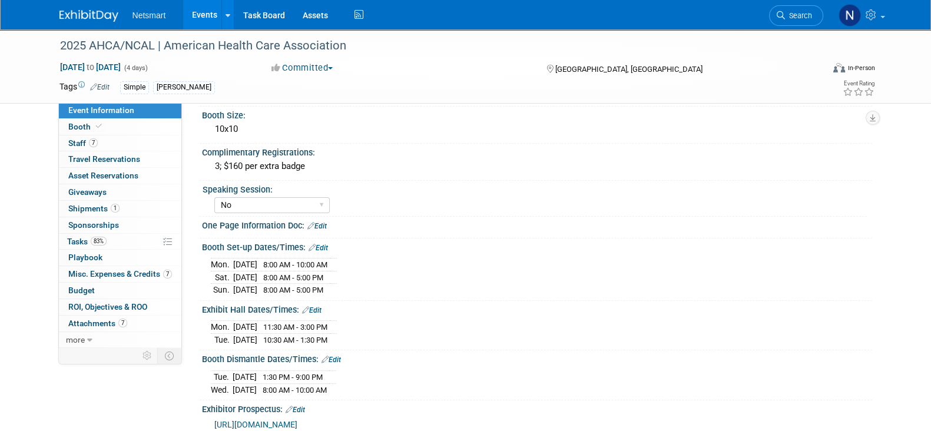
click at [325, 222] on link "Edit" at bounding box center [316, 226] width 19 height 8
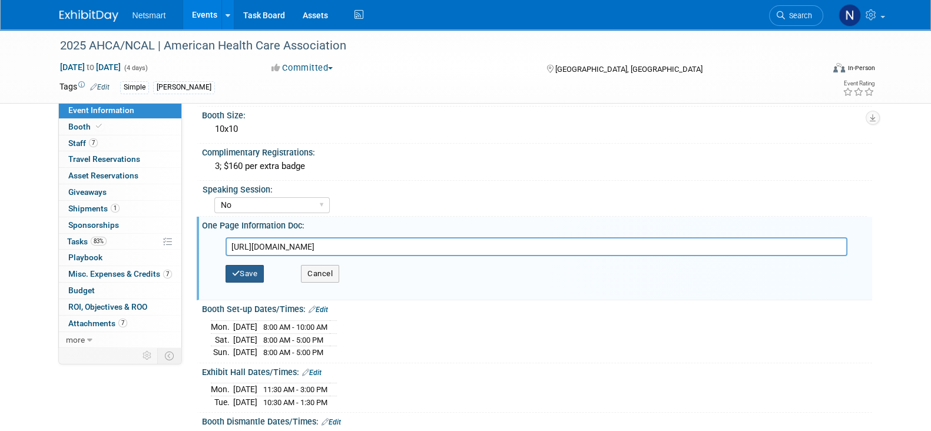
type input "https://ntst.sharepoint.com/:w:/s/2025Post-AcuteTradeShows/EWveh-88_QFKhEKfa5l9…"
click at [247, 274] on button "Save" at bounding box center [245, 274] width 39 height 18
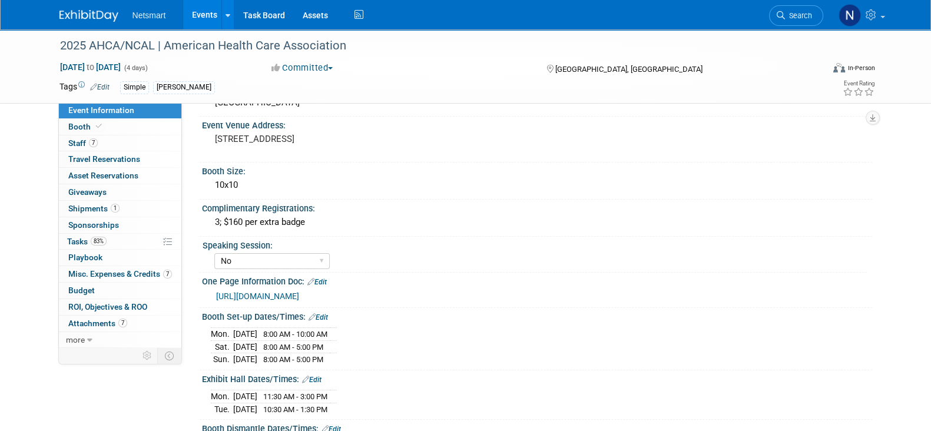
scroll to position [124, 0]
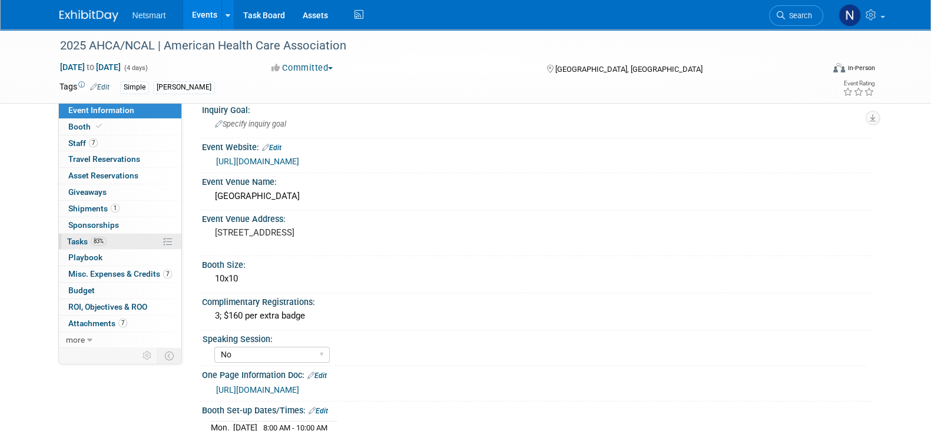
click at [104, 249] on link "83% Tasks 83%" at bounding box center [120, 242] width 123 height 16
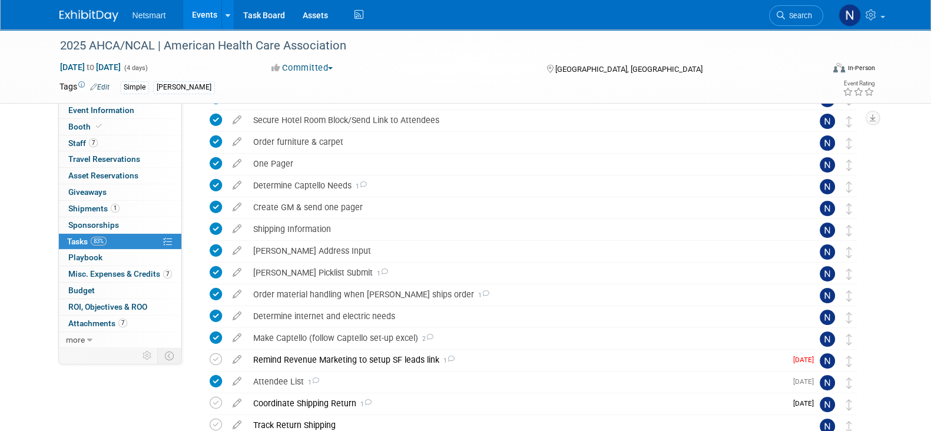
scroll to position [300, 0]
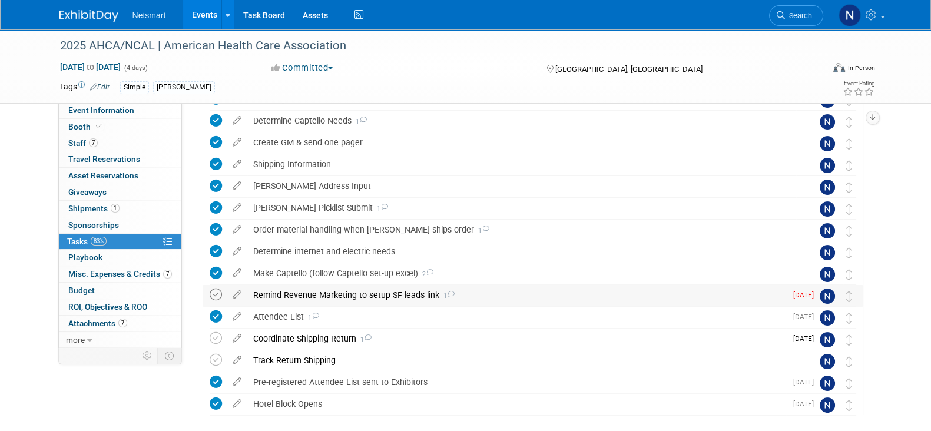
click at [219, 293] on icon at bounding box center [216, 295] width 12 height 12
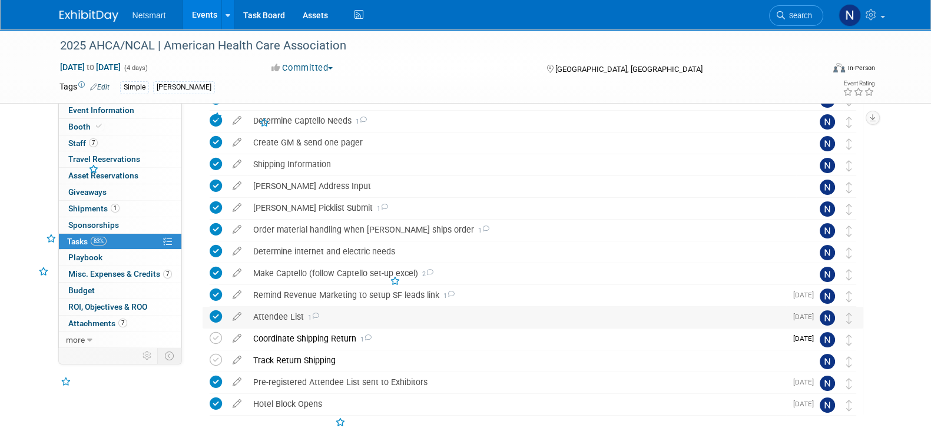
scroll to position [356, 0]
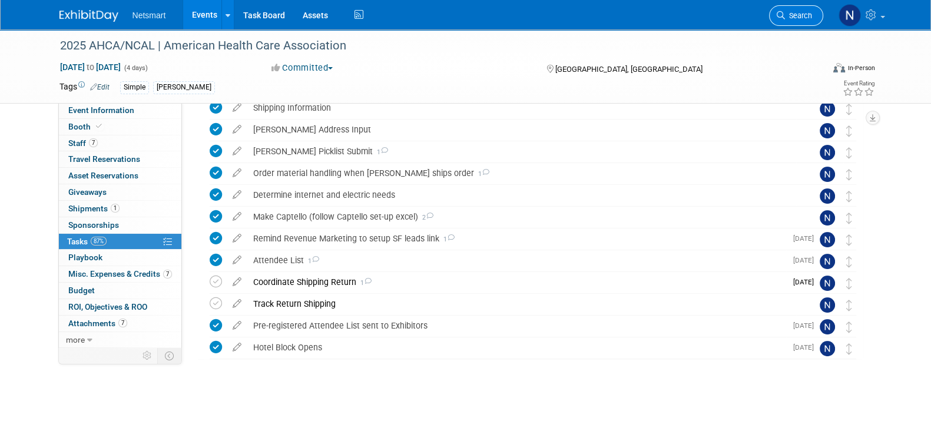
click at [810, 22] on link "Search" at bounding box center [796, 15] width 54 height 21
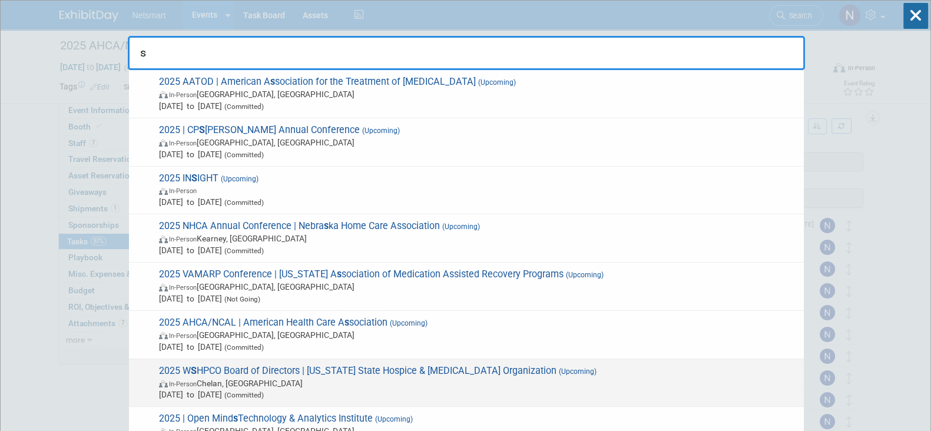
type input "s"
click at [263, 389] on span "Oct 20, 2025 to Oct 21, 2025 (Committed)" at bounding box center [478, 395] width 639 height 12
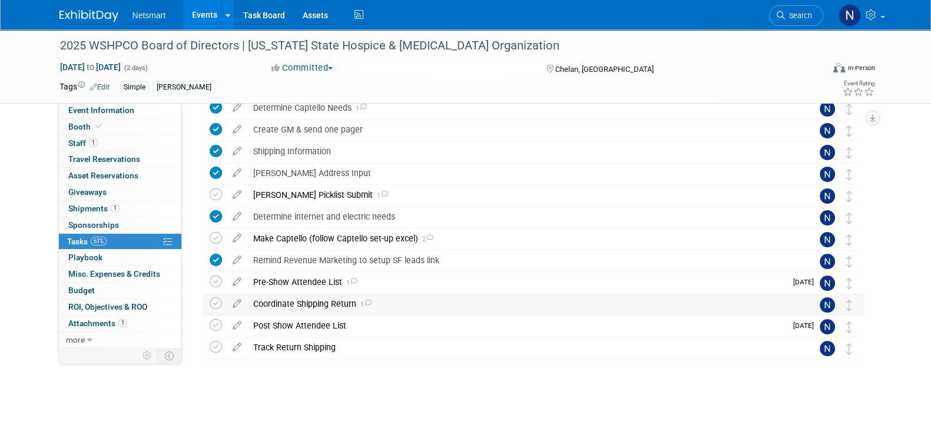
click at [315, 302] on div "Coordinate Shipping Return 1" at bounding box center [521, 304] width 549 height 20
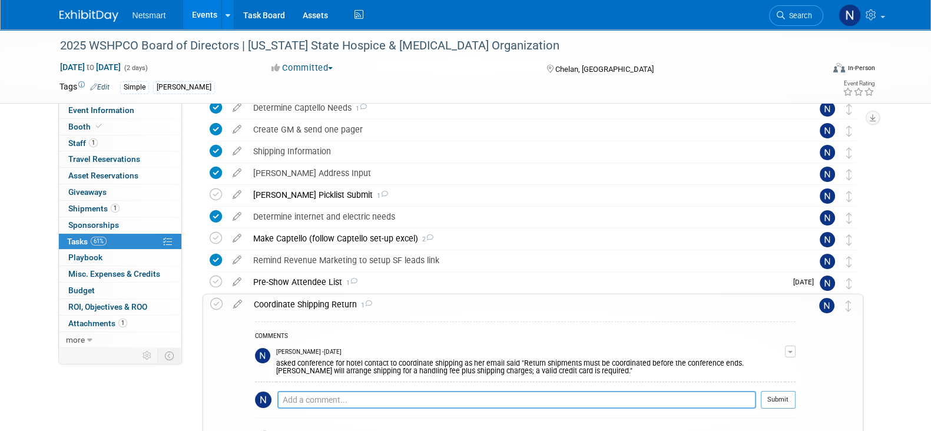
click at [330, 400] on textarea at bounding box center [516, 400] width 479 height 18
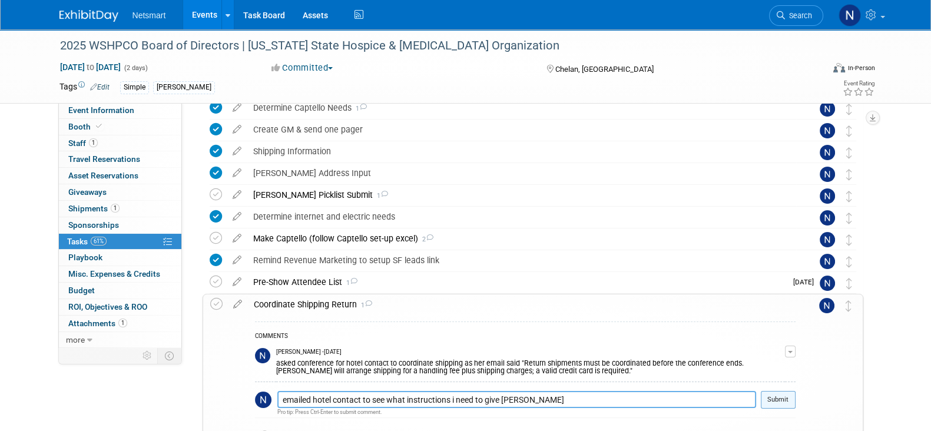
type textarea "emailed hotel contact to see what instructions i need to give [PERSON_NAME]"
click at [786, 397] on button "Submit" at bounding box center [778, 400] width 35 height 18
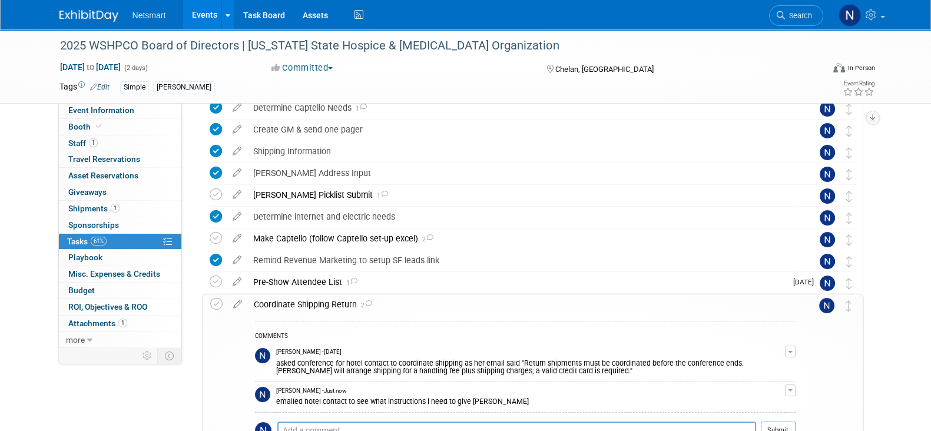
scroll to position [270, 0]
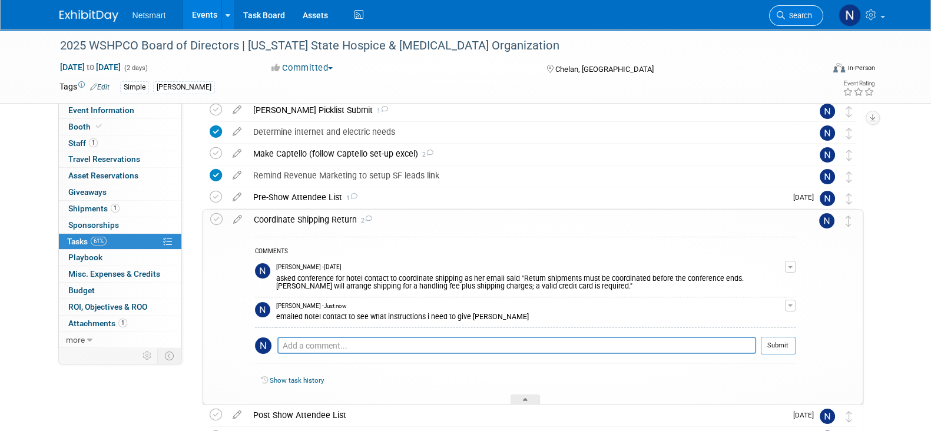
click at [792, 19] on span "Search" at bounding box center [798, 15] width 27 height 9
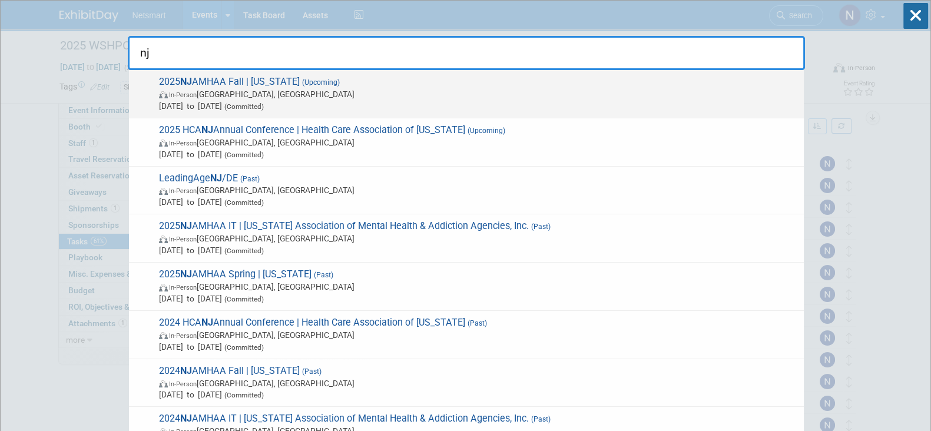
type input "nj"
click at [447, 76] on span "2025 NJ AMHAA Fall | [US_STATE] (Upcoming) In-Person [GEOGRAPHIC_DATA], [GEOGRA…" at bounding box center [476, 94] width 643 height 36
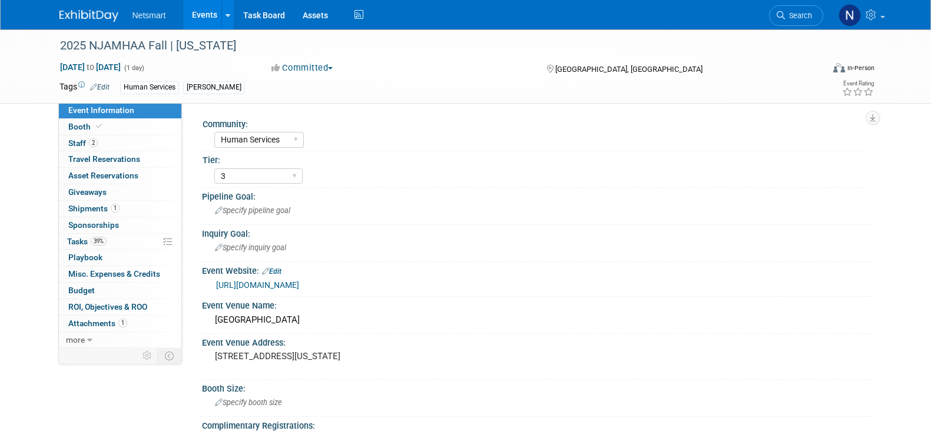
select select "Human Services"
select select "3"
click at [111, 243] on link "39% Tasks 39%" at bounding box center [120, 242] width 123 height 16
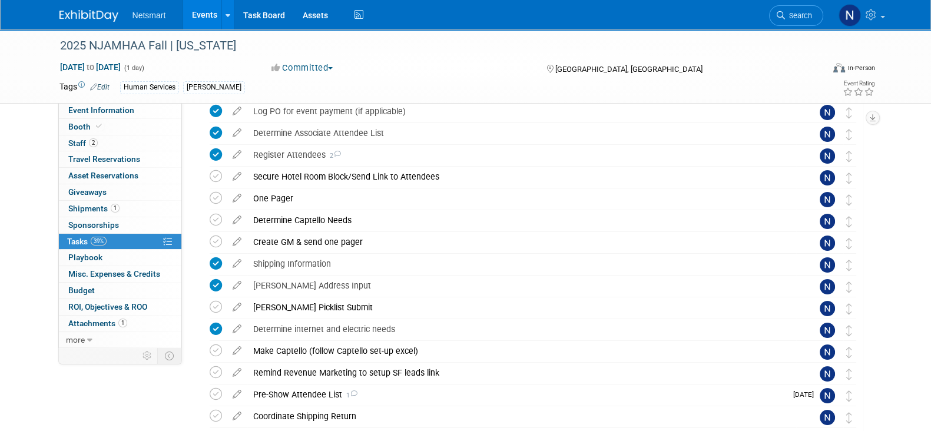
scroll to position [115, 0]
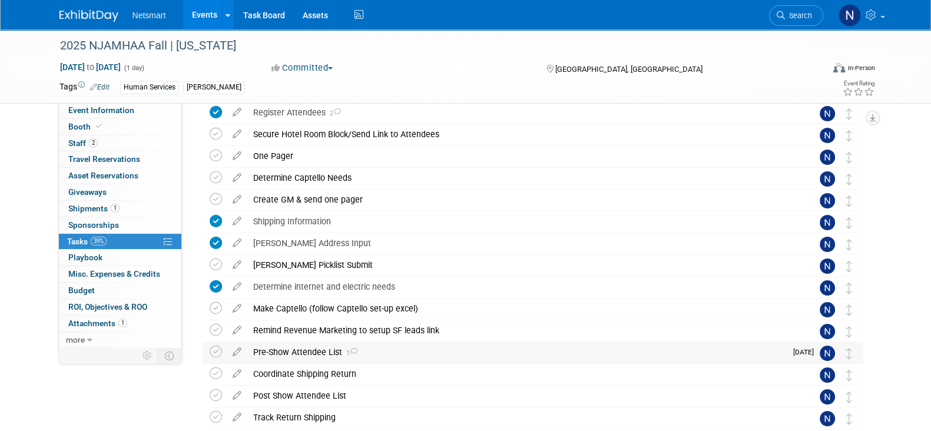
click at [332, 350] on div "Pre-Show Attendee List 1" at bounding box center [516, 352] width 539 height 20
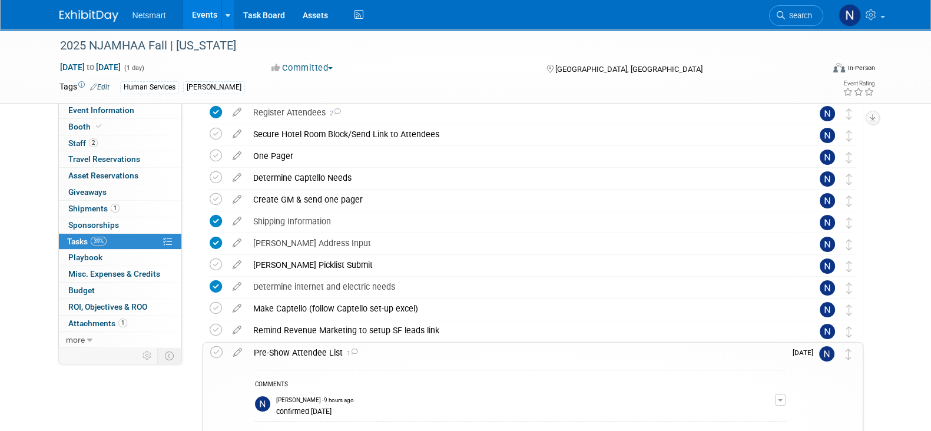
scroll to position [174, 0]
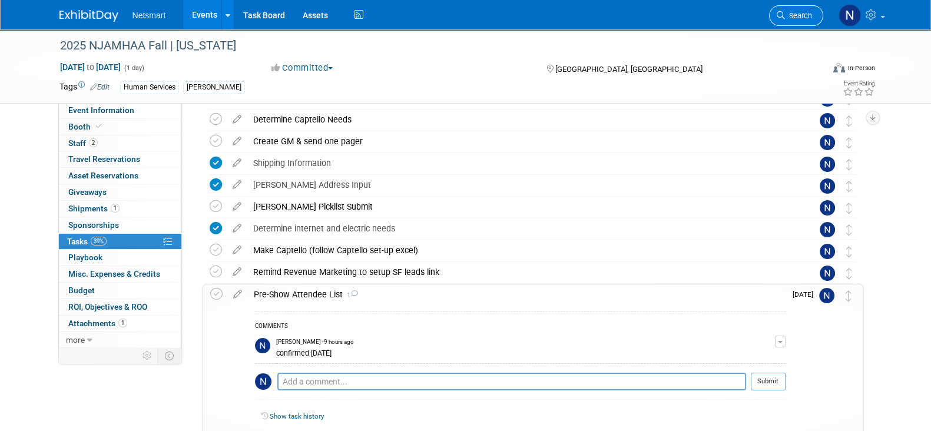
click at [806, 17] on span "Search" at bounding box center [798, 15] width 27 height 9
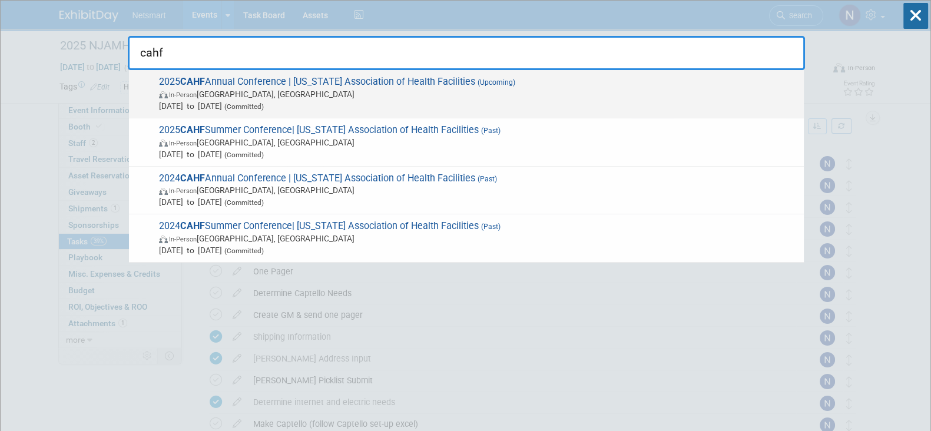
type input "cahf"
click at [488, 95] on span "In-Person [GEOGRAPHIC_DATA], [GEOGRAPHIC_DATA]" at bounding box center [478, 94] width 639 height 12
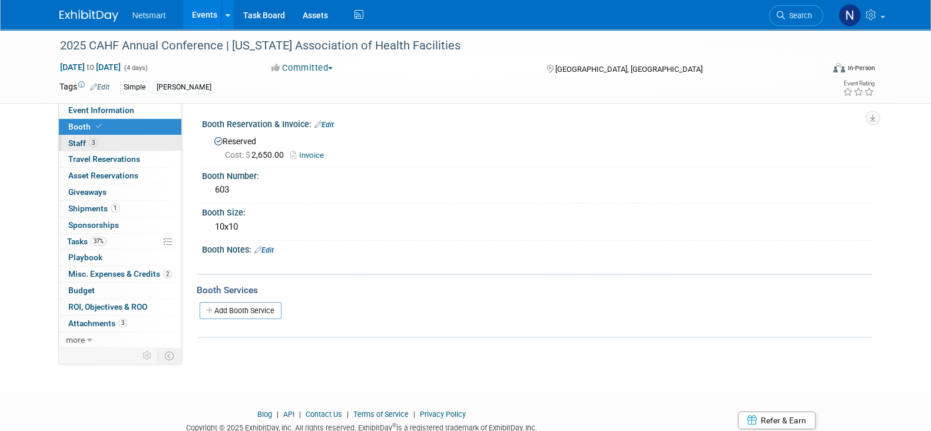
click at [97, 145] on link "3 Staff 3" at bounding box center [120, 143] width 123 height 16
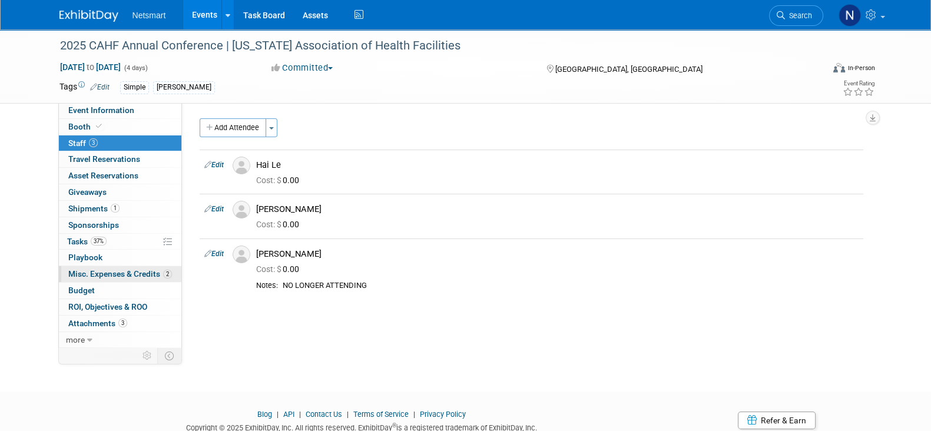
click at [125, 269] on span "Misc. Expenses & Credits 2" at bounding box center [120, 273] width 104 height 9
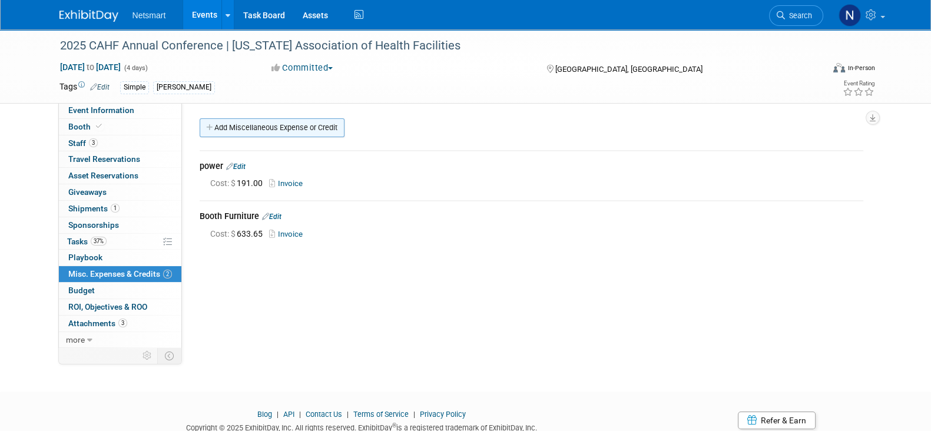
click at [277, 128] on link "Add Miscellaneous Expense or Credit" at bounding box center [272, 127] width 145 height 19
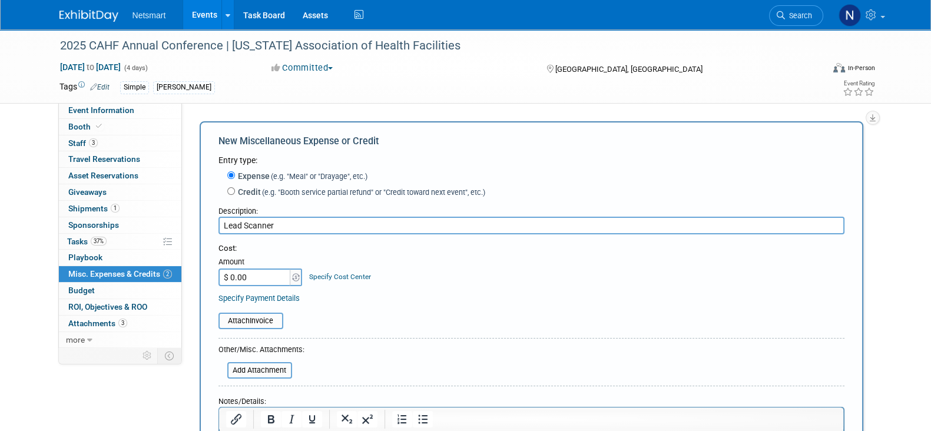
type input "Lead Scanner"
click at [267, 272] on input "$ 0.00" at bounding box center [256, 278] width 74 height 18
paste input "38"
type input "$ 380.07"
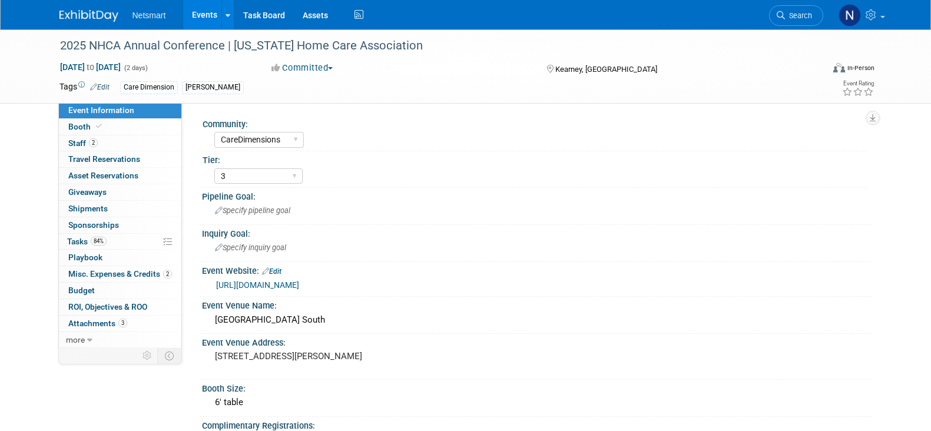
select select "CareDimensions"
select select "3"
select select "No"
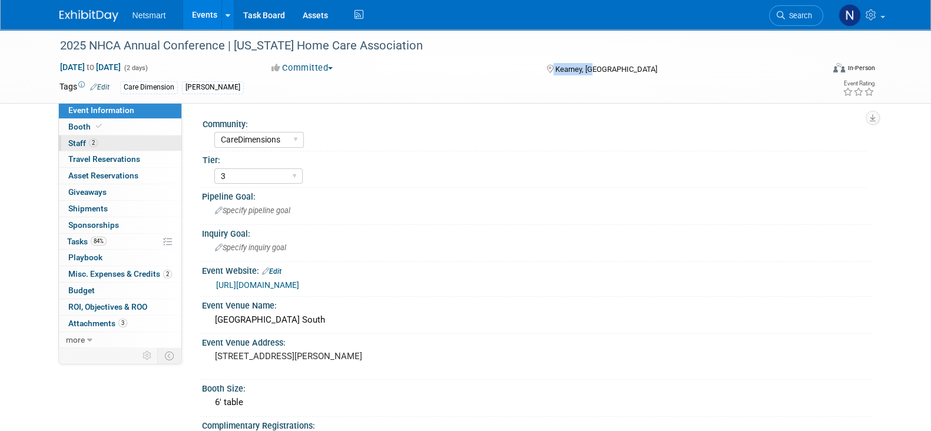
click at [147, 143] on link "2 Staff 2" at bounding box center [120, 143] width 123 height 16
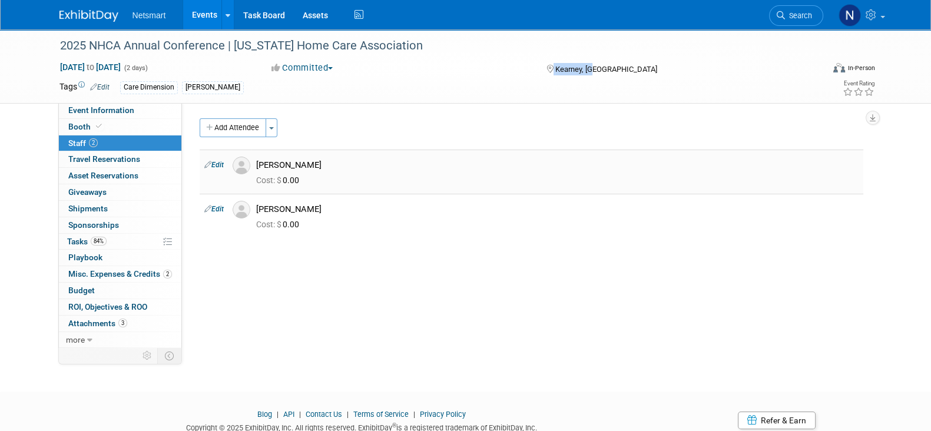
drag, startPoint x: 327, startPoint y: 168, endPoint x: 250, endPoint y: 167, distance: 76.6
click at [250, 167] on div "[PERSON_NAME]" at bounding box center [557, 164] width 620 height 14
copy div "[PERSON_NAME]"
drag, startPoint x: 329, startPoint y: 206, endPoint x: 255, endPoint y: 207, distance: 73.6
click at [255, 207] on div "[PERSON_NAME]" at bounding box center [557, 208] width 620 height 14
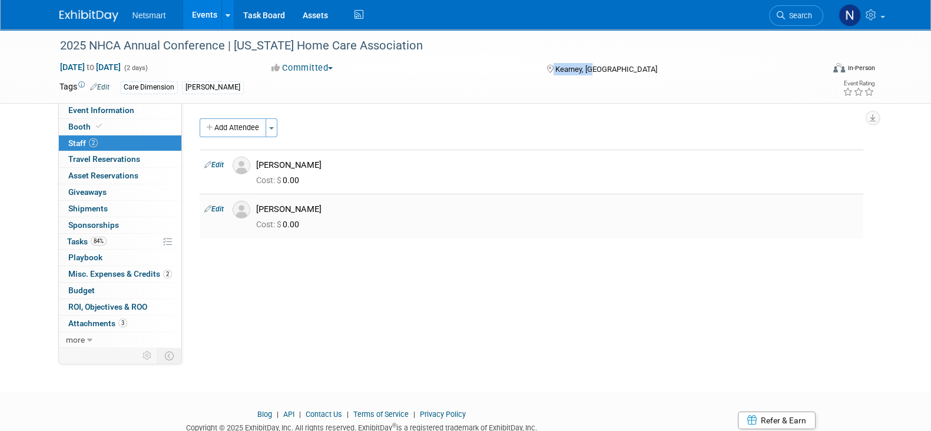
copy div "[PERSON_NAME]"
click at [792, 21] on link "Search" at bounding box center [796, 15] width 54 height 21
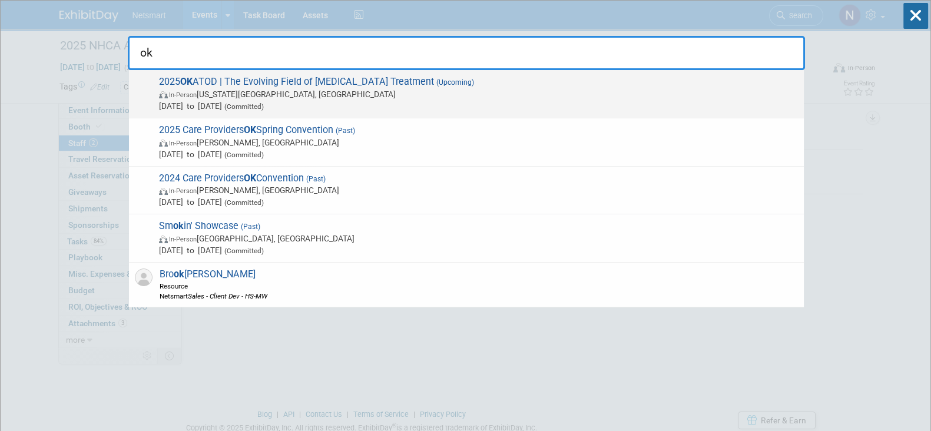
type input "ok"
click at [505, 70] on div "2025 OK ATOD | The Evolving Field of Opioid Treatment (Upcoming) In-Person Okla…" at bounding box center [466, 94] width 675 height 48
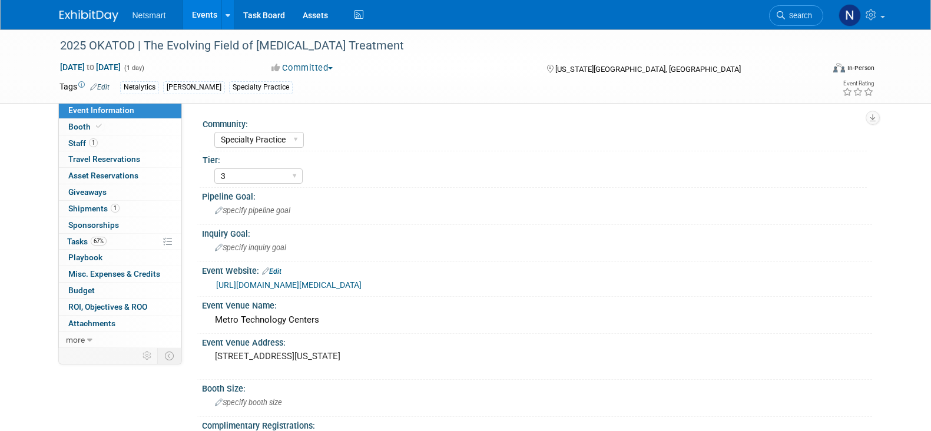
select select "Specialty Practice"
select select "3"
select select "No"
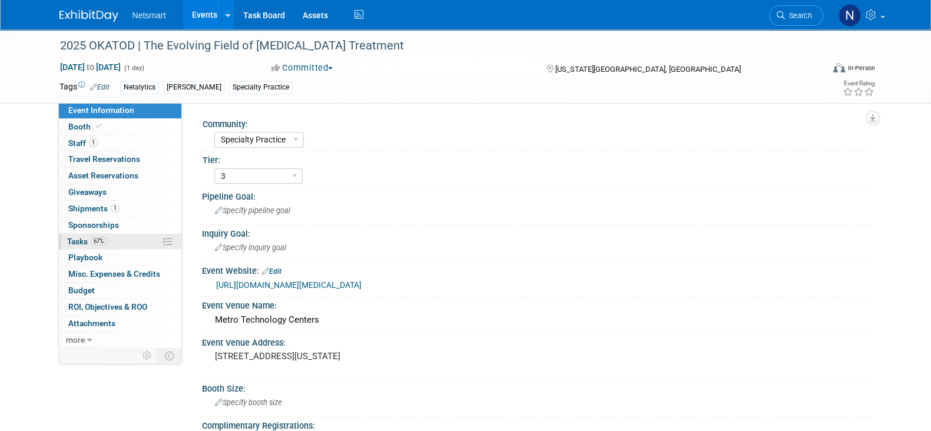
click at [114, 240] on link "67% Tasks 67%" at bounding box center [120, 242] width 123 height 16
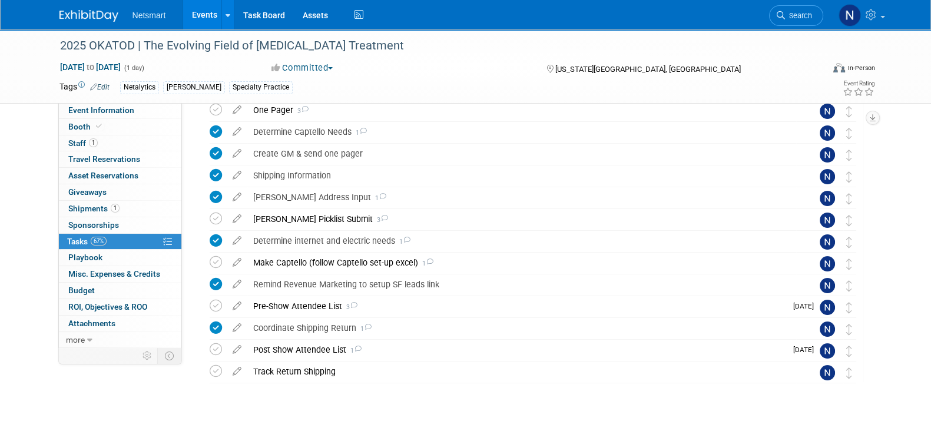
scroll to position [186, 0]
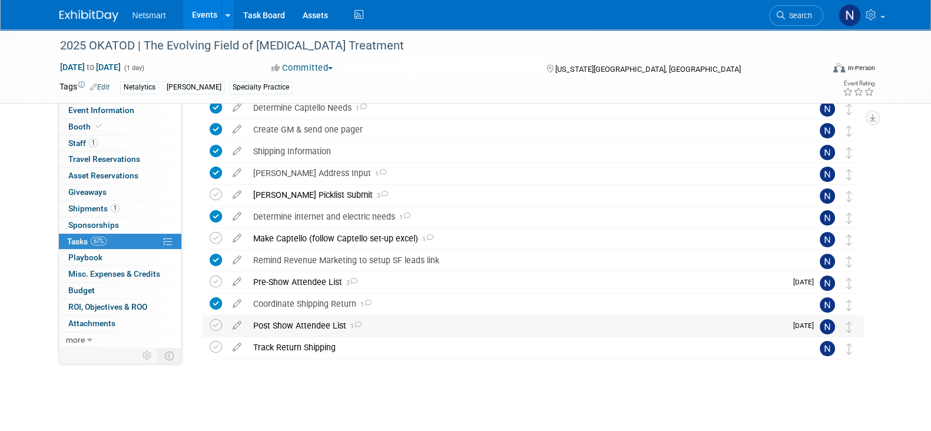
click at [320, 328] on div "Post Show Attendee List 1" at bounding box center [516, 326] width 539 height 20
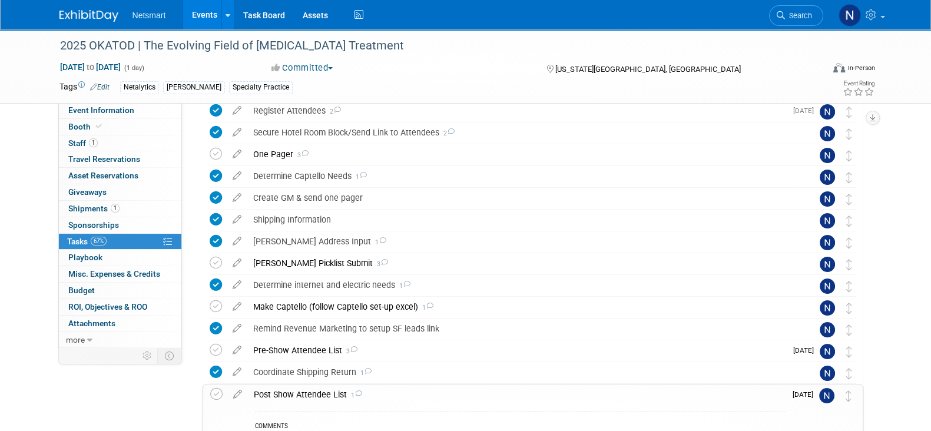
scroll to position [116, 0]
click at [805, 11] on span "Search" at bounding box center [798, 15] width 27 height 9
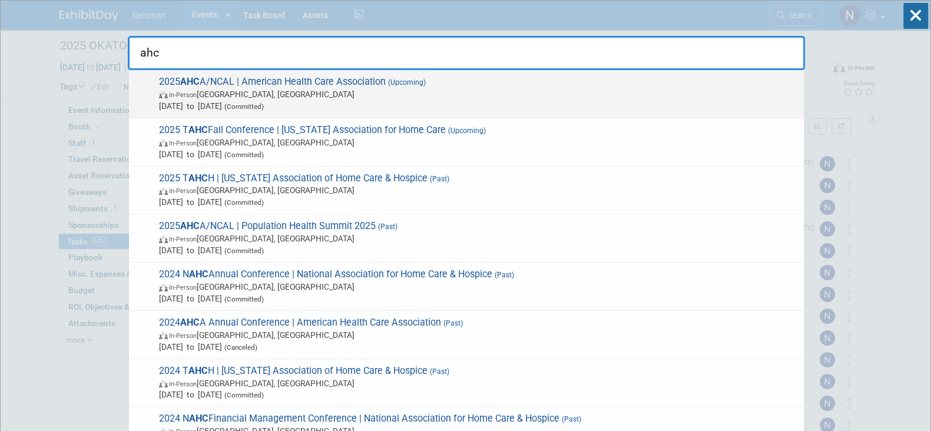
type input "ahc"
click at [615, 98] on span "In-Person Las Vegas, NV" at bounding box center [478, 94] width 639 height 12
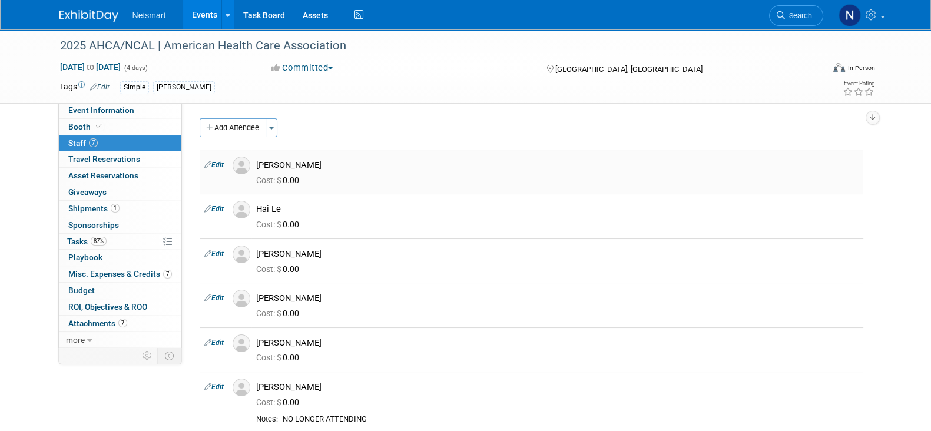
click at [372, 174] on div "Cost: $ 0.00" at bounding box center [557, 179] width 620 height 17
drag, startPoint x: 336, startPoint y: 173, endPoint x: 259, endPoint y: 165, distance: 78.1
click at [259, 165] on td "[PERSON_NAME] Cost: $ 0.00" at bounding box center [557, 172] width 612 height 44
click at [263, 165] on div "[PERSON_NAME]" at bounding box center [557, 165] width 602 height 11
drag, startPoint x: 299, startPoint y: 166, endPoint x: 251, endPoint y: 167, distance: 47.7
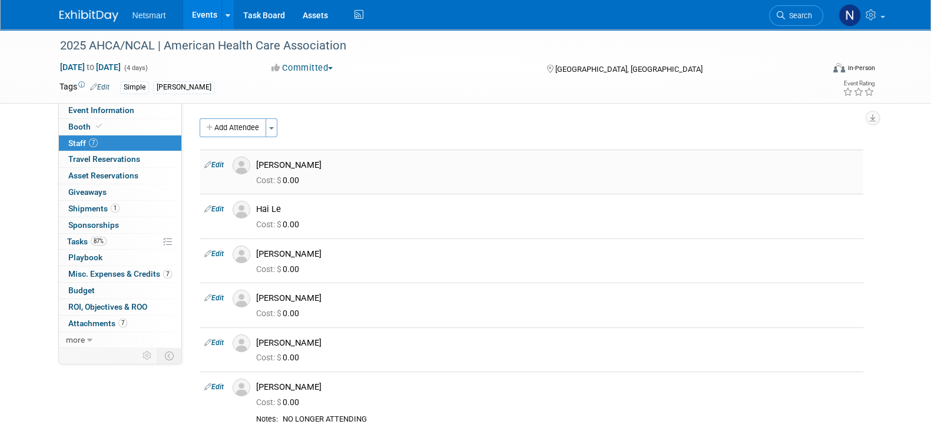
click at [251, 167] on div "[PERSON_NAME]" at bounding box center [557, 164] width 620 height 14
copy div "[PERSON_NAME]"
drag, startPoint x: 299, startPoint y: 214, endPoint x: 256, endPoint y: 210, distance: 43.1
click at [256, 210] on td "Hai Le Cost: $ 0.00" at bounding box center [557, 216] width 612 height 44
copy div "Hai Le"
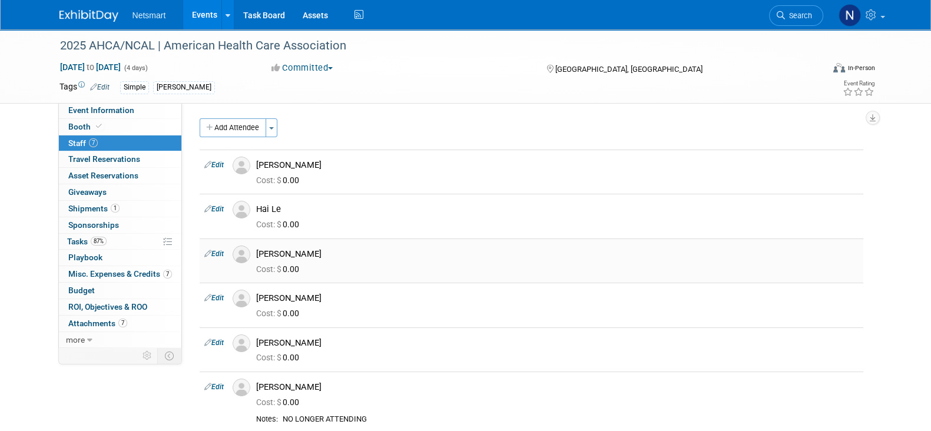
drag, startPoint x: 320, startPoint y: 253, endPoint x: 254, endPoint y: 258, distance: 66.2
click at [254, 258] on td "Jack Hill Cost: $ 0.00" at bounding box center [557, 261] width 612 height 44
copy div "[PERSON_NAME]"
drag, startPoint x: 332, startPoint y: 300, endPoint x: 253, endPoint y: 298, distance: 79.0
click at [253, 298] on div "[PERSON_NAME]" at bounding box center [557, 297] width 620 height 14
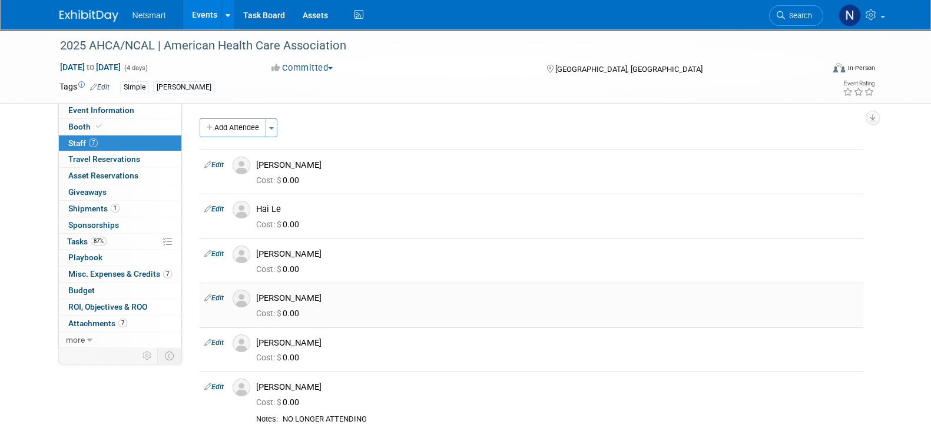
copy div "[PERSON_NAME]"
drag, startPoint x: 318, startPoint y: 339, endPoint x: 259, endPoint y: 340, distance: 58.9
click at [259, 340] on div "[PERSON_NAME]" at bounding box center [557, 342] width 602 height 11
click at [286, 346] on div "[PERSON_NAME]" at bounding box center [557, 342] width 602 height 11
drag, startPoint x: 316, startPoint y: 345, endPoint x: 240, endPoint y: 345, distance: 75.4
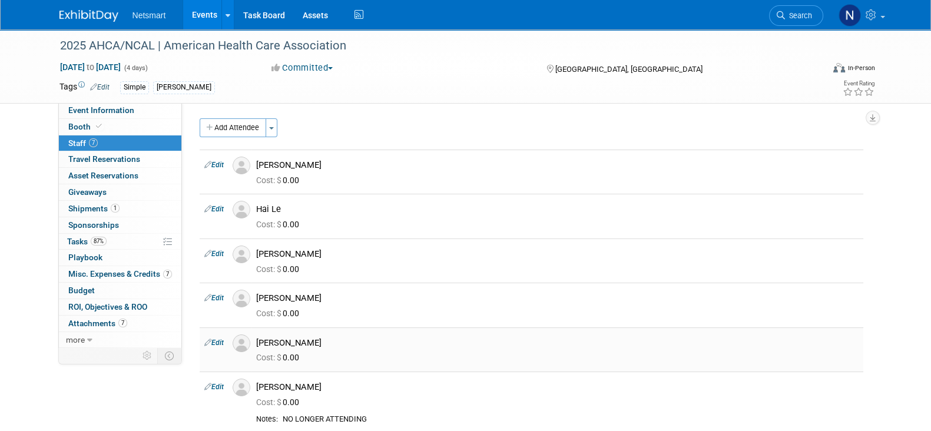
click at [240, 345] on tr "Edit Josh Miller" at bounding box center [532, 349] width 664 height 44
click at [352, 357] on div "Cost: $ 0.00" at bounding box center [557, 358] width 602 height 11
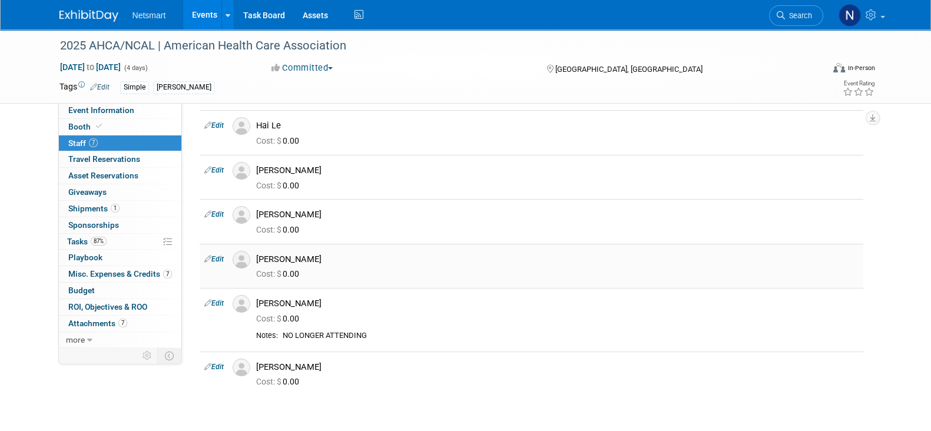
drag, startPoint x: 300, startPoint y: 259, endPoint x: 251, endPoint y: 262, distance: 49.0
click at [251, 262] on div "[PERSON_NAME]" at bounding box center [557, 258] width 620 height 14
copy div "[PERSON_NAME]"
drag, startPoint x: 316, startPoint y: 367, endPoint x: 253, endPoint y: 364, distance: 63.1
click at [253, 364] on div "[PERSON_NAME]" at bounding box center [557, 366] width 620 height 14
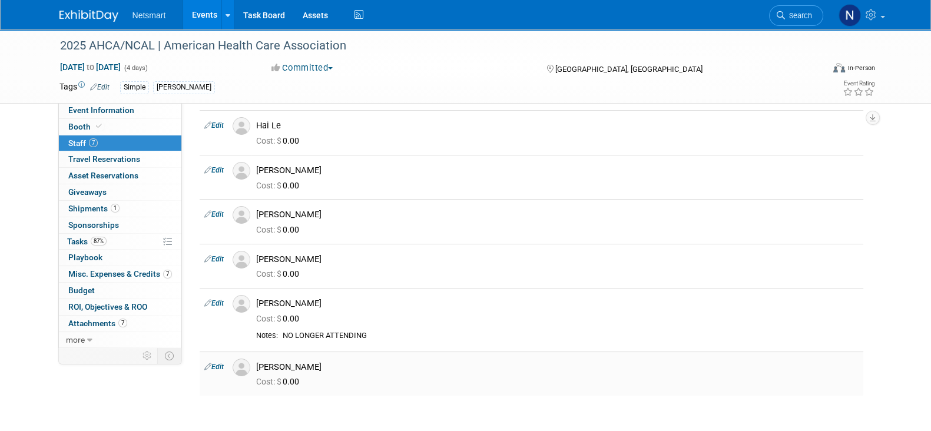
copy div "[PERSON_NAME]"
click at [809, 17] on span "Search" at bounding box center [798, 15] width 27 height 9
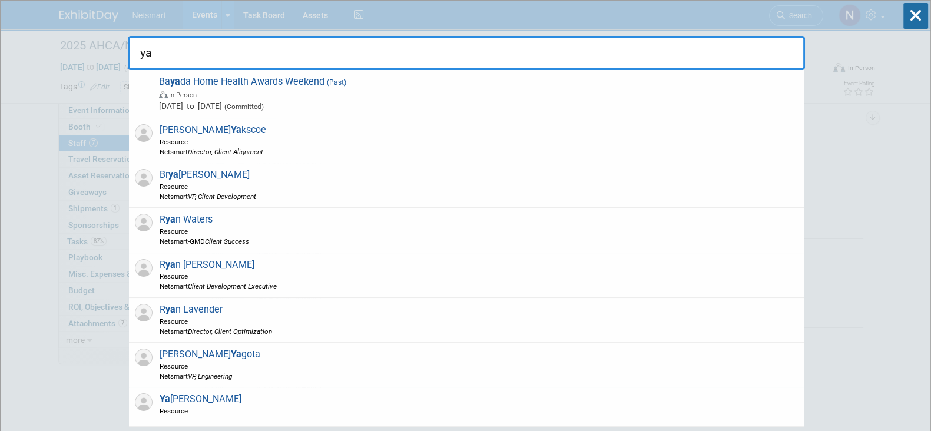
type input "y"
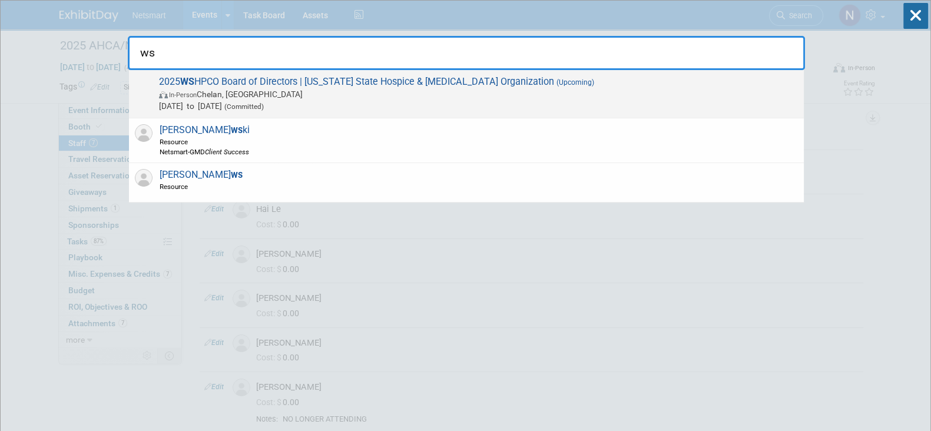
type input "ws"
click at [388, 101] on span "Oct 20, 2025 to Oct 21, 2025 (Committed)" at bounding box center [478, 106] width 639 height 12
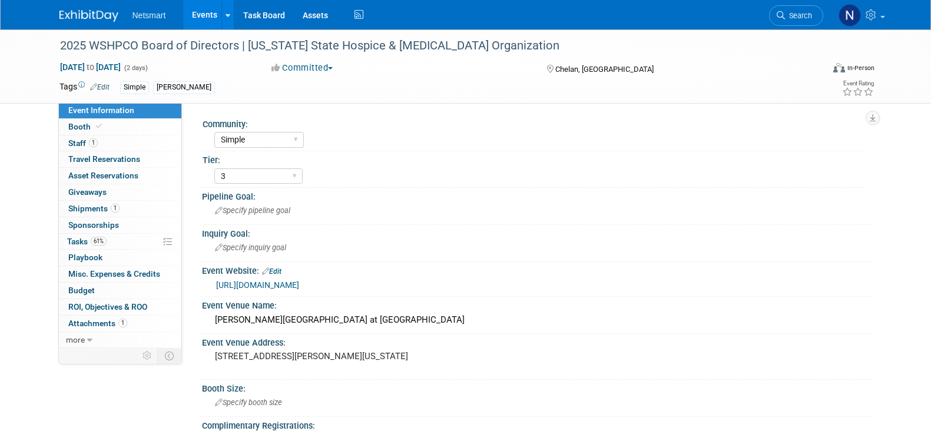
select select "Simple"
select select "3"
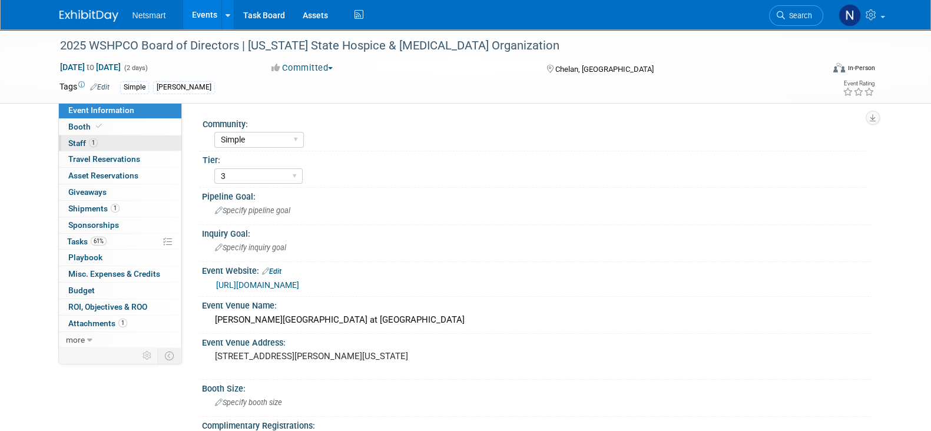
click at [115, 144] on link "1 Staff 1" at bounding box center [120, 143] width 123 height 16
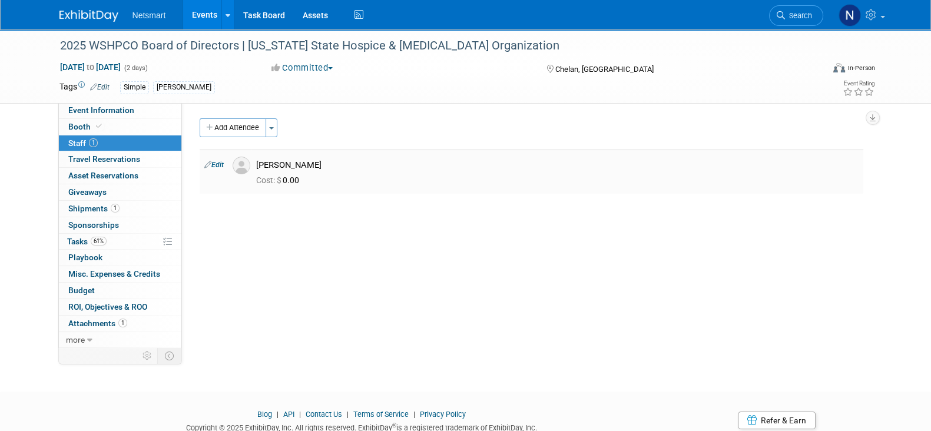
drag, startPoint x: 329, startPoint y: 165, endPoint x: 255, endPoint y: 161, distance: 73.7
click at [255, 161] on div "[PERSON_NAME]" at bounding box center [557, 164] width 620 height 14
copy div "[PERSON_NAME]"
click at [780, 13] on icon at bounding box center [781, 15] width 8 height 8
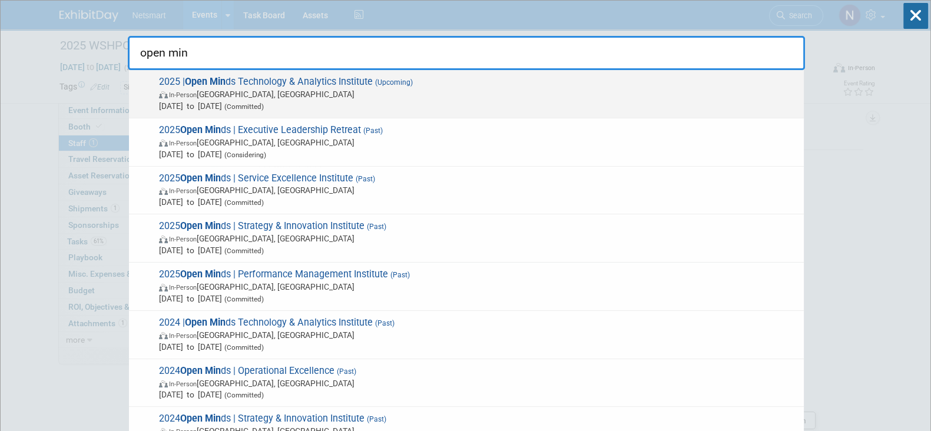
type input "open min"
click at [381, 76] on span "2025 | Open Min ds Technology & Analytics Institute (Upcoming) In-Person Philad…" at bounding box center [476, 94] width 643 height 36
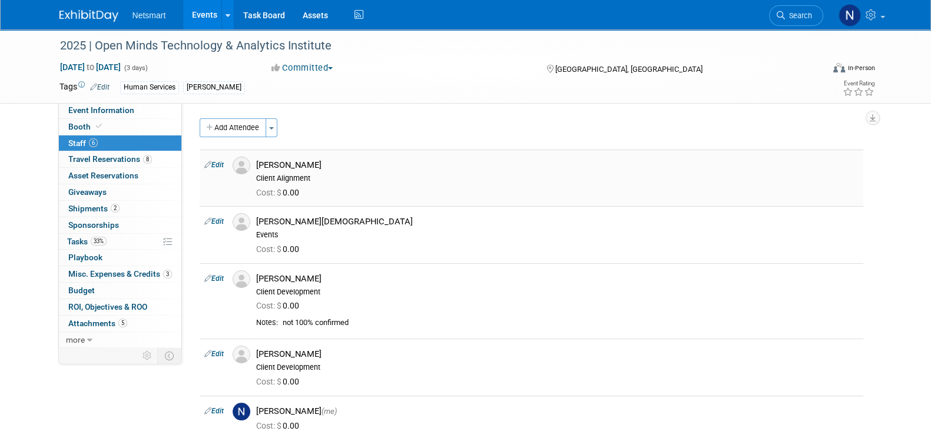
drag, startPoint x: 312, startPoint y: 160, endPoint x: 251, endPoint y: 168, distance: 61.8
click at [251, 168] on div "[PERSON_NAME] Client Alignment" at bounding box center [557, 170] width 620 height 27
copy div "[PERSON_NAME]"
click at [800, 16] on span "Search" at bounding box center [798, 15] width 27 height 9
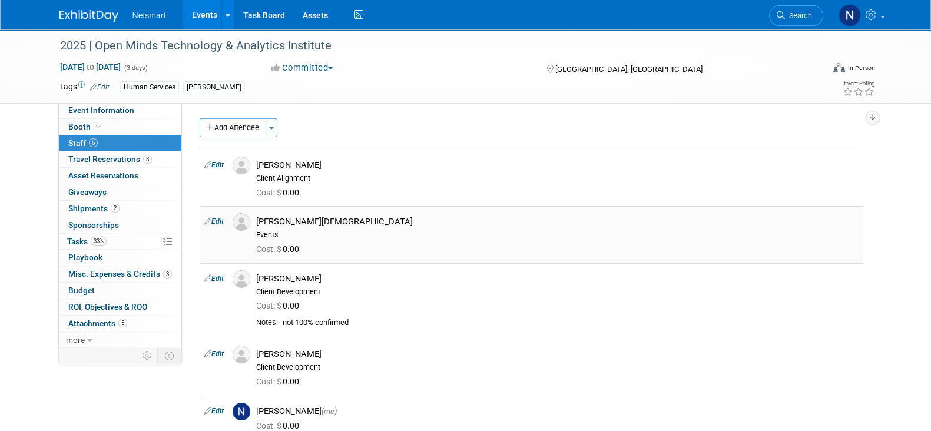
drag, startPoint x: 342, startPoint y: 223, endPoint x: 258, endPoint y: 223, distance: 84.2
click at [258, 223] on div "[PERSON_NAME][DEMOGRAPHIC_DATA]" at bounding box center [557, 221] width 602 height 11
copy div "[PERSON_NAME][DEMOGRAPHIC_DATA]"
drag, startPoint x: 303, startPoint y: 352, endPoint x: 258, endPoint y: 350, distance: 45.4
click at [258, 350] on div "[PERSON_NAME]" at bounding box center [557, 354] width 602 height 11
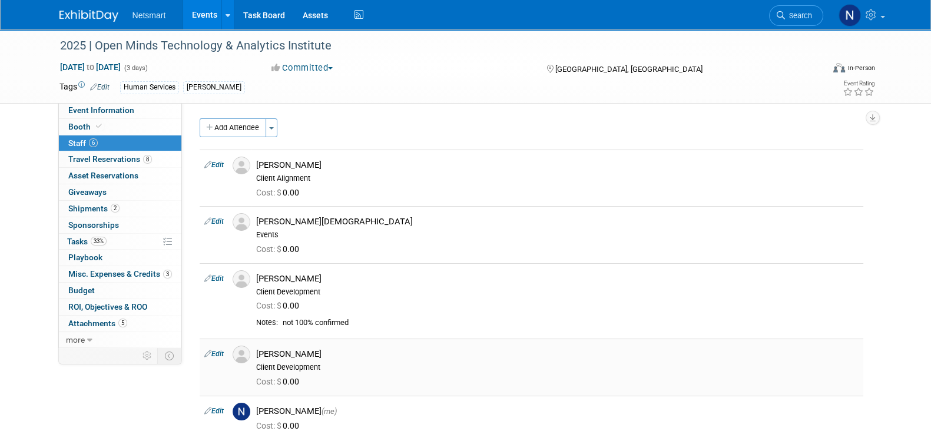
copy div "[PERSON_NAME]"
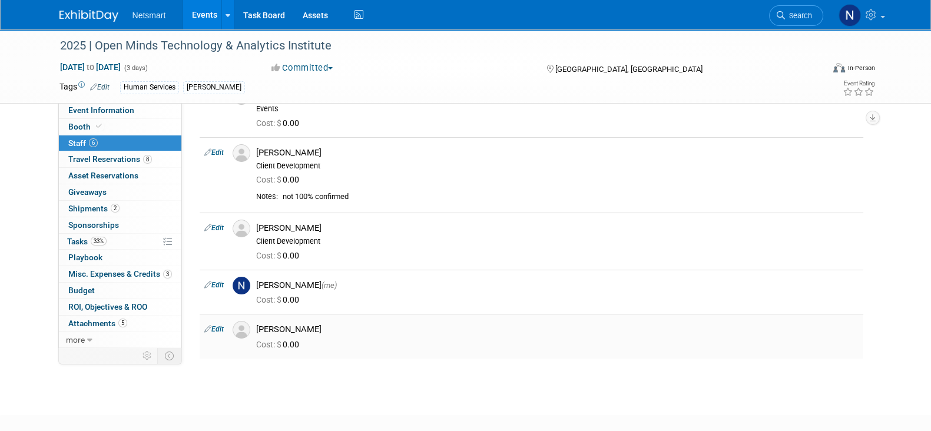
drag, startPoint x: 315, startPoint y: 325, endPoint x: 253, endPoint y: 324, distance: 61.9
click at [253, 324] on div "[PERSON_NAME]" at bounding box center [557, 328] width 620 height 14
copy div "[PERSON_NAME]"
click at [786, 8] on link "Search" at bounding box center [796, 15] width 54 height 21
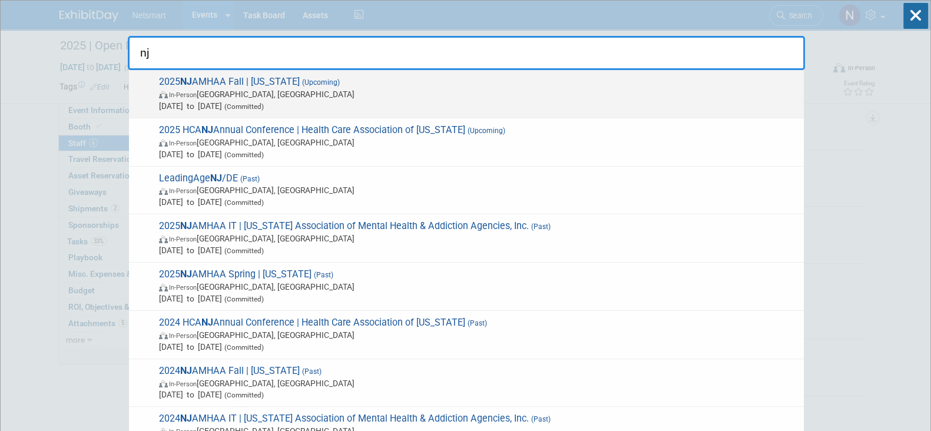
type input "nj"
click at [583, 92] on span "In-Person Edison, NJ" at bounding box center [478, 94] width 639 height 12
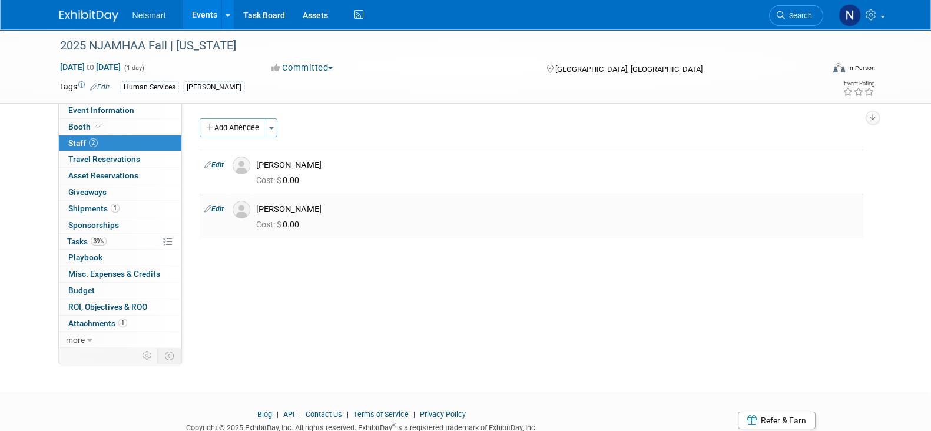
drag, startPoint x: 258, startPoint y: 210, endPoint x: 355, endPoint y: 213, distance: 96.6
click at [355, 213] on div "[PERSON_NAME]" at bounding box center [557, 209] width 602 height 11
copy div "[PERSON_NAME]"
click at [789, 12] on span "Search" at bounding box center [798, 15] width 27 height 9
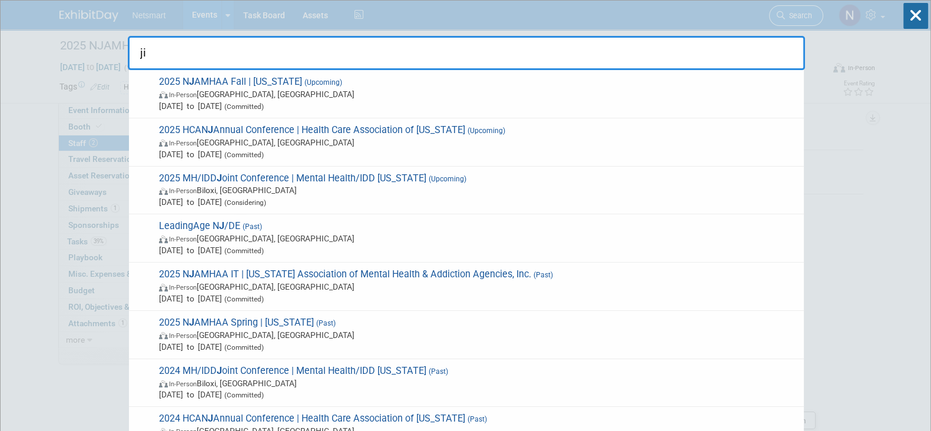
type input "j"
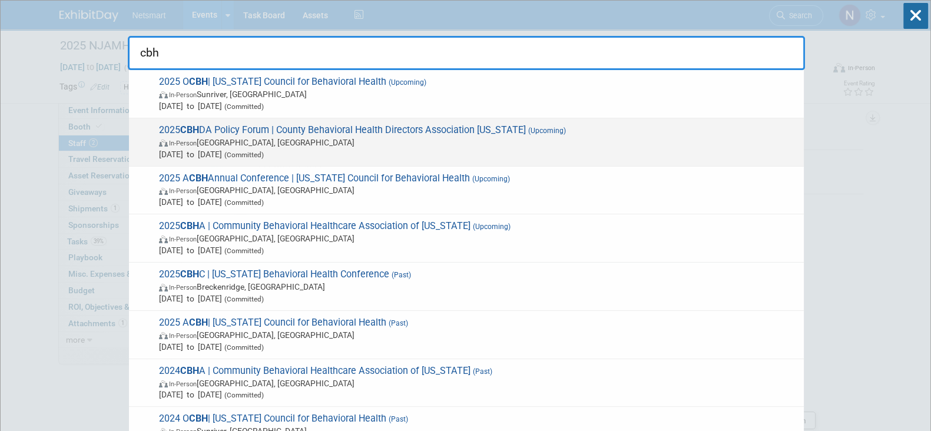
type input "cbh"
click at [264, 151] on span "(Committed)" at bounding box center [243, 155] width 42 height 8
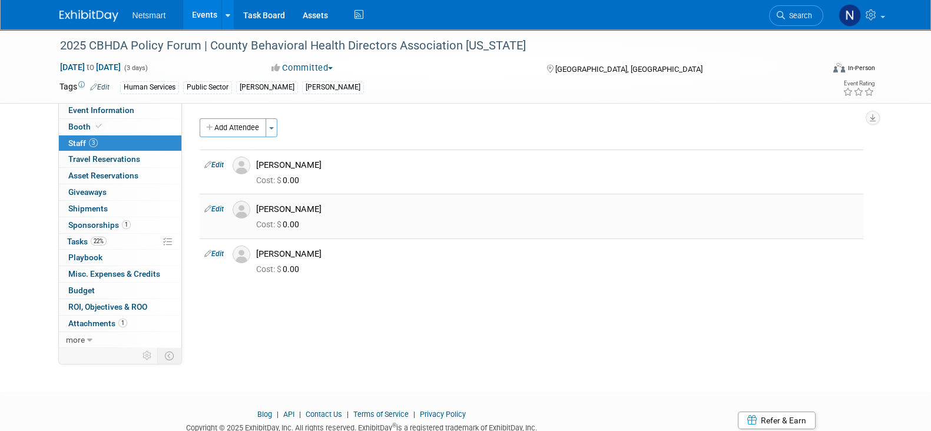
drag, startPoint x: 318, startPoint y: 209, endPoint x: 253, endPoint y: 208, distance: 65.4
click at [253, 208] on div "[PERSON_NAME]" at bounding box center [557, 208] width 620 height 14
copy div "[PERSON_NAME]"
drag, startPoint x: 306, startPoint y: 250, endPoint x: 257, endPoint y: 250, distance: 48.3
click at [257, 250] on div "[PERSON_NAME]" at bounding box center [557, 254] width 602 height 11
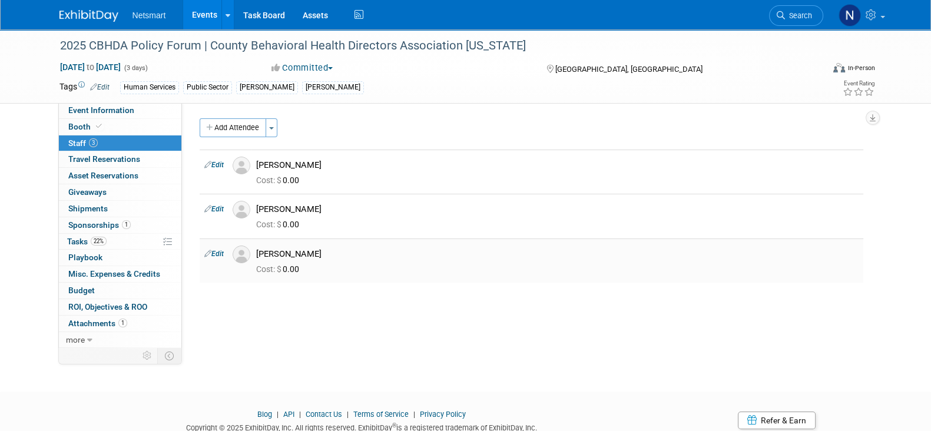
copy div "[PERSON_NAME]"
